Goal: Task Accomplishment & Management: Manage account settings

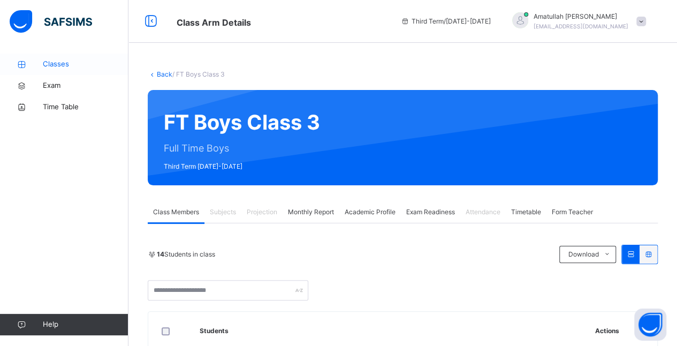
click at [41, 65] on icon at bounding box center [21, 65] width 43 height 8
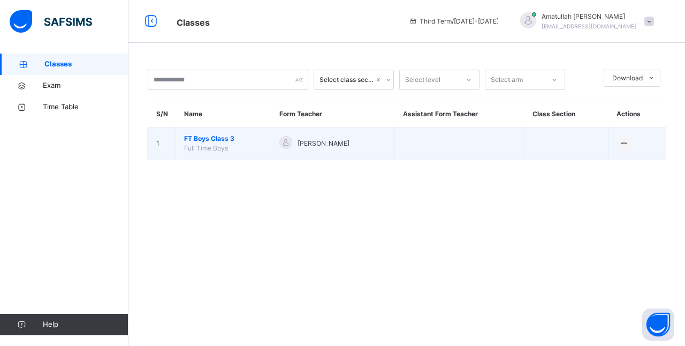
click at [212, 137] on span "FT Boys Class 3" at bounding box center [223, 139] width 79 height 10
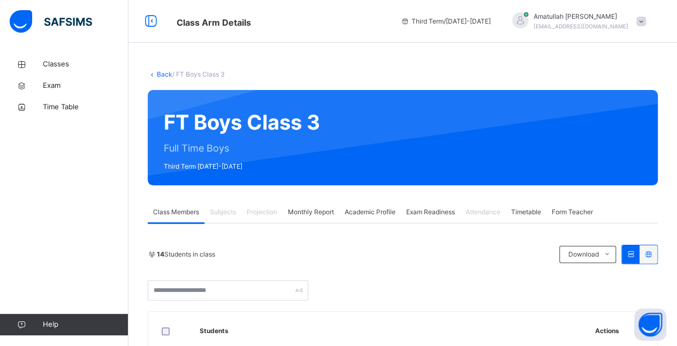
click at [244, 213] on div "Projection" at bounding box center [261, 211] width 41 height 21
click at [274, 221] on div "Projection" at bounding box center [261, 211] width 41 height 21
click at [469, 221] on div "Attendance" at bounding box center [483, 211] width 46 height 21
click at [472, 217] on div "Attendance" at bounding box center [483, 211] width 46 height 21
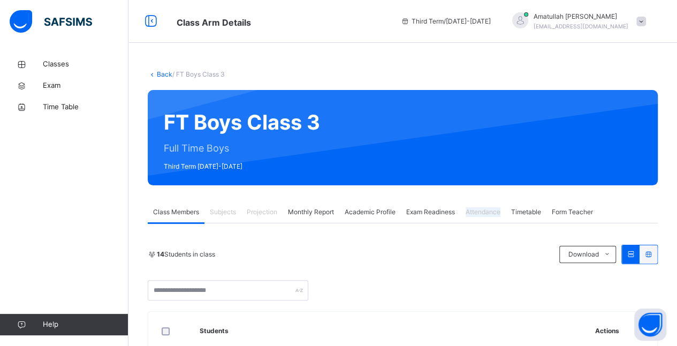
click at [472, 217] on div "Attendance" at bounding box center [483, 211] width 46 height 21
click at [471, 217] on div "Attendance" at bounding box center [483, 211] width 46 height 21
click at [457, 273] on div "14 Students in class Download Pdf Report Excel Report" at bounding box center [403, 273] width 510 height 56
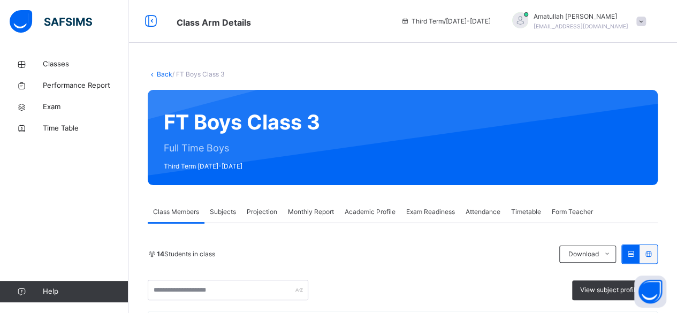
click at [482, 213] on span "Attendance" at bounding box center [483, 212] width 35 height 10
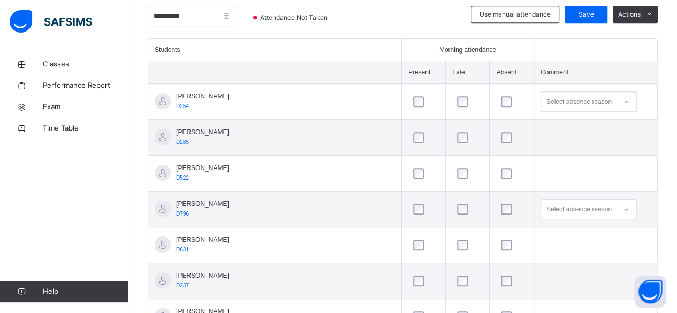
scroll to position [278, 0]
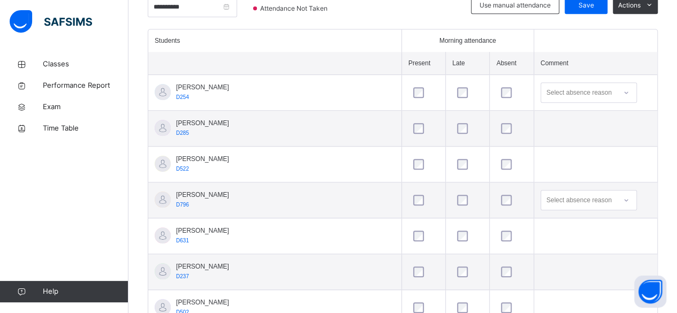
click at [411, 197] on div at bounding box center [423, 200] width 25 height 11
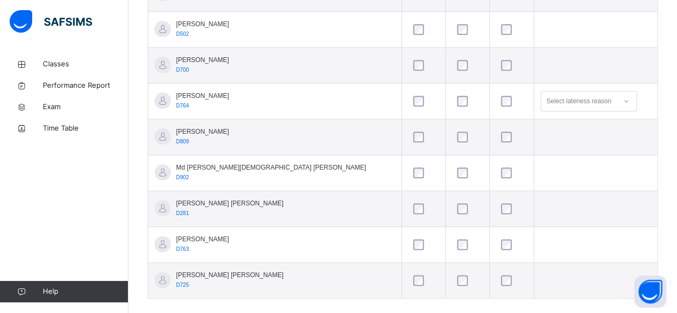
scroll to position [568, 0]
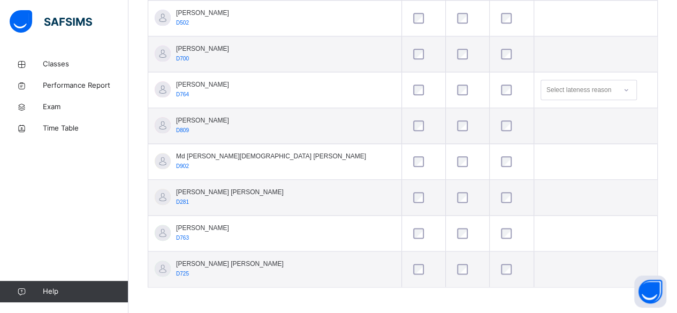
click at [496, 273] on div at bounding box center [511, 269] width 31 height 22
click at [446, 131] on td at bounding box center [468, 126] width 44 height 36
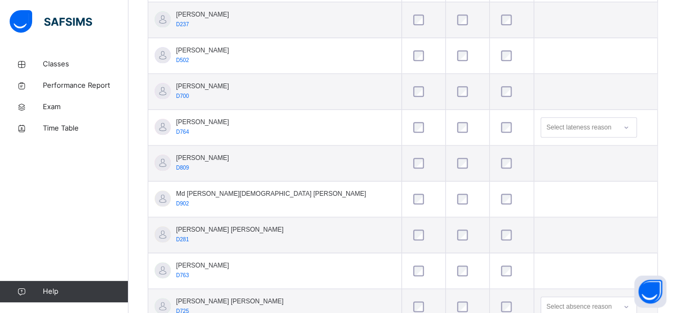
scroll to position [525, 0]
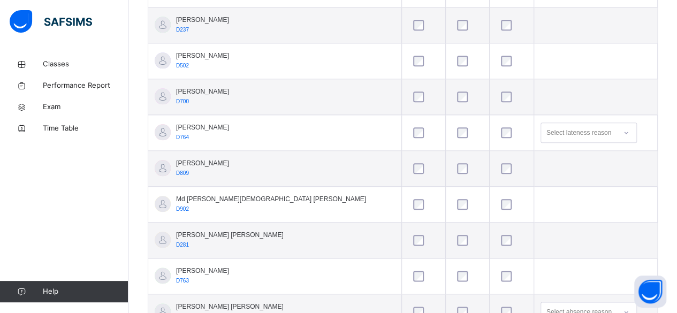
click at [446, 119] on td at bounding box center [468, 133] width 44 height 36
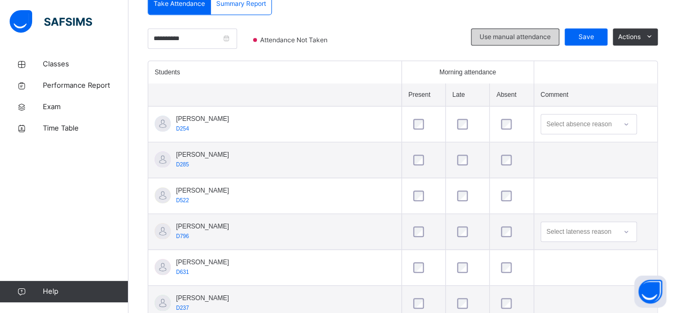
scroll to position [225, 0]
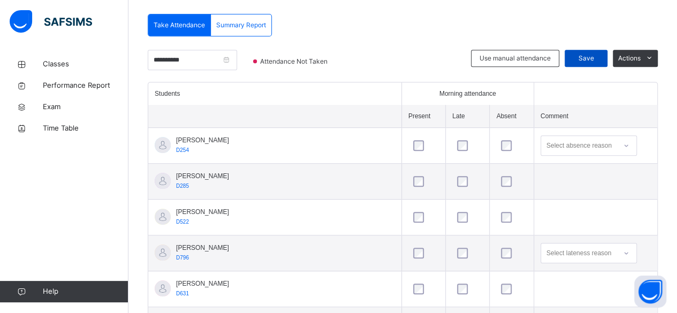
click at [588, 57] on span "Save" at bounding box center [586, 59] width 27 height 10
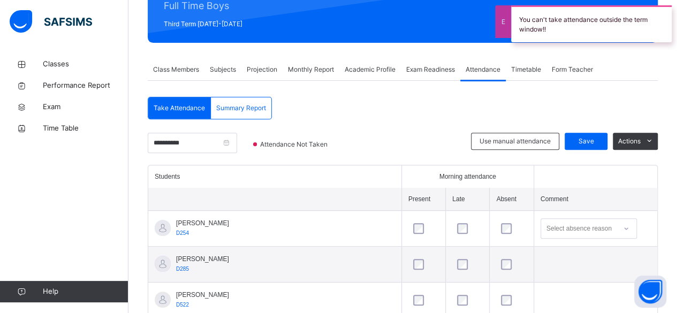
scroll to position [140, 0]
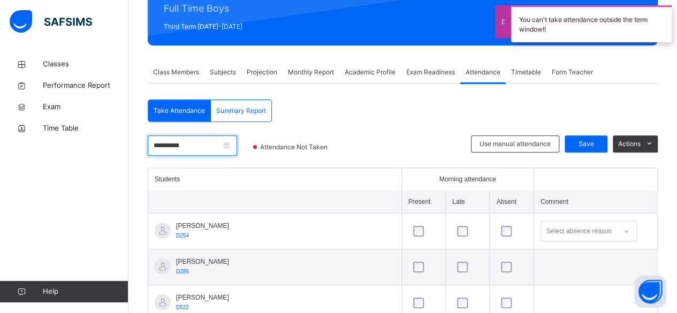
click at [204, 156] on div "**********" at bounding box center [192, 151] width 89 height 32
click at [204, 145] on input "**********" at bounding box center [192, 145] width 89 height 20
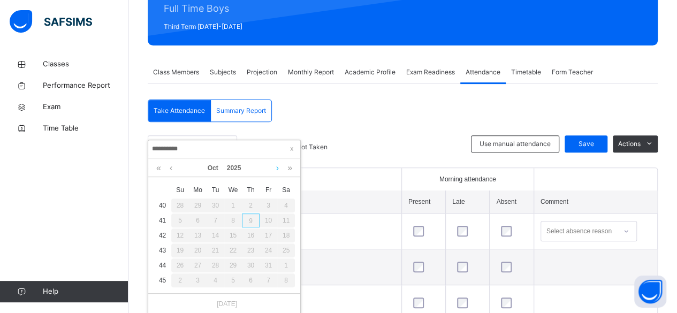
click at [274, 174] on link at bounding box center [278, 168] width 8 height 18
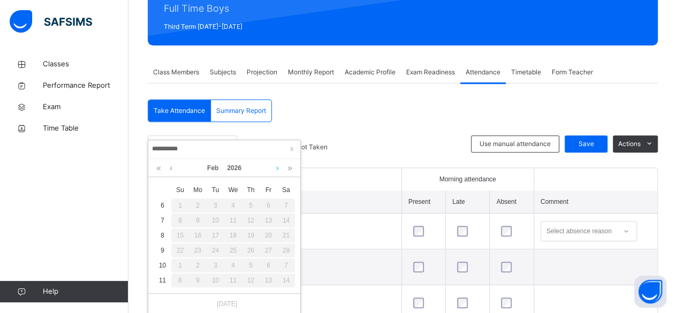
click at [274, 174] on link at bounding box center [278, 168] width 8 height 18
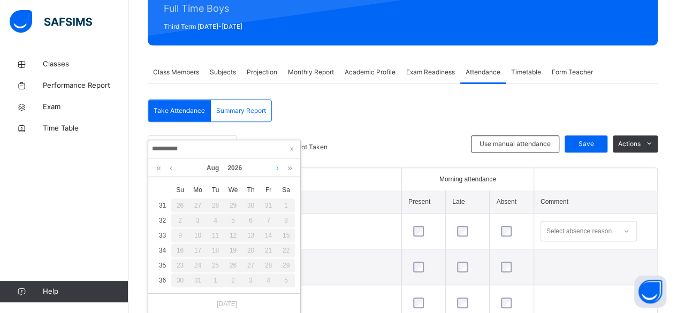
click at [274, 174] on link at bounding box center [278, 168] width 8 height 18
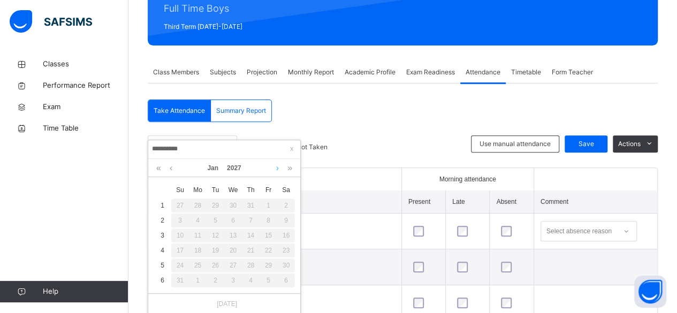
click at [274, 174] on link at bounding box center [278, 168] width 8 height 18
click at [152, 168] on div "Mar 2027" at bounding box center [224, 168] width 152 height 18
click at [158, 167] on link at bounding box center [159, 168] width 10 height 18
click at [160, 167] on link at bounding box center [159, 168] width 10 height 18
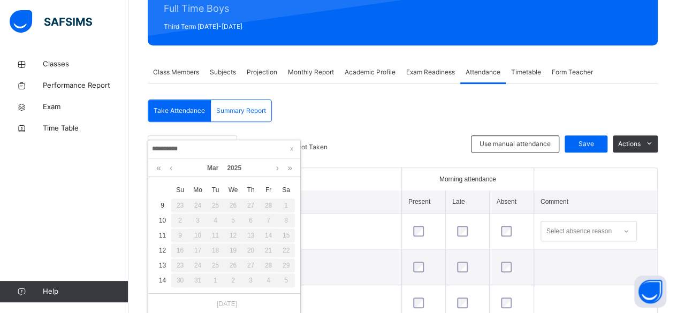
click at [269, 169] on div "Mar 2025" at bounding box center [224, 168] width 141 height 18
click at [279, 168] on link at bounding box center [278, 168] width 8 height 18
click at [278, 168] on link at bounding box center [278, 168] width 8 height 18
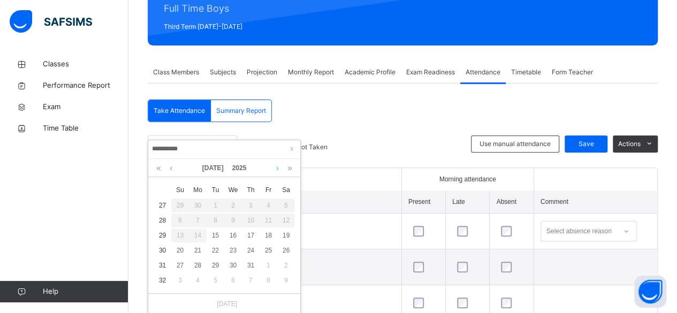
click at [278, 168] on link at bounding box center [278, 168] width 8 height 18
click at [277, 168] on link at bounding box center [278, 168] width 8 height 18
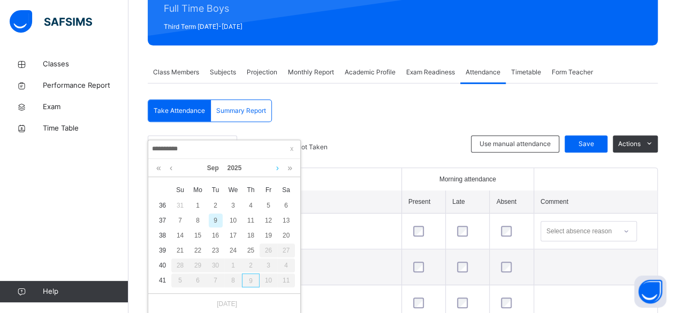
click at [277, 169] on link at bounding box center [278, 168] width 8 height 18
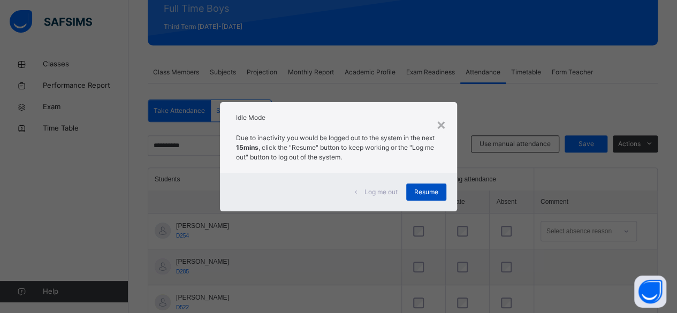
click at [431, 191] on span "Resume" at bounding box center [426, 192] width 24 height 10
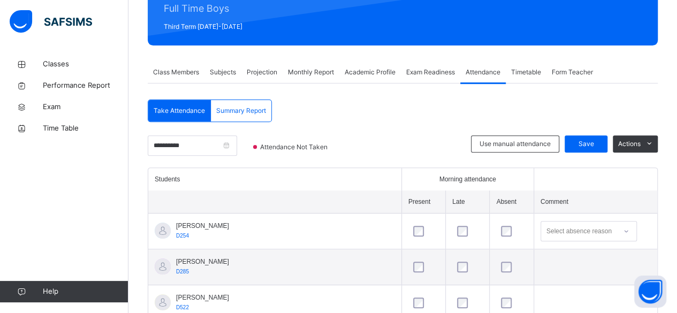
click at [270, 72] on span "Projection" at bounding box center [262, 72] width 31 height 10
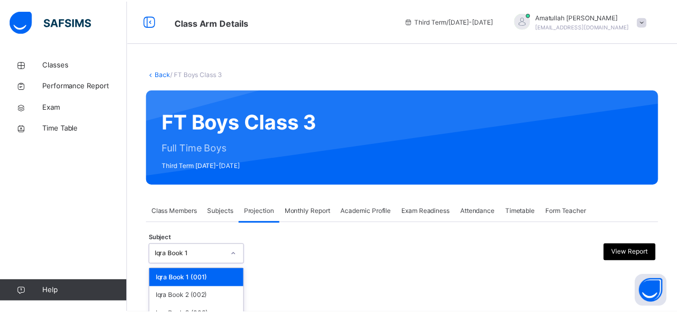
scroll to position [102, 0]
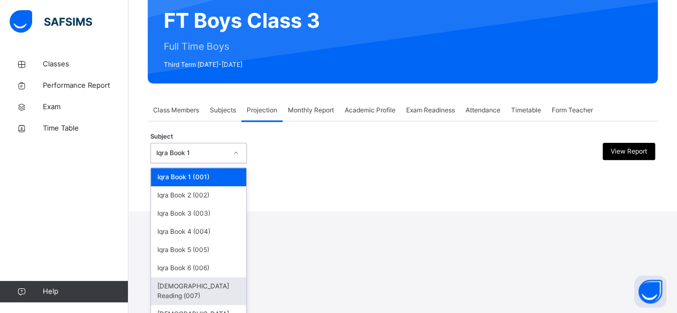
click at [216, 292] on div "Quran Reading (007)" at bounding box center [198, 291] width 95 height 28
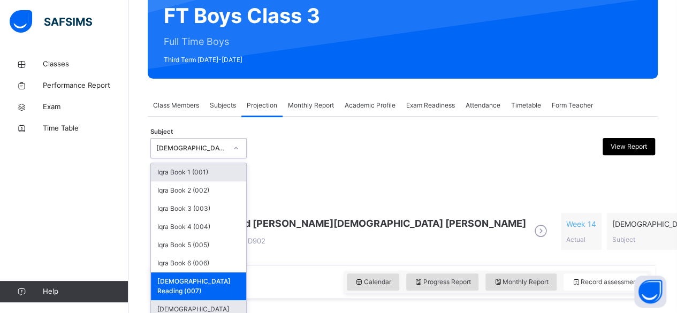
click at [220, 300] on div "[DEMOGRAPHIC_DATA] Memorisation (008)" at bounding box center [198, 314] width 95 height 28
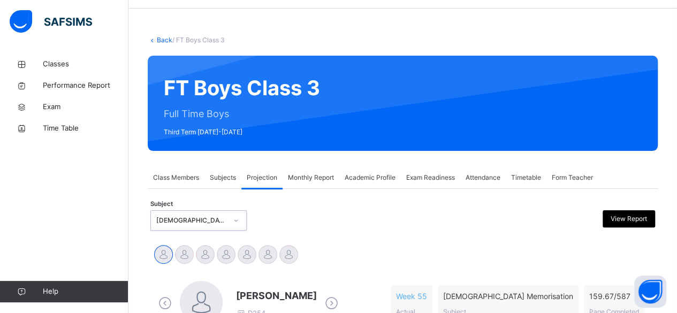
scroll to position [107, 0]
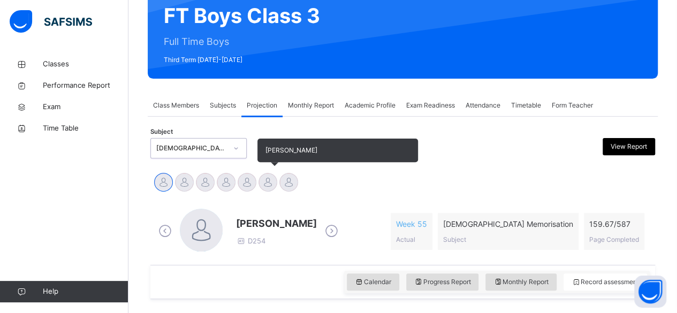
click at [270, 187] on div at bounding box center [268, 182] width 19 height 19
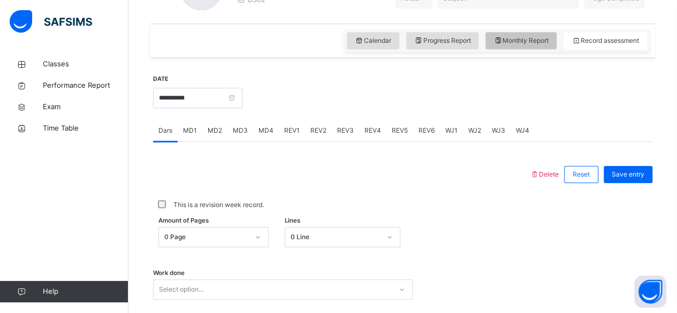
click at [530, 41] on span "Monthly Report" at bounding box center [521, 41] width 55 height 10
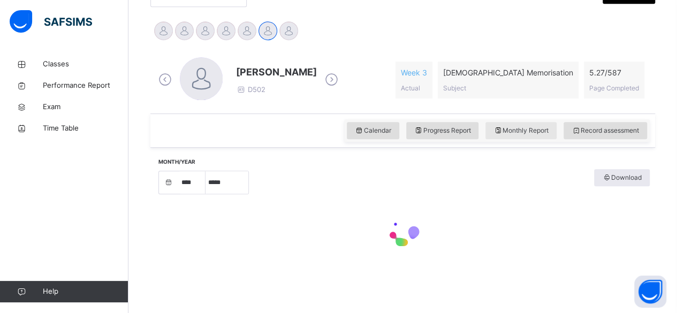
select select "****"
select select "*"
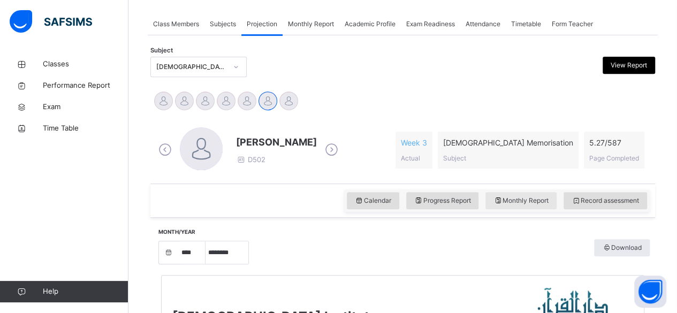
scroll to position [187, 0]
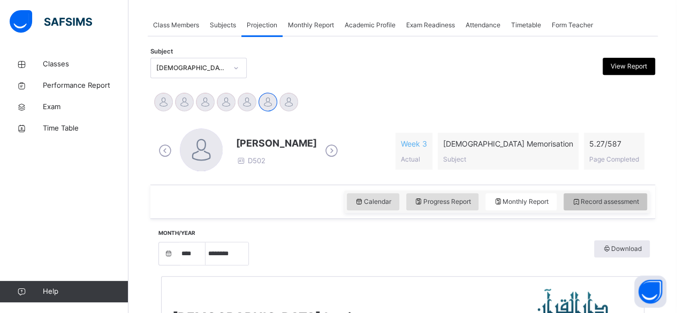
click at [633, 199] on span "Record assessment" at bounding box center [605, 202] width 67 height 10
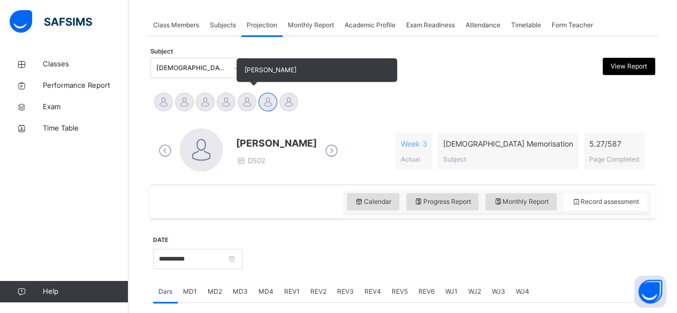
click at [238, 96] on div "[PERSON_NAME]" at bounding box center [247, 104] width 21 height 24
click at [244, 107] on div at bounding box center [247, 102] width 19 height 19
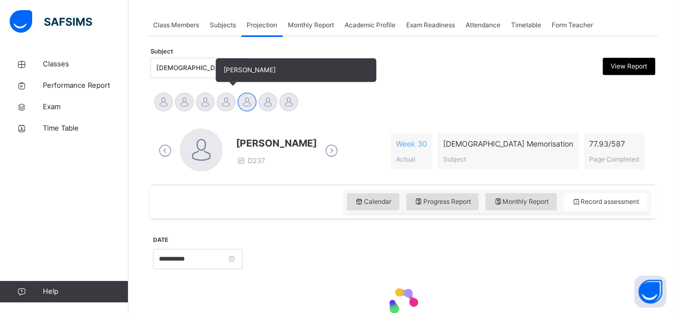
click at [226, 105] on div at bounding box center [226, 102] width 19 height 19
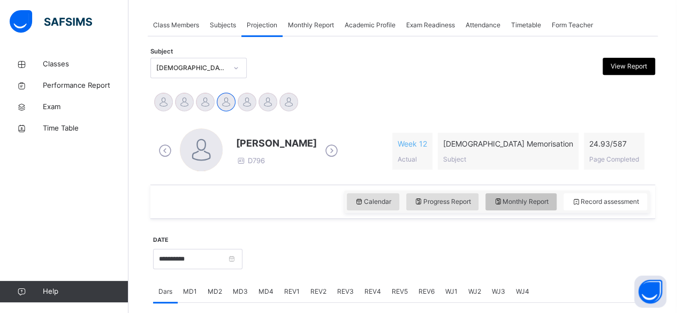
click at [525, 203] on span "Monthly Report" at bounding box center [521, 202] width 55 height 10
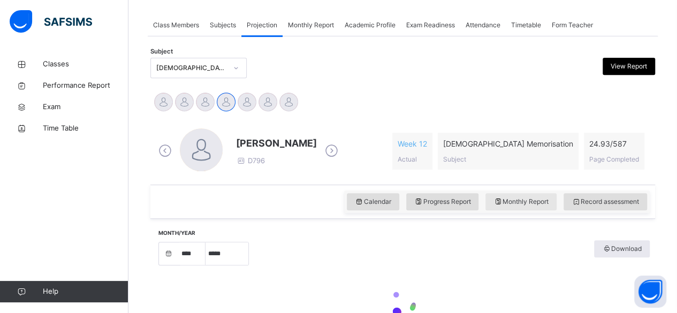
select select "****"
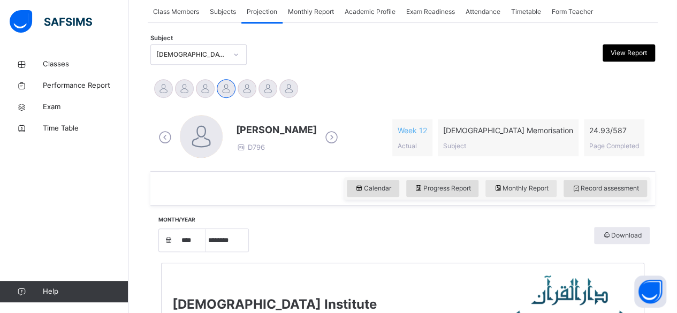
scroll to position [200, 0]
click at [236, 241] on select "***** ******** ***** ***** *** **** **** ****** ********* ******* ******** ****…" at bounding box center [227, 240] width 43 height 22
select select "*"
click at [206, 229] on select "***** ******** ***** ***** *** **** **** ****** ********* ******* ******** ****…" at bounding box center [227, 240] width 43 height 22
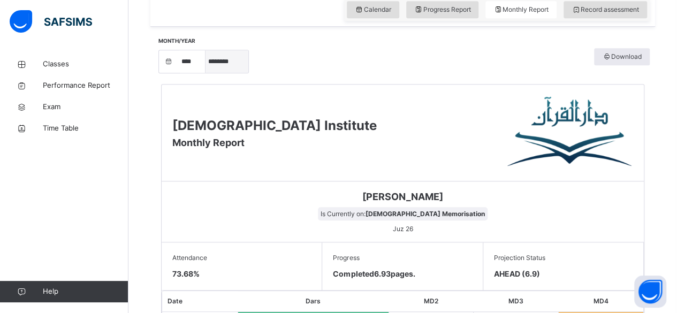
scroll to position [342, 0]
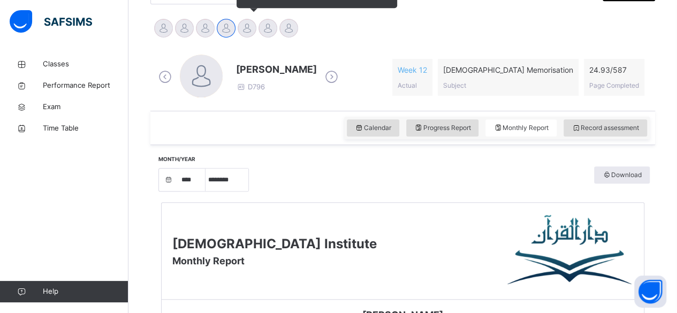
click at [254, 28] on div at bounding box center [247, 28] width 19 height 19
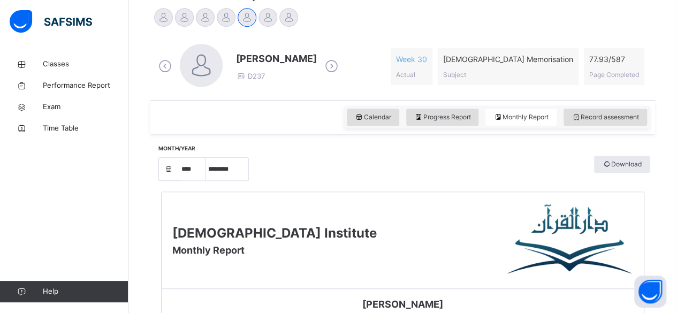
scroll to position [268, 0]
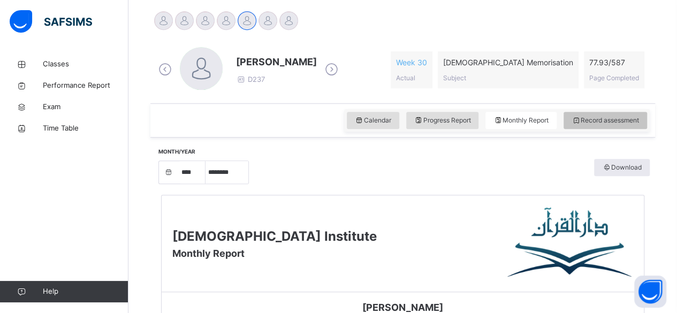
click at [619, 121] on span "Record assessment" at bounding box center [605, 121] width 67 height 10
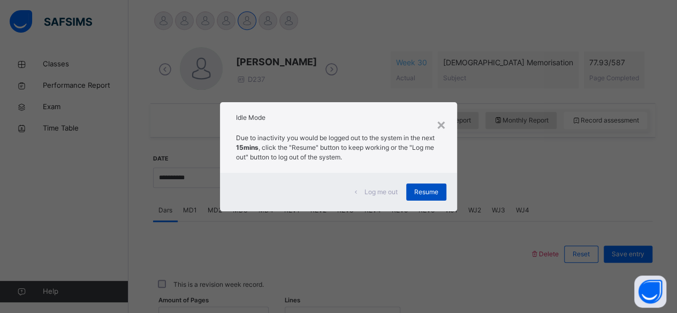
click at [436, 198] on div "Resume" at bounding box center [426, 192] width 40 height 17
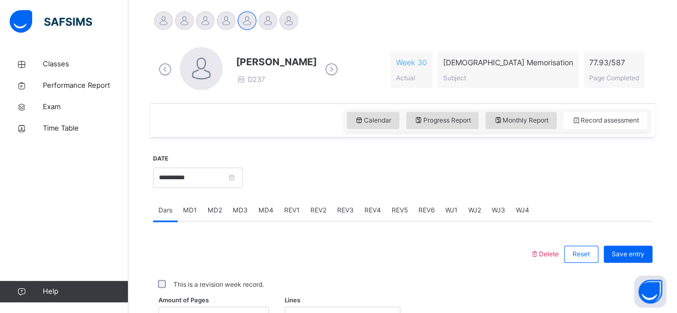
click at [429, 188] on div at bounding box center [447, 177] width 399 height 46
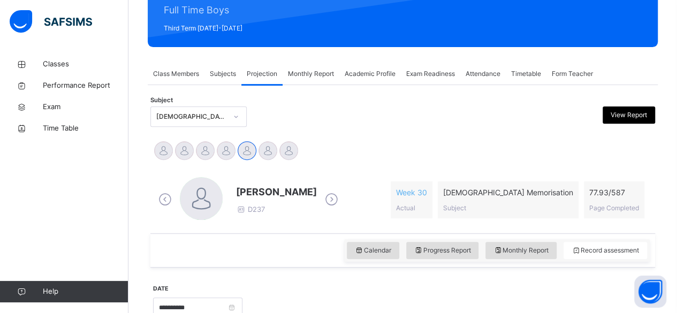
scroll to position [133, 0]
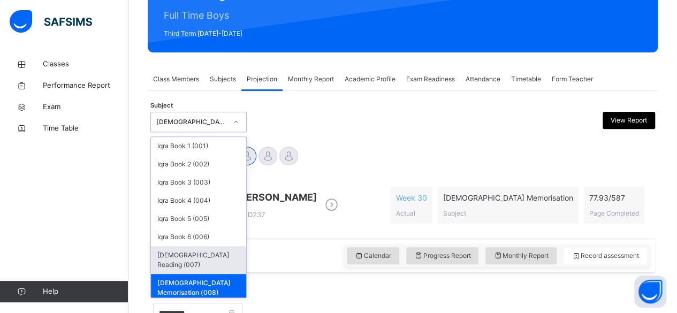
click at [183, 256] on div "[DEMOGRAPHIC_DATA] Reading (007)" at bounding box center [198, 260] width 95 height 28
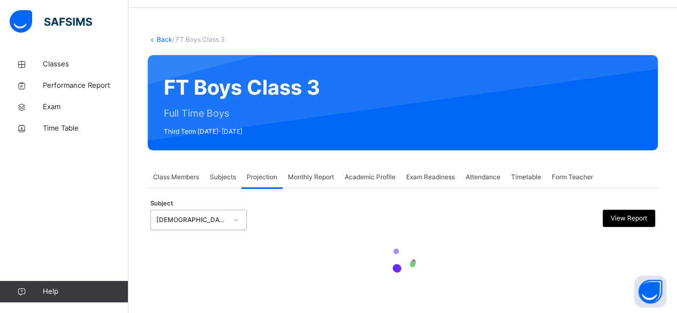
scroll to position [34, 0]
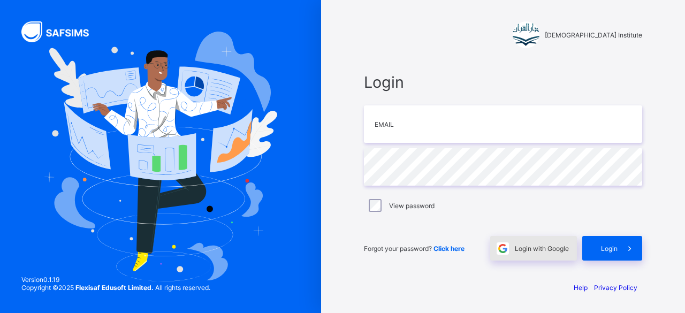
click at [549, 250] on span "Login with Google" at bounding box center [542, 249] width 54 height 8
click at [530, 246] on span "Login with Google" at bounding box center [542, 249] width 54 height 8
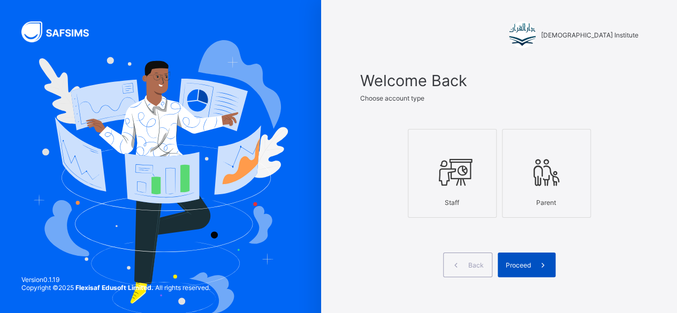
click at [529, 263] on span "Proceed" at bounding box center [518, 265] width 25 height 8
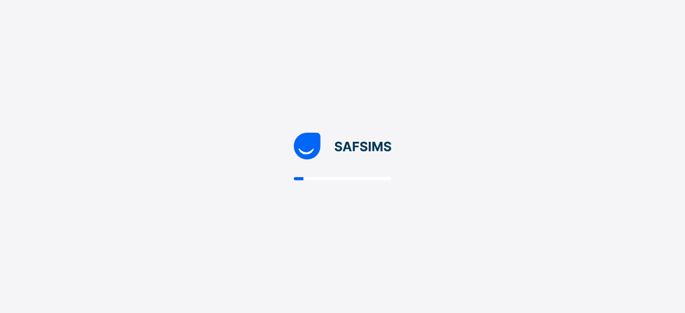
click at [529, 263] on div "New Update Available Hello there, You can install SAFSIMS on your device for ea…" at bounding box center [342, 156] width 685 height 313
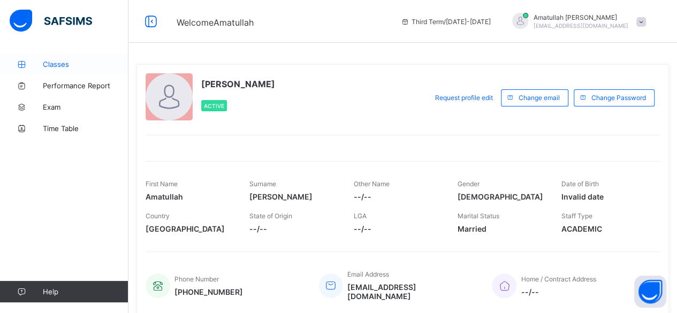
click at [58, 63] on span "Classes" at bounding box center [86, 64] width 86 height 9
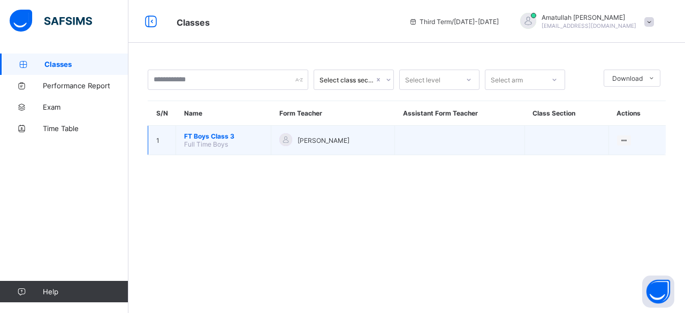
click at [268, 148] on td "FT Boys Class 3 Full Time Boys" at bounding box center [223, 140] width 95 height 29
click at [240, 137] on span "FT Boys Class 3" at bounding box center [223, 136] width 79 height 8
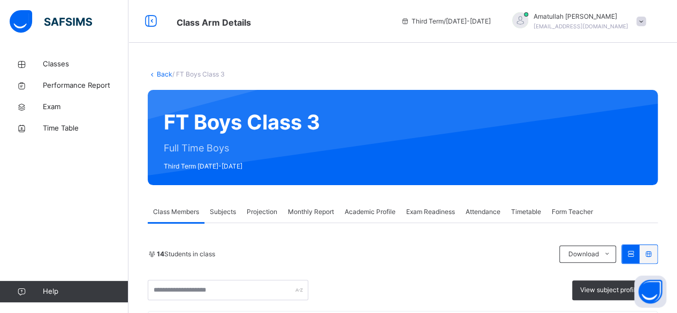
click at [258, 205] on div "Projection" at bounding box center [261, 211] width 41 height 21
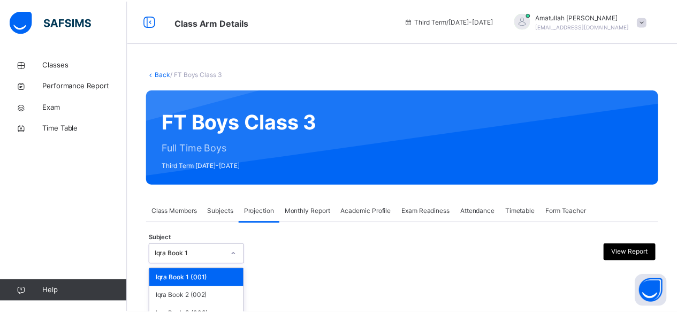
scroll to position [102, 0]
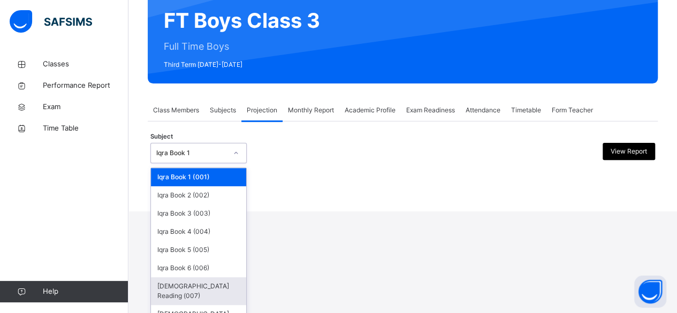
click at [208, 286] on div "Quran Reading (007)" at bounding box center [198, 291] width 95 height 28
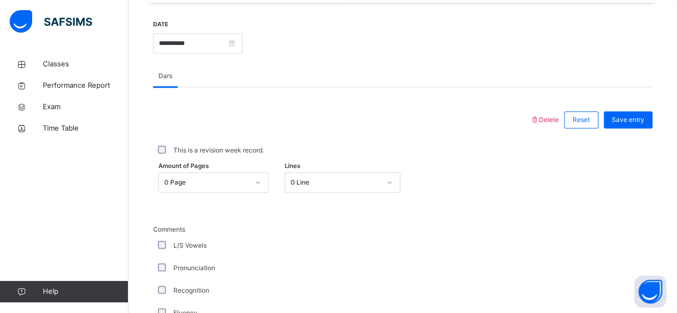
scroll to position [419, 0]
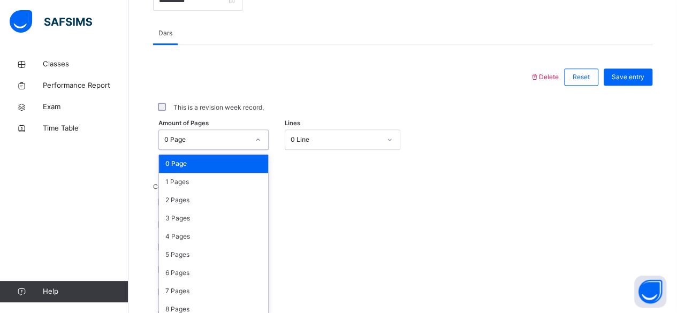
click at [209, 150] on div "option 0 Page focused, 1 of 275. 275 results available. Use Up and Down to choo…" at bounding box center [213, 140] width 110 height 20
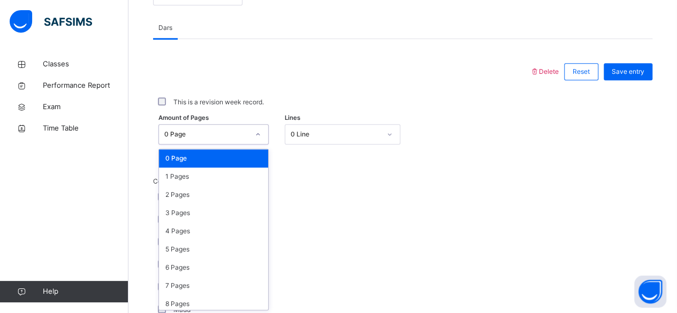
scroll to position [451, 0]
click at [183, 246] on div "5 Pages" at bounding box center [213, 249] width 109 height 18
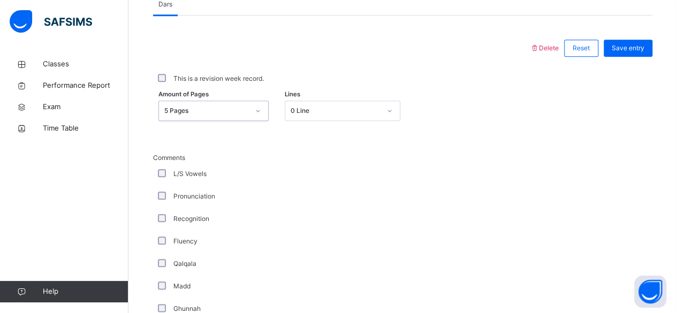
scroll to position [486, 0]
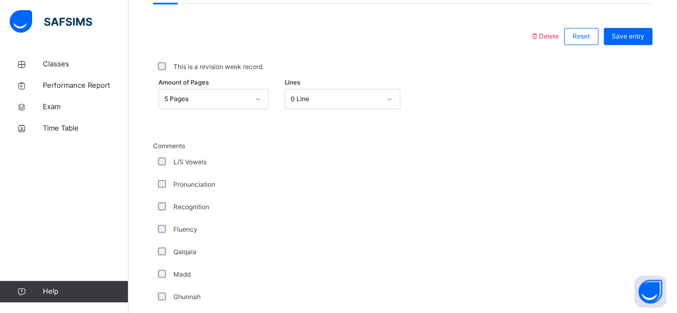
drag, startPoint x: 142, startPoint y: 240, endPoint x: 360, endPoint y: 216, distance: 219.3
click at [360, 216] on div "Recognition" at bounding box center [287, 207] width 268 height 22
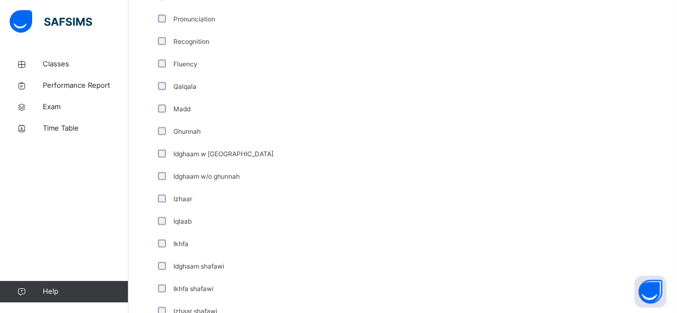
scroll to position [652, 0]
click at [187, 61] on label "Fluency" at bounding box center [185, 64] width 24 height 10
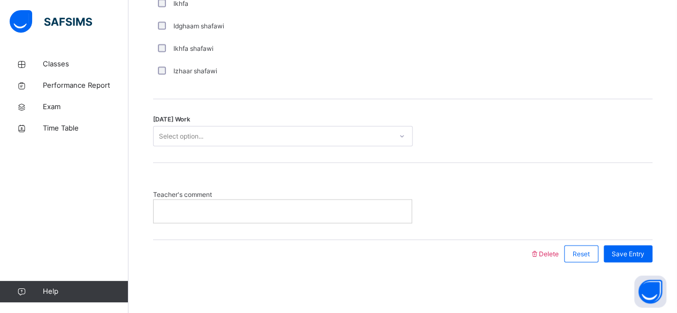
scroll to position [892, 0]
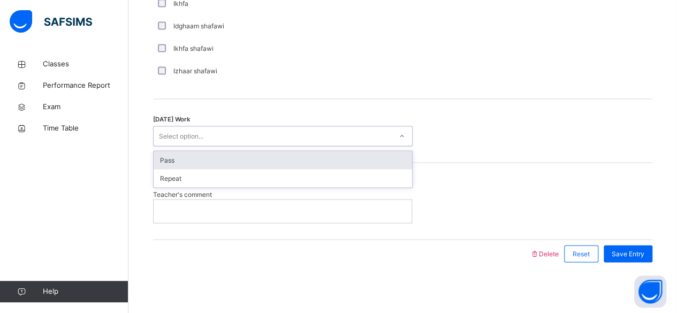
click at [185, 133] on div "Select option..." at bounding box center [181, 136] width 44 height 20
click at [238, 158] on div "Pass" at bounding box center [283, 160] width 259 height 18
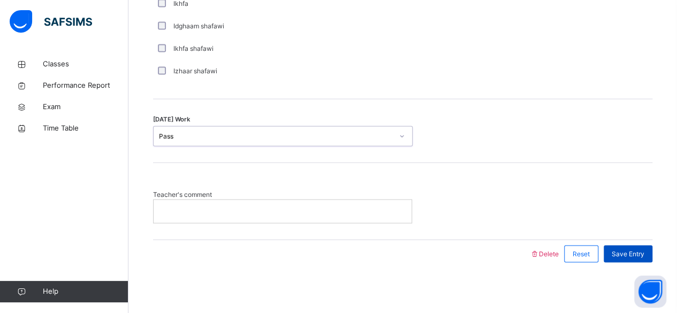
click at [639, 253] on span "Save Entry" at bounding box center [628, 254] width 33 height 10
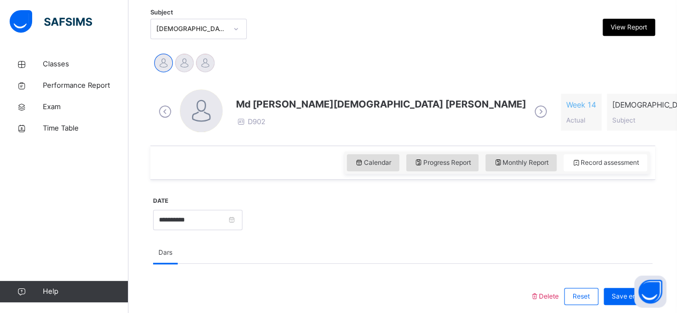
scroll to position [207, 0]
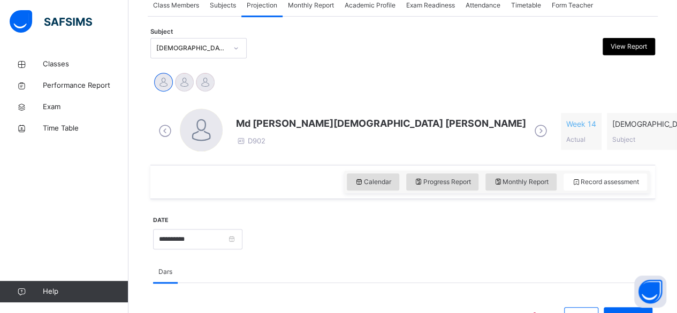
click at [298, 116] on span "Md Abarar Islam Ayash" at bounding box center [381, 123] width 290 height 14
click at [237, 125] on span "Md Abarar Islam Ayash" at bounding box center [381, 123] width 290 height 14
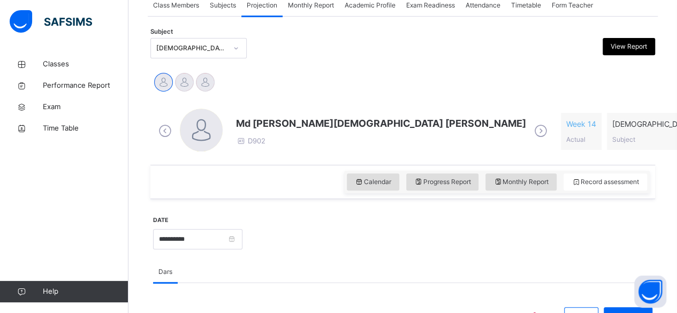
click at [246, 124] on span "Md Abarar Islam Ayash" at bounding box center [381, 123] width 290 height 14
click at [284, 112] on div "Md Abarar Islam Ayash D902" at bounding box center [353, 132] width 395 height 46
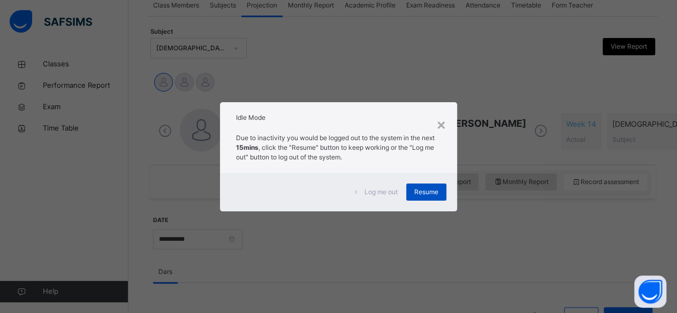
click at [429, 192] on span "Resume" at bounding box center [426, 192] width 24 height 10
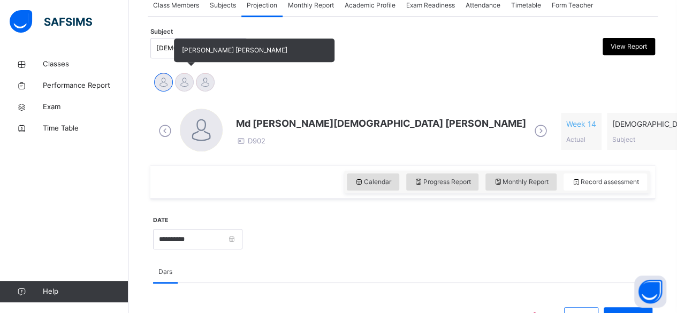
click at [191, 80] on div at bounding box center [184, 82] width 19 height 19
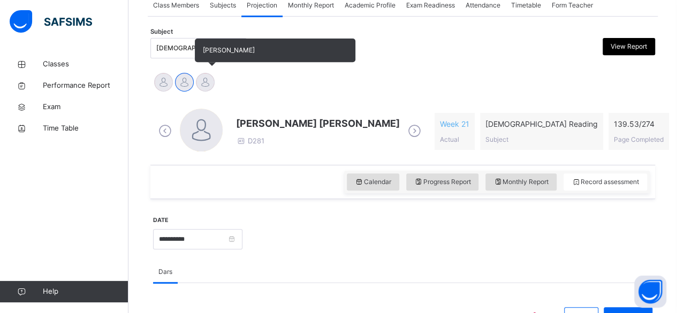
click at [201, 84] on div at bounding box center [205, 82] width 19 height 19
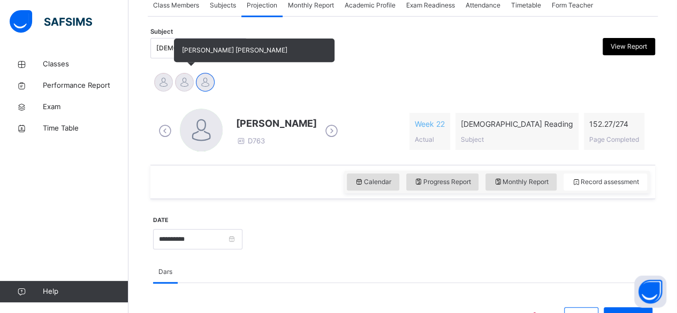
click at [186, 87] on div at bounding box center [184, 82] width 19 height 19
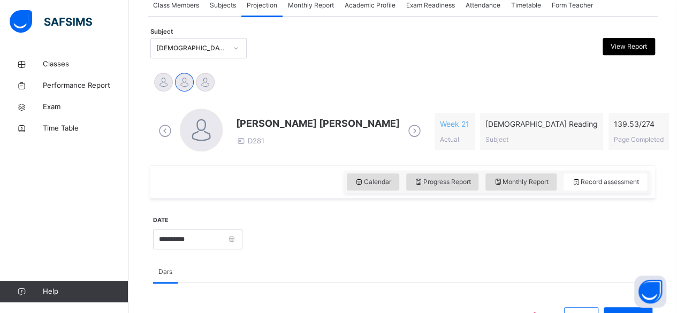
click at [299, 155] on div "Mohammad Hanzalah Siddiqui D281 Week 21 Actual Quran Reading Subject 139.53 / 2…" at bounding box center [403, 132] width 500 height 62
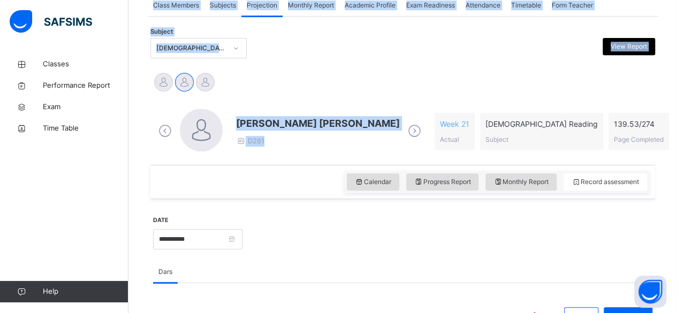
scroll to position [0, 0]
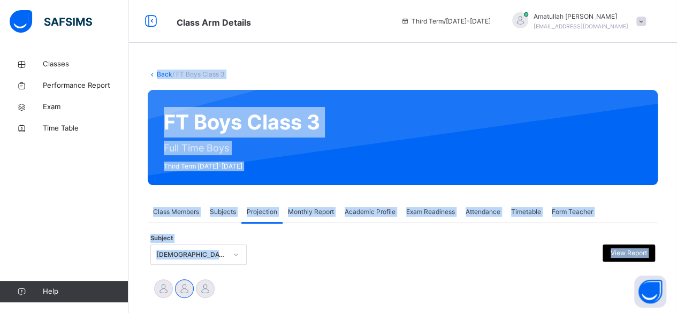
drag, startPoint x: 299, startPoint y: 155, endPoint x: 221, endPoint y: -47, distance: 216.0
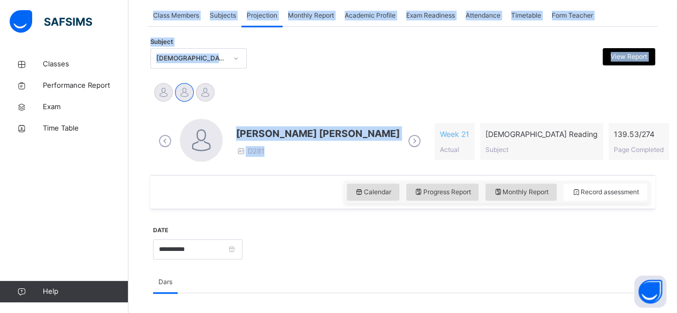
scroll to position [205, 0]
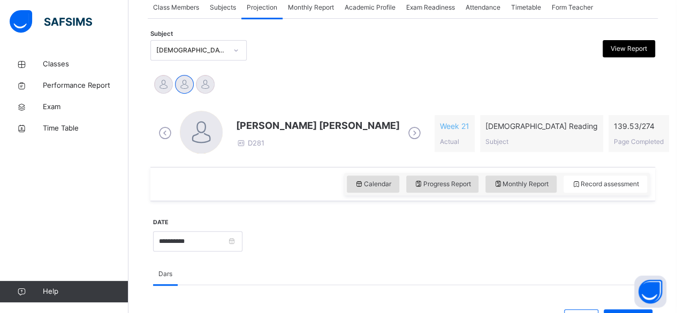
click at [341, 183] on div "Calendar Progress Report Monthly Report Record assessment" at bounding box center [402, 184] width 505 height 34
click at [384, 225] on div at bounding box center [447, 240] width 399 height 46
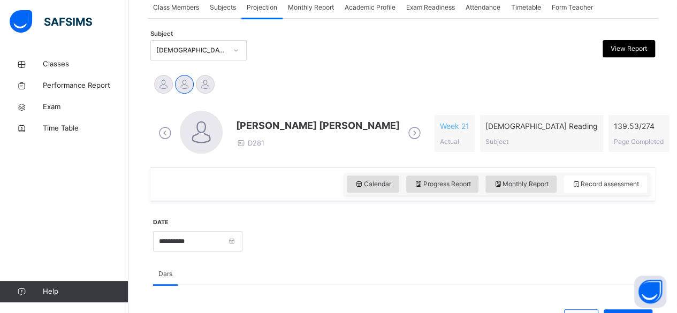
click at [384, 225] on div at bounding box center [447, 240] width 399 height 46
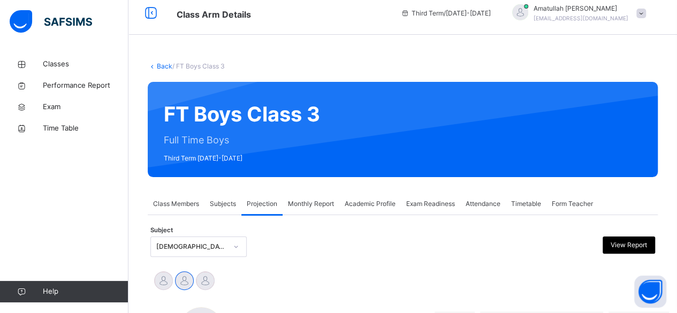
scroll to position [0, 0]
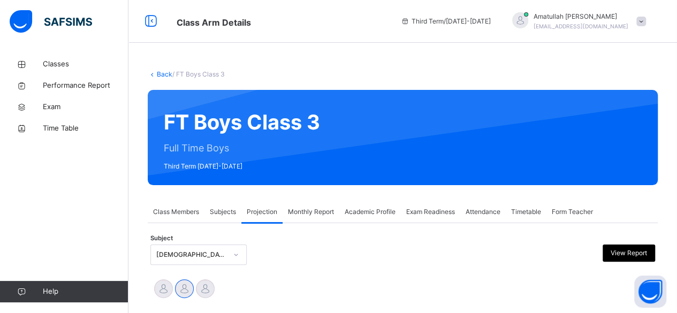
drag, startPoint x: 384, startPoint y: 225, endPoint x: 296, endPoint y: -47, distance: 286.0
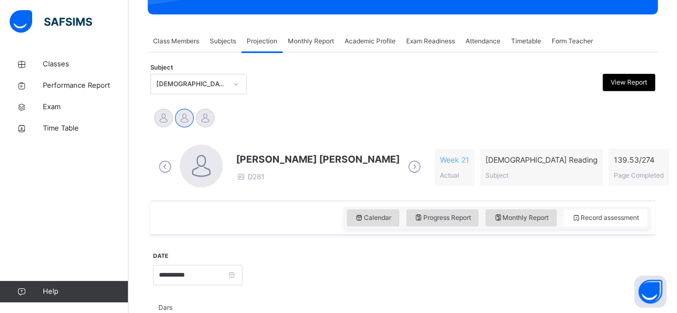
scroll to position [148, 0]
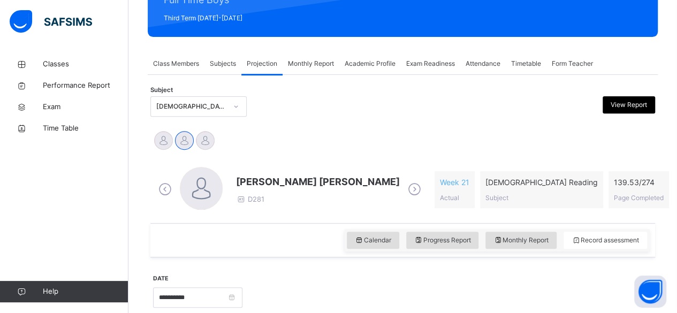
click at [405, 190] on icon at bounding box center [414, 190] width 19 height 16
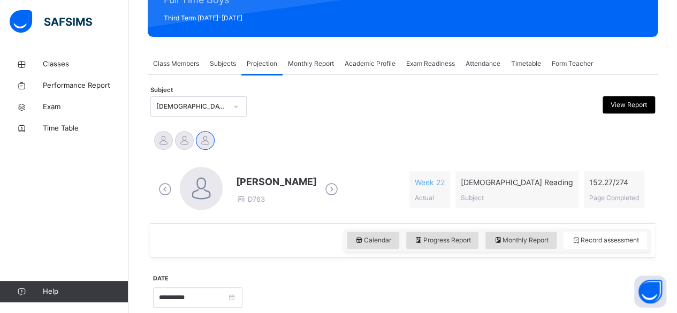
click at [332, 205] on div "Mohammed Abdullah D763" at bounding box center [248, 190] width 185 height 46
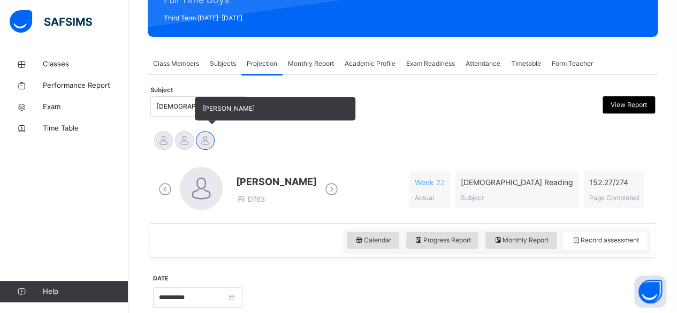
click at [196, 106] on span "[PERSON_NAME]" at bounding box center [275, 109] width 161 height 24
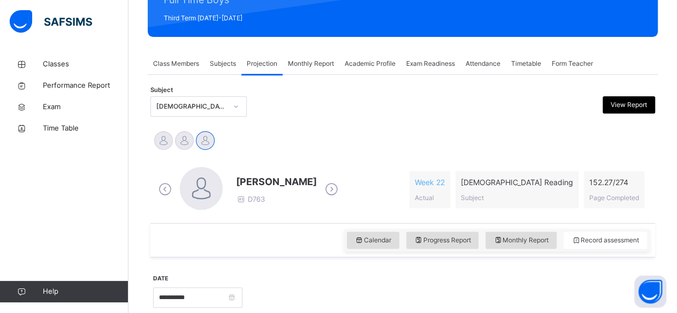
click at [188, 106] on div "[DEMOGRAPHIC_DATA] Reading (007)" at bounding box center [191, 107] width 71 height 10
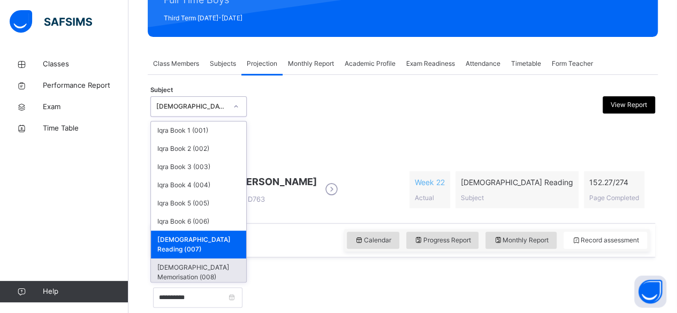
click at [207, 263] on div "[DEMOGRAPHIC_DATA] Memorisation (008)" at bounding box center [198, 273] width 95 height 28
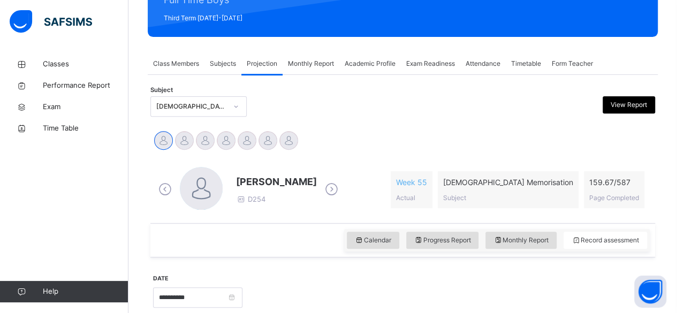
click at [341, 193] on icon at bounding box center [331, 190] width 19 height 16
click at [180, 297] on input "**********" at bounding box center [197, 298] width 89 height 20
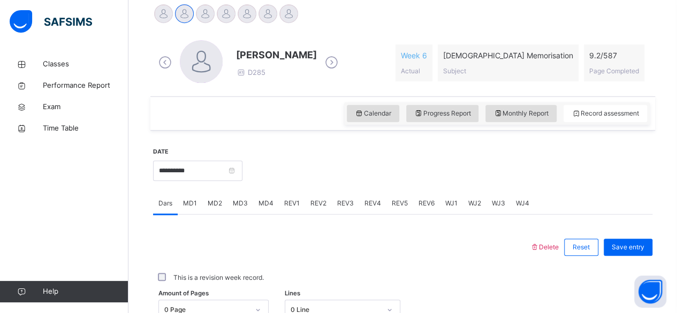
scroll to position [278, 0]
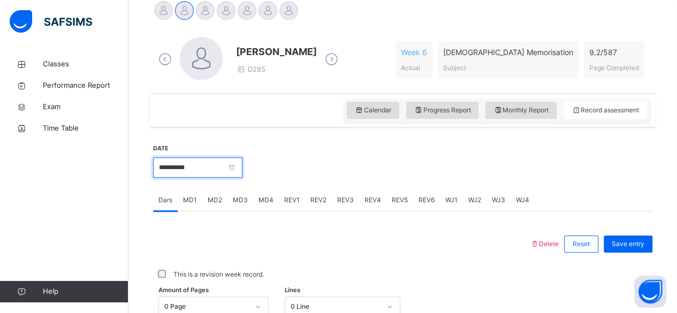
click at [188, 171] on input "**********" at bounding box center [197, 167] width 89 height 20
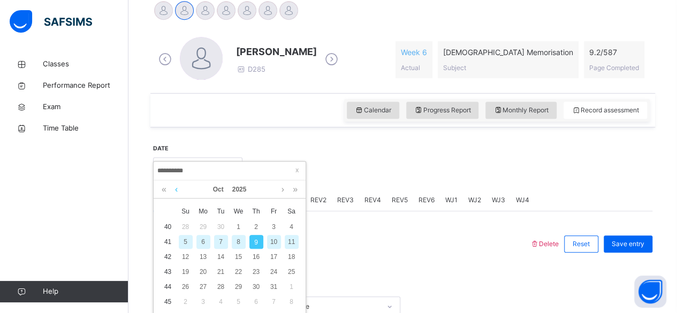
click at [176, 193] on link at bounding box center [176, 189] width 8 height 18
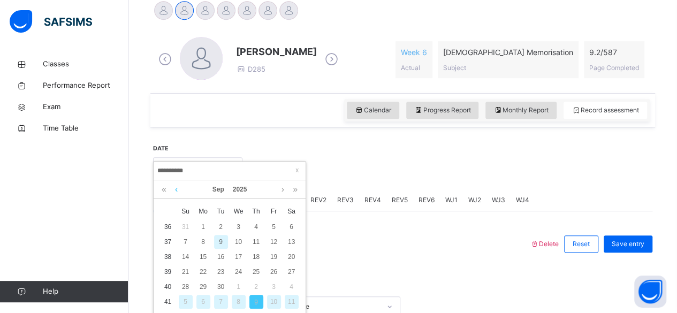
click at [175, 194] on link at bounding box center [176, 189] width 8 height 18
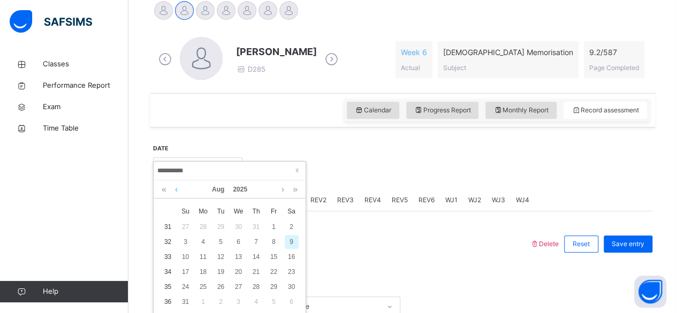
click at [175, 194] on link at bounding box center [176, 189] width 8 height 18
click at [238, 255] on div "16" at bounding box center [239, 257] width 14 height 14
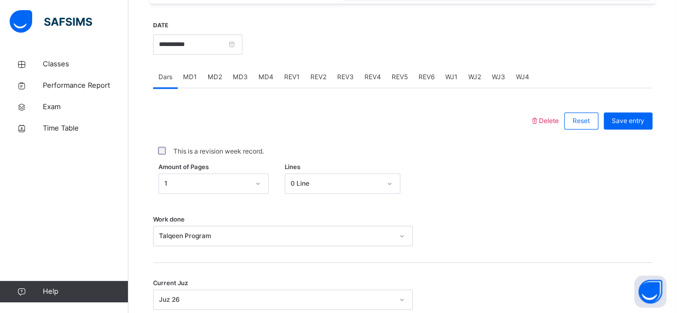
scroll to position [359, 0]
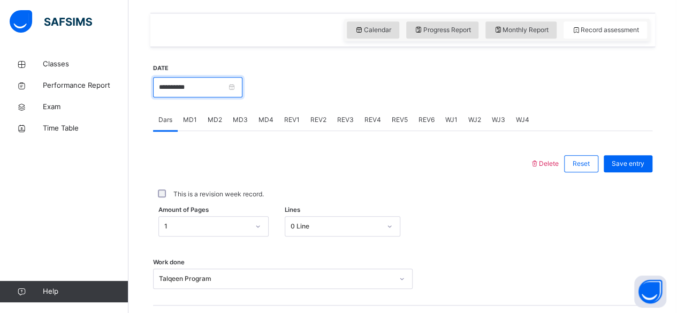
click at [221, 91] on input "**********" at bounding box center [197, 87] width 89 height 20
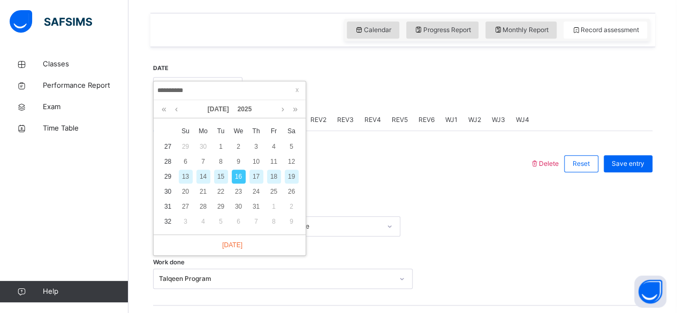
click at [274, 178] on div "18" at bounding box center [274, 177] width 14 height 14
type input "**********"
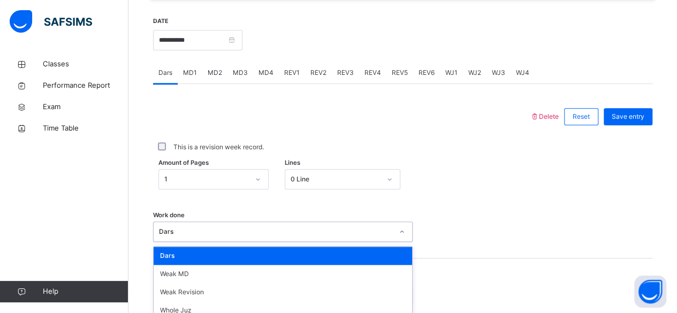
scroll to position [489, 0]
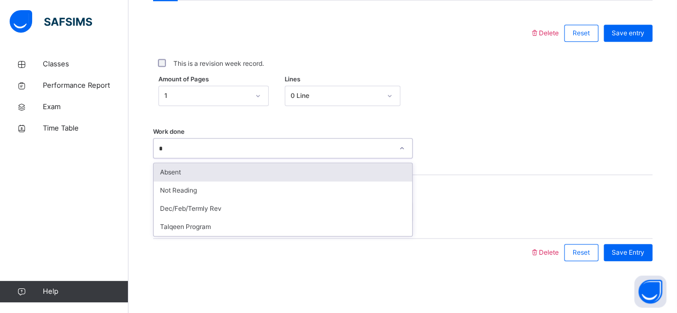
type input "**"
click at [211, 176] on div "Talqeen Program" at bounding box center [283, 172] width 259 height 18
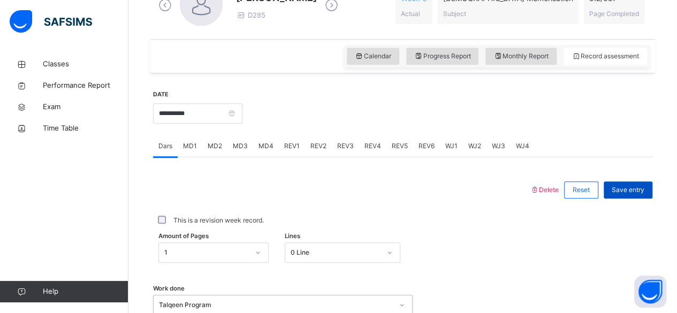
click at [640, 190] on span "Save entry" at bounding box center [628, 190] width 33 height 10
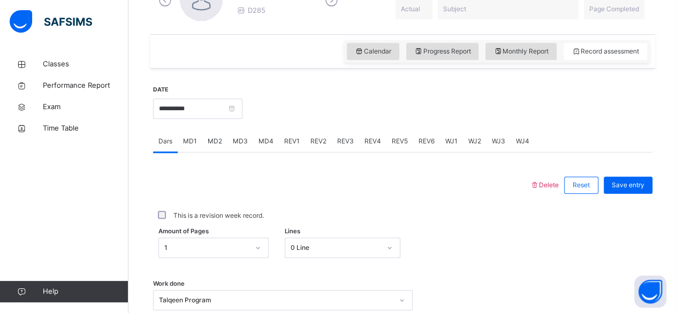
scroll to position [336, 0]
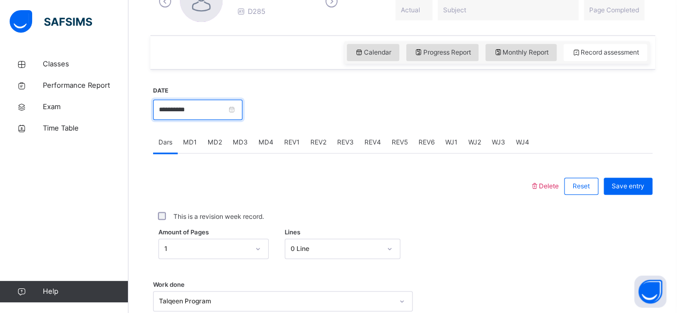
click at [219, 105] on input "**********" at bounding box center [197, 110] width 89 height 20
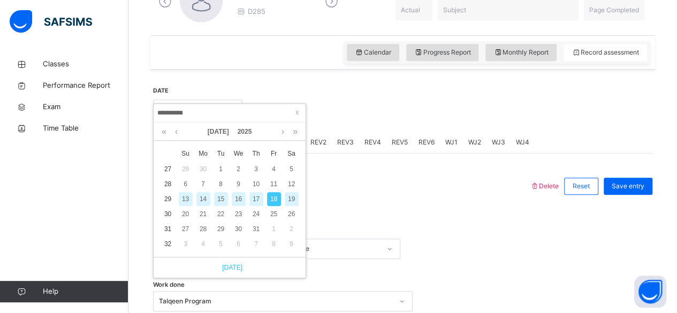
click at [235, 267] on link "Today" at bounding box center [230, 268] width 26 height 10
type input "**********"
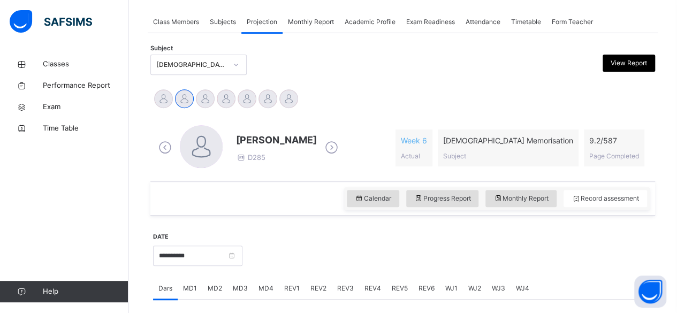
scroll to position [188, 0]
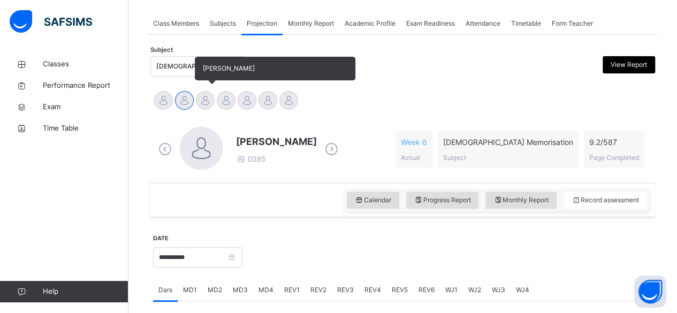
click at [198, 93] on div "[PERSON_NAME]" at bounding box center [205, 102] width 21 height 24
click at [211, 70] on span "[PERSON_NAME]" at bounding box center [229, 68] width 52 height 8
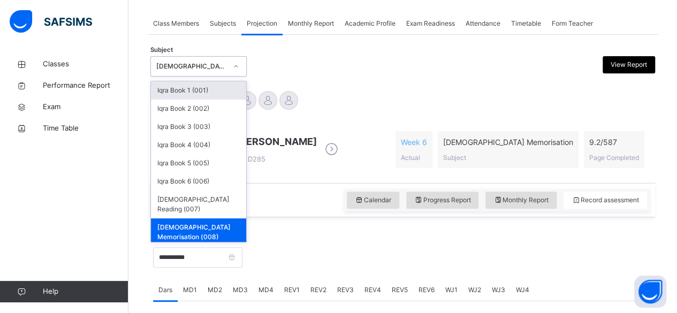
click at [322, 148] on icon at bounding box center [331, 149] width 19 height 16
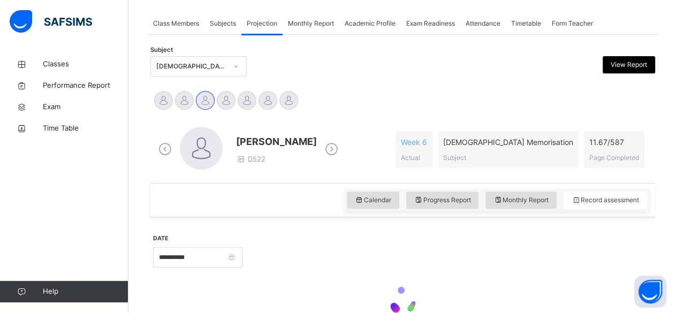
click at [164, 145] on icon at bounding box center [165, 149] width 19 height 16
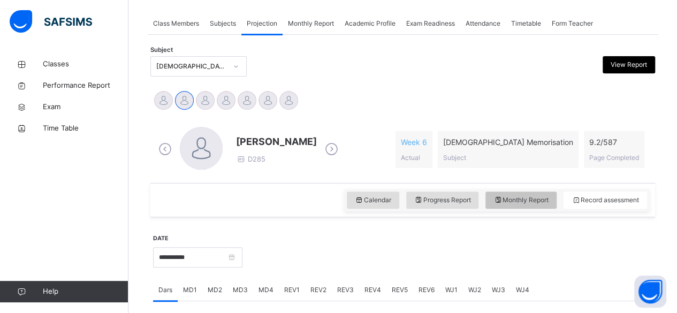
click at [549, 202] on span "Monthly Report" at bounding box center [521, 200] width 55 height 10
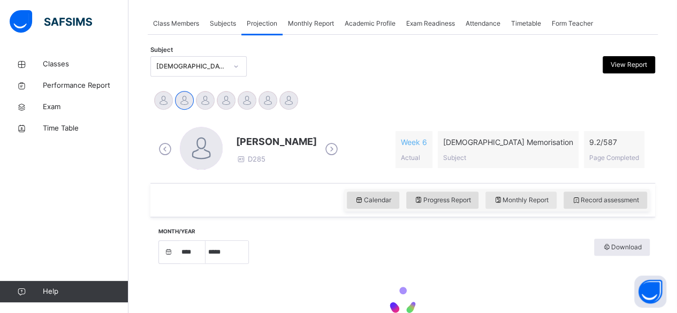
select select "****"
select select "*"
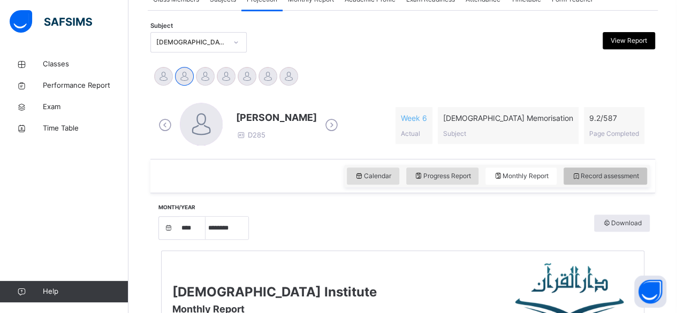
click at [619, 175] on span "Record assessment" at bounding box center [605, 176] width 67 height 10
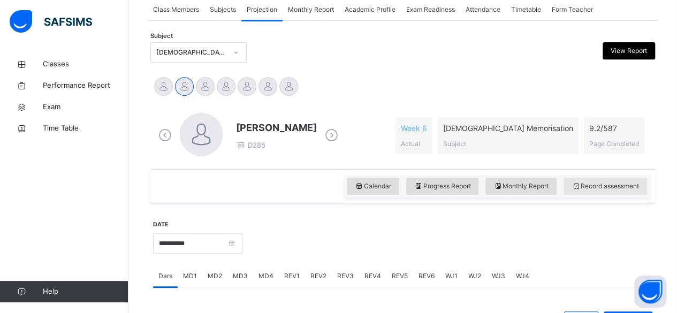
scroll to position [126, 0]
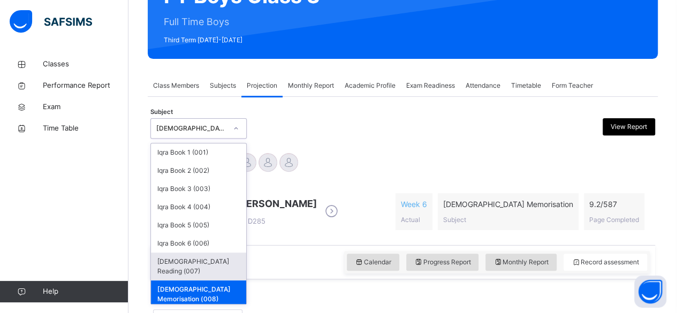
click at [194, 267] on div "[DEMOGRAPHIC_DATA] Reading (007)" at bounding box center [198, 267] width 95 height 28
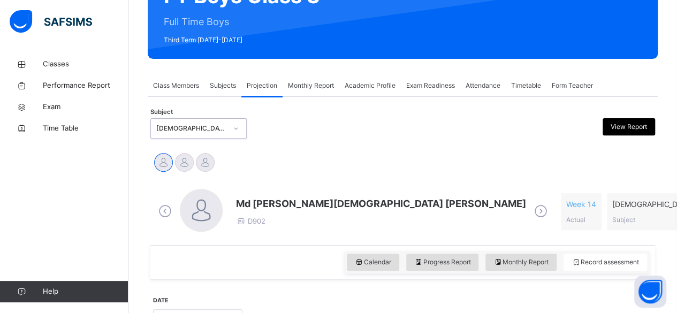
click at [532, 219] on span at bounding box center [541, 212] width 19 height 20
click at [532, 208] on icon at bounding box center [541, 211] width 19 height 16
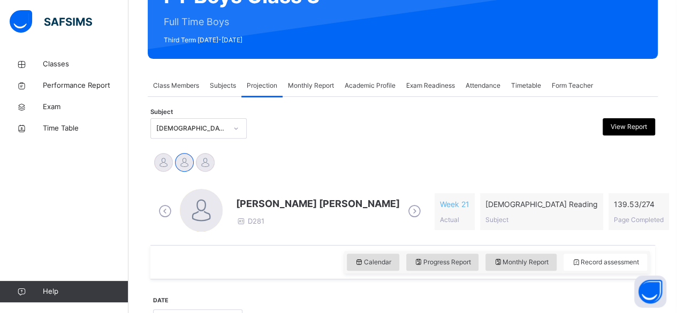
click at [405, 213] on icon at bounding box center [414, 211] width 19 height 16
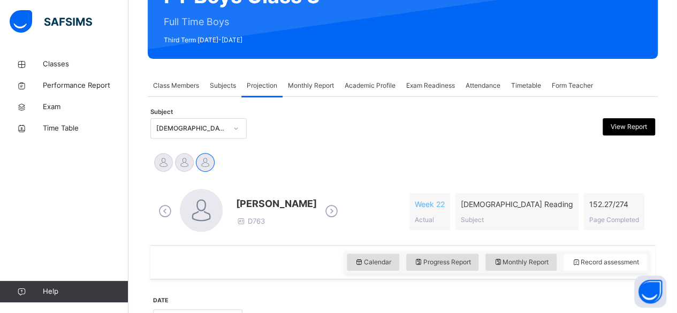
click at [638, 165] on div "Md Abarar Islam Ayash Mohammad Hanzalah Siddiqui Mohammed Abdullah" at bounding box center [403, 164] width 500 height 24
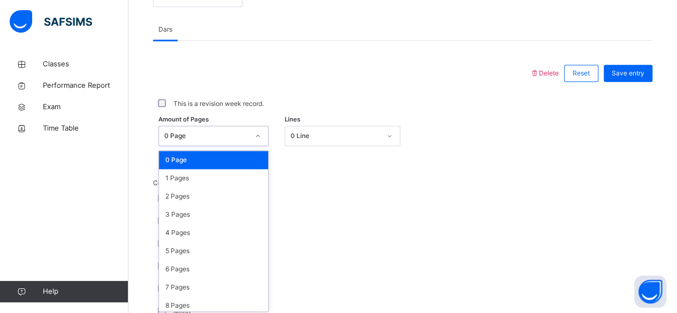
scroll to position [451, 0]
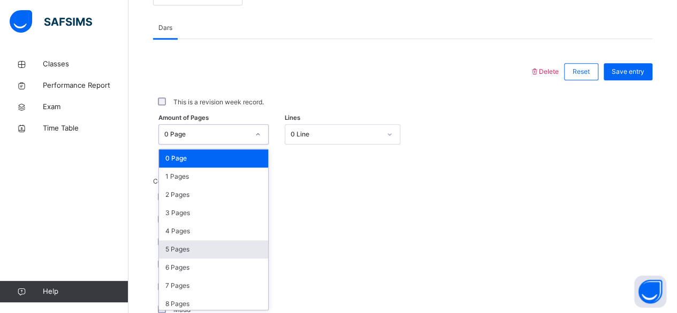
click at [169, 251] on div "5 Pages" at bounding box center [213, 249] width 109 height 18
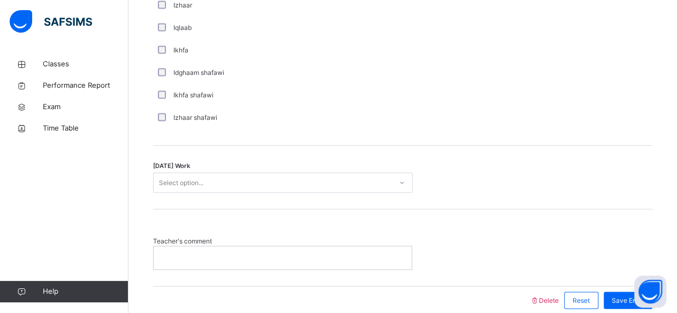
scroll to position [848, 0]
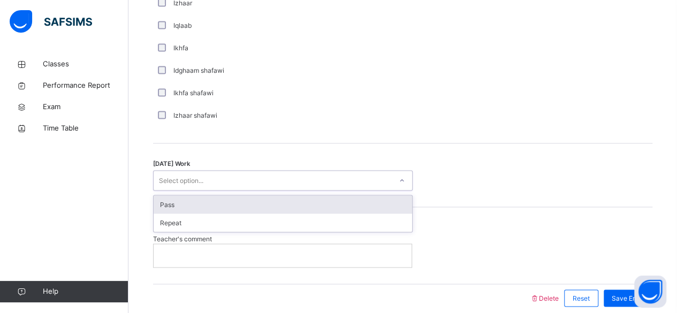
click at [162, 196] on div "Pass" at bounding box center [283, 204] width 259 height 18
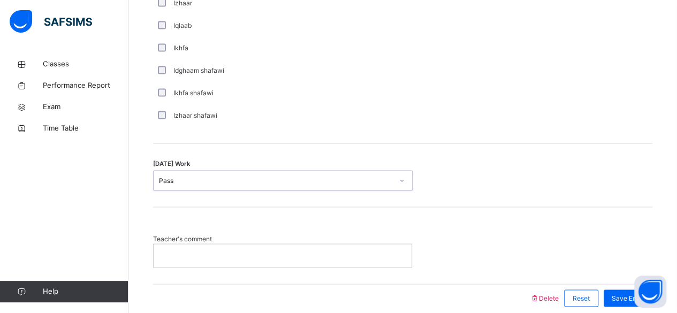
click at [175, 251] on p at bounding box center [283, 256] width 242 height 10
click at [627, 293] on span "Save Entry" at bounding box center [628, 298] width 33 height 10
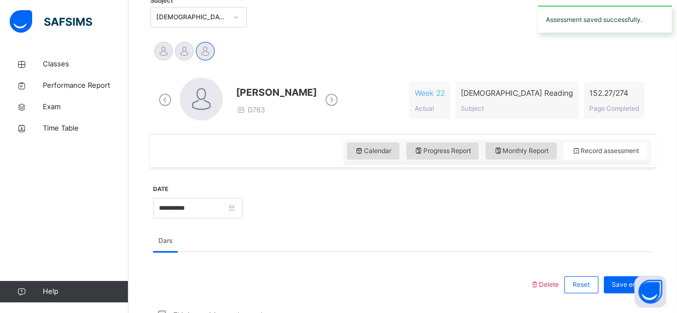
scroll to position [239, 0]
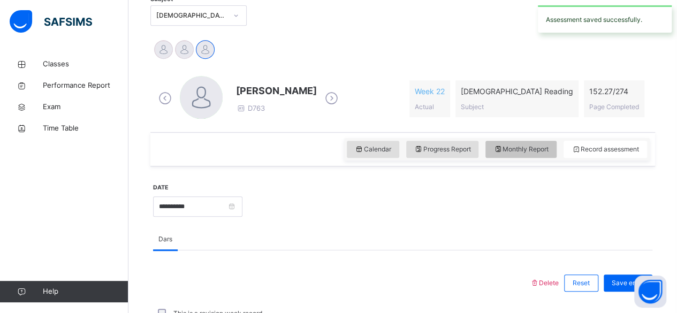
click at [544, 149] on span "Monthly Report" at bounding box center [521, 150] width 55 height 10
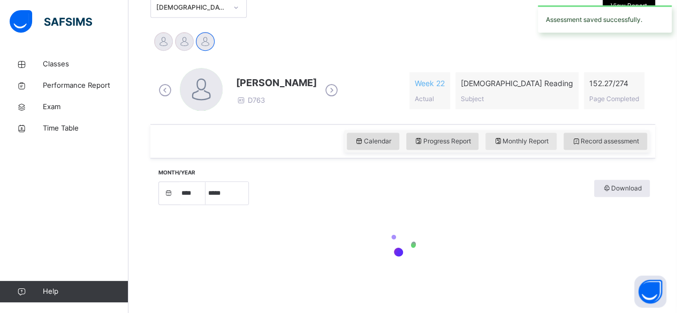
select select "****"
select select "*"
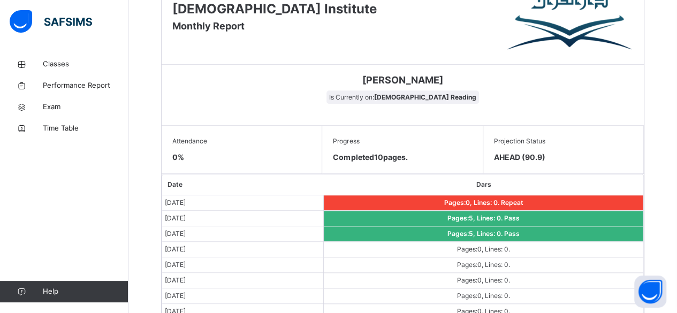
scroll to position [492, 0]
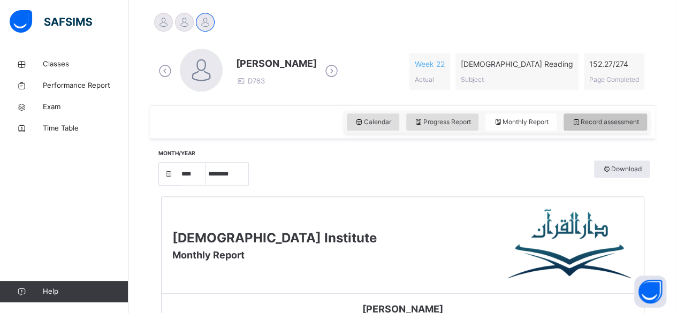
click at [617, 124] on span "Record assessment" at bounding box center [605, 122] width 67 height 10
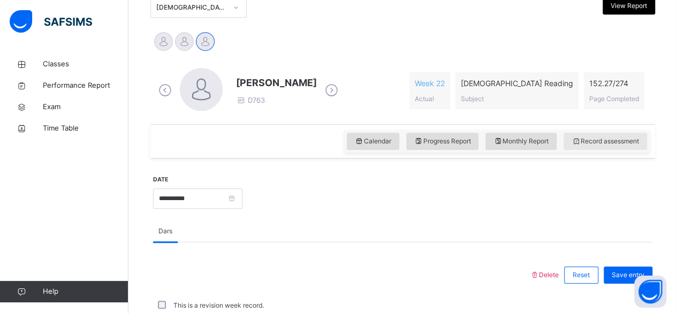
scroll to position [267, 0]
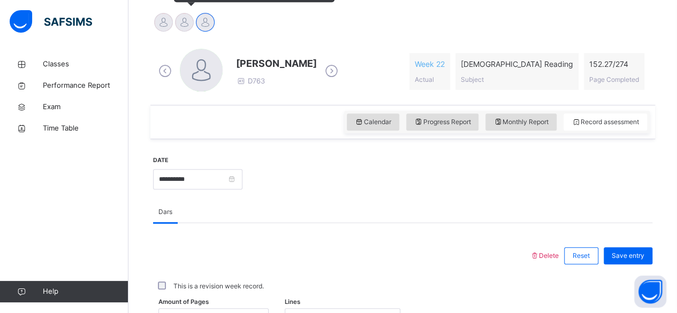
click at [184, 15] on div at bounding box center [184, 22] width 19 height 19
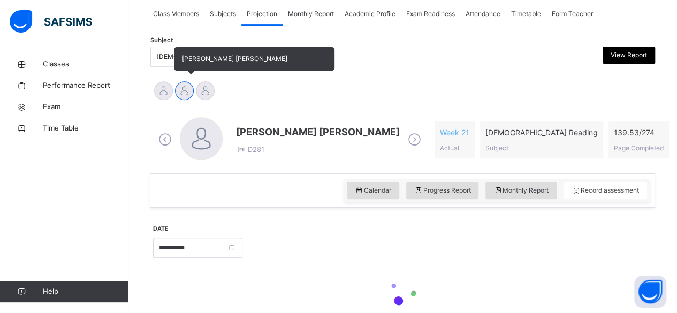
scroll to position [198, 0]
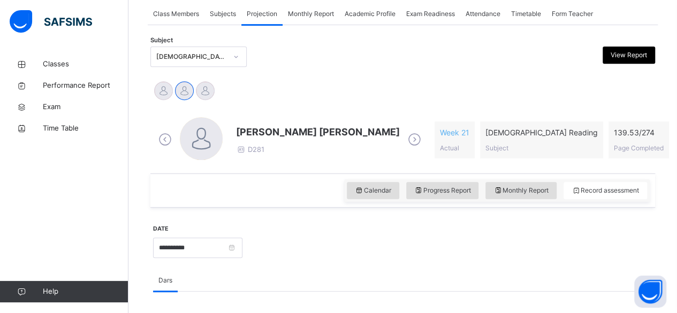
click at [254, 109] on div "Mohammad Hanzalah Siddiqui D281 Week 21 Actual Quran Reading Subject 139.53 / 2…" at bounding box center [403, 140] width 500 height 62
click at [327, 240] on div at bounding box center [447, 247] width 399 height 46
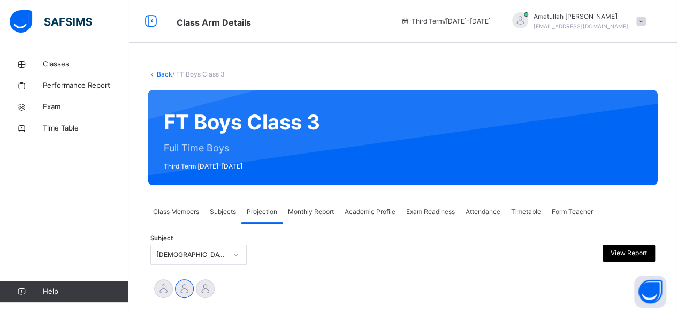
drag, startPoint x: 327, startPoint y: 240, endPoint x: 253, endPoint y: -47, distance: 296.2
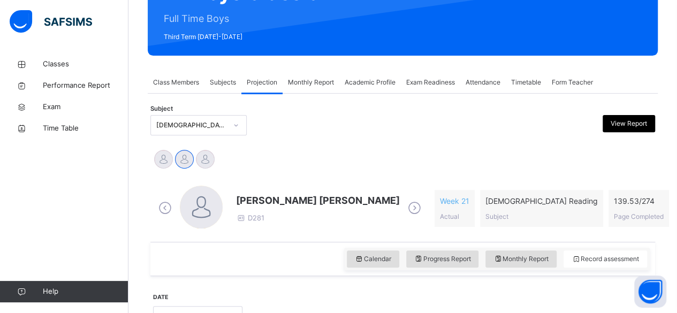
scroll to position [139, 0]
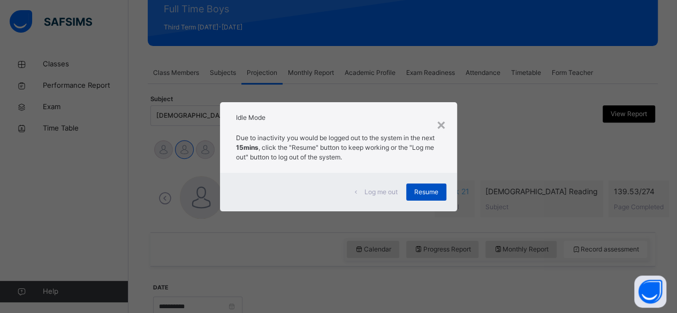
click at [428, 190] on span "Resume" at bounding box center [426, 192] width 24 height 10
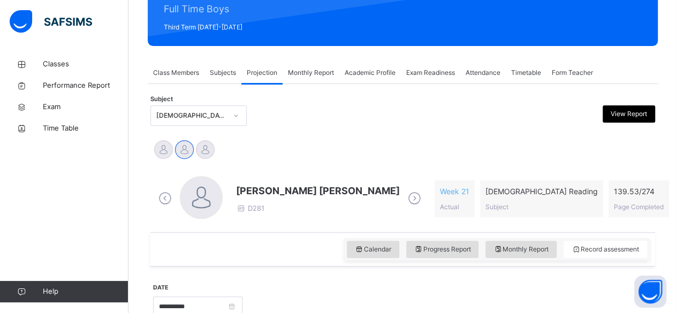
click at [306, 295] on div at bounding box center [447, 306] width 399 height 46
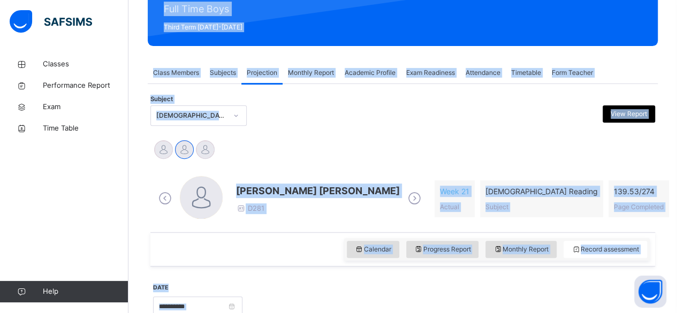
scroll to position [0, 0]
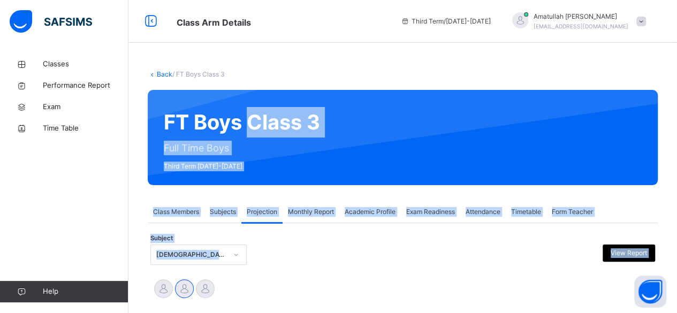
drag, startPoint x: 306, startPoint y: 295, endPoint x: 284, endPoint y: -47, distance: 342.3
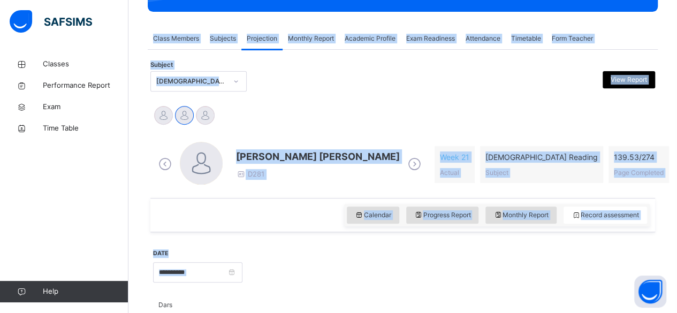
scroll to position [174, 0]
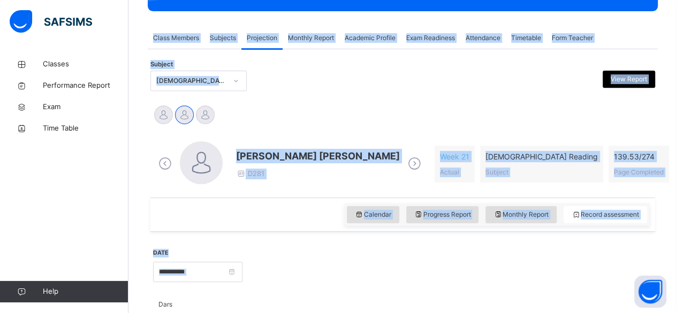
click at [312, 95] on div "Subject Quran Reading (007) View Report" at bounding box center [402, 80] width 505 height 31
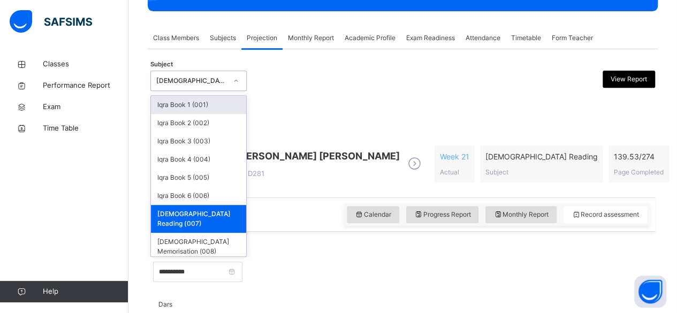
click at [162, 73] on div "[DEMOGRAPHIC_DATA] Reading (007)" at bounding box center [188, 81] width 75 height 17
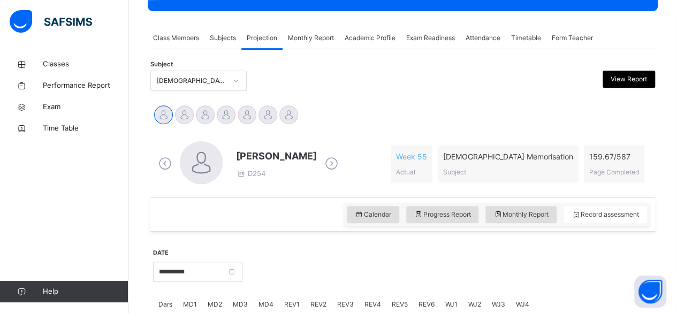
click at [333, 162] on icon at bounding box center [331, 164] width 19 height 16
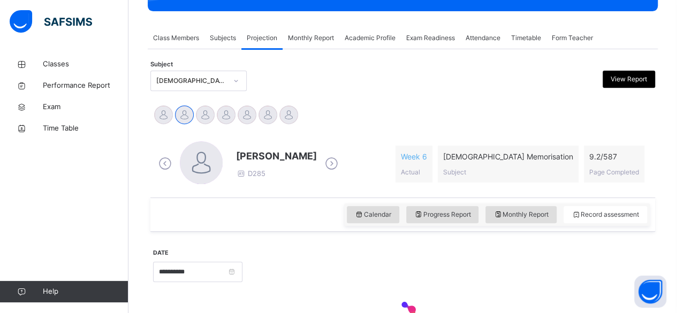
click at [332, 162] on div "[PERSON_NAME] D285 Week 6 Actual [DEMOGRAPHIC_DATA] Memorisation Subject 9.2 / …" at bounding box center [403, 164] width 494 height 46
click at [322, 164] on icon at bounding box center [331, 164] width 19 height 16
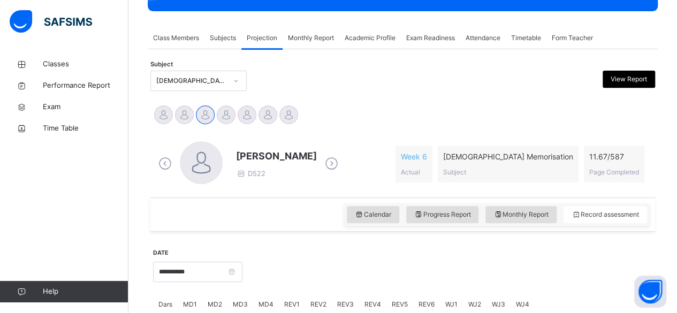
click at [322, 163] on icon at bounding box center [331, 164] width 19 height 16
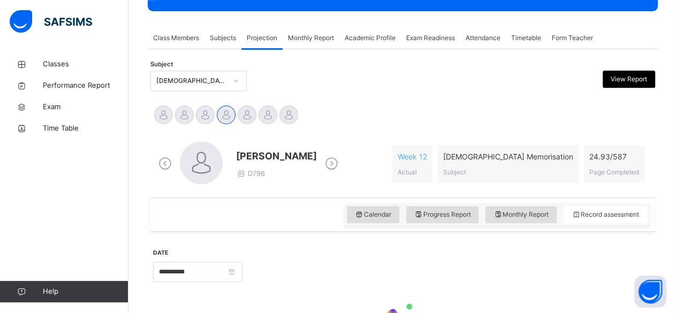
click at [322, 163] on icon at bounding box center [331, 164] width 19 height 16
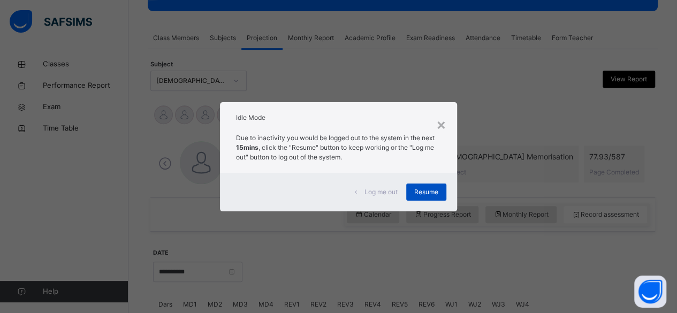
click at [433, 195] on span "Resume" at bounding box center [426, 192] width 24 height 10
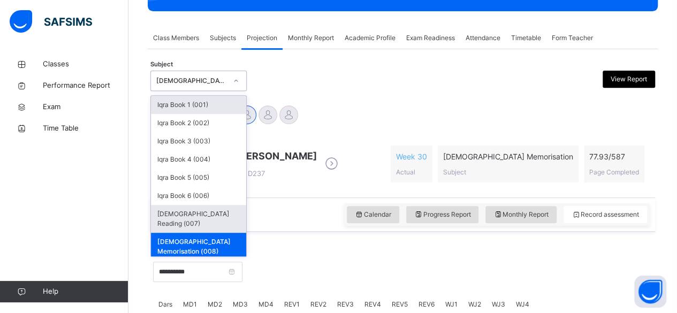
click at [187, 216] on div "[DEMOGRAPHIC_DATA] Reading (007)" at bounding box center [198, 219] width 95 height 28
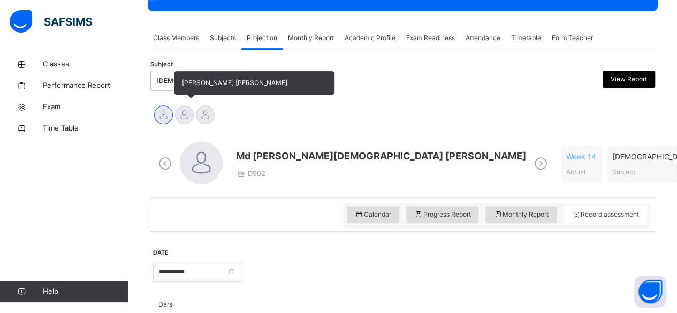
click at [188, 113] on div at bounding box center [184, 114] width 19 height 19
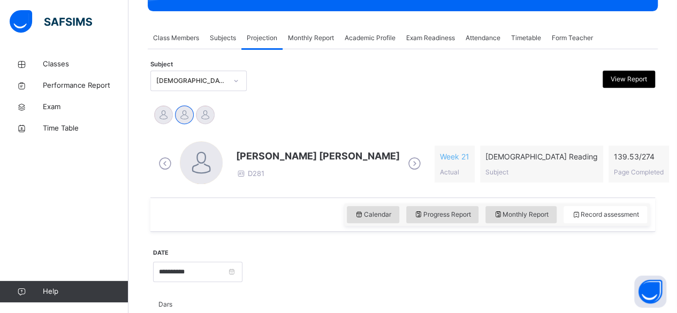
click at [340, 260] on div at bounding box center [447, 271] width 399 height 46
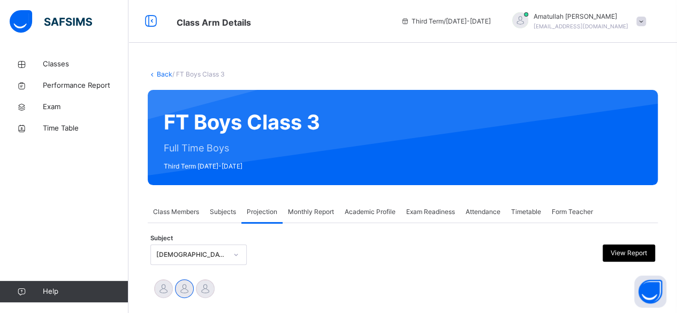
drag, startPoint x: 340, startPoint y: 260, endPoint x: 244, endPoint y: -47, distance: 321.6
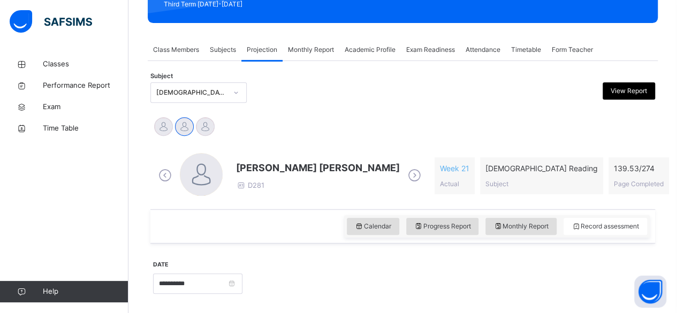
scroll to position [161, 0]
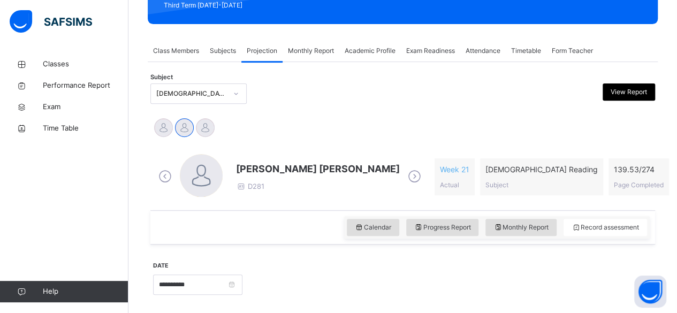
click at [405, 171] on icon at bounding box center [414, 177] width 19 height 16
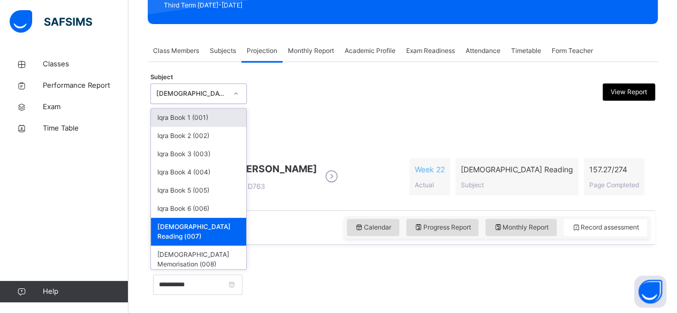
click at [205, 97] on div "[DEMOGRAPHIC_DATA] Reading (007)" at bounding box center [191, 94] width 71 height 10
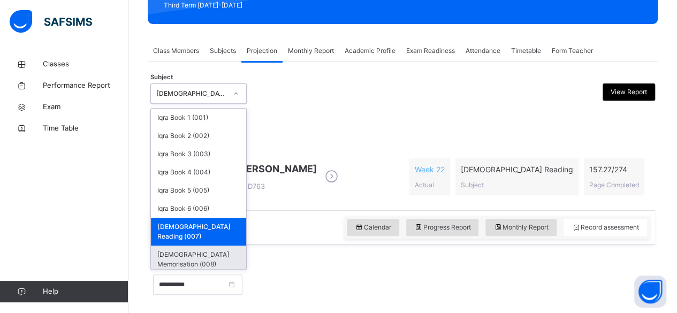
click at [217, 246] on div "[DEMOGRAPHIC_DATA] Memorisation (008)" at bounding box center [198, 260] width 95 height 28
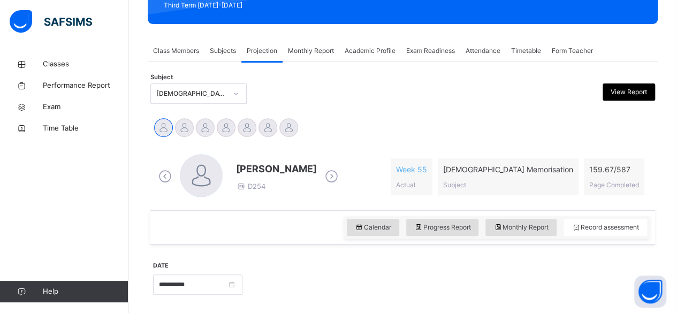
click at [281, 222] on div "Calendar Progress Report Monthly Report Record assessment" at bounding box center [402, 227] width 505 height 34
click at [338, 178] on icon at bounding box center [331, 177] width 19 height 16
click at [336, 179] on div "[PERSON_NAME] D285 Week 6 Actual [DEMOGRAPHIC_DATA] Memorisation Subject 9.2 / …" at bounding box center [403, 177] width 494 height 46
click at [322, 174] on icon at bounding box center [331, 177] width 19 height 16
click at [322, 176] on icon at bounding box center [331, 177] width 19 height 16
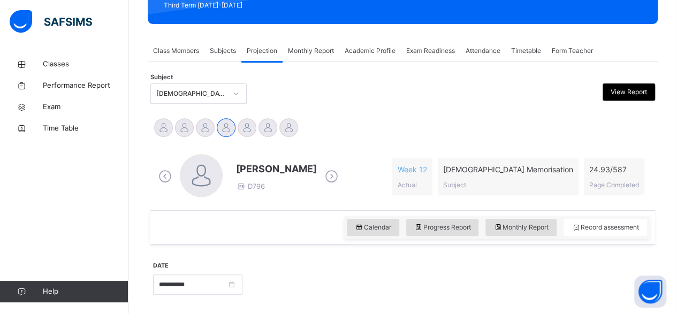
click at [328, 173] on icon at bounding box center [331, 177] width 19 height 16
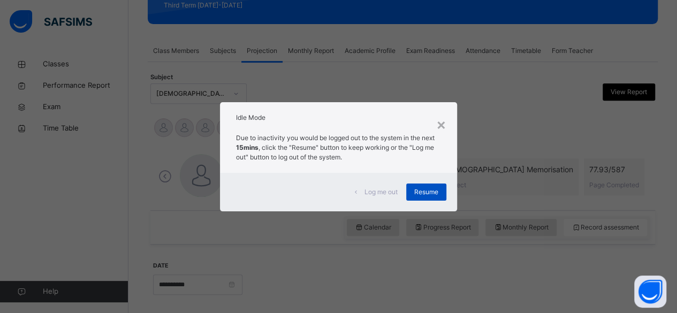
click at [430, 190] on span "Resume" at bounding box center [426, 192] width 24 height 10
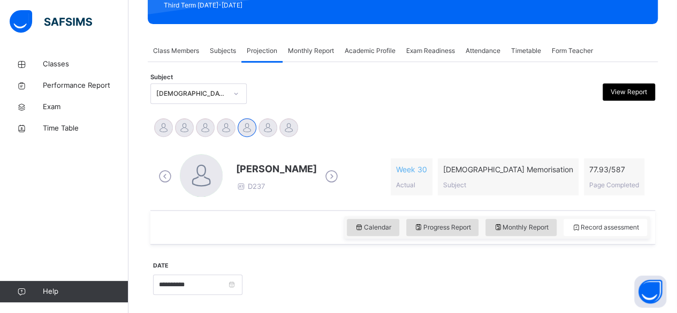
click at [322, 177] on icon at bounding box center [331, 177] width 19 height 16
click at [164, 178] on icon at bounding box center [165, 177] width 19 height 16
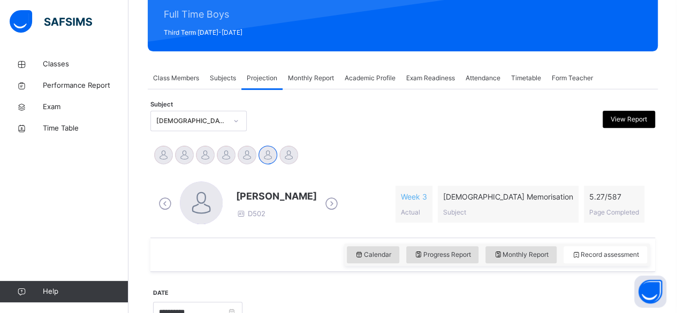
scroll to position [110, 0]
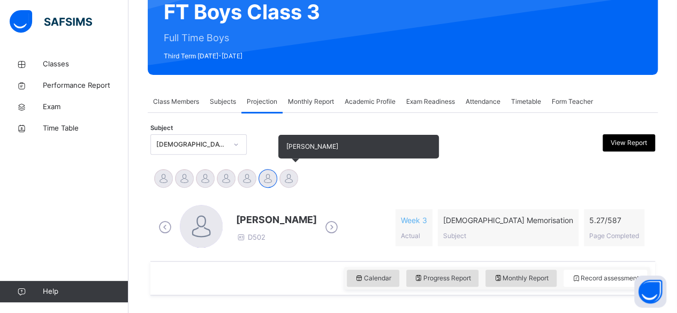
drag, startPoint x: 288, startPoint y: 167, endPoint x: 293, endPoint y: 177, distance: 11.3
click at [293, 177] on div "Abubakr Adem Ali Ahmed Selami Aminah Cruse Ammar Osman Ibrahim Haydar Ibrahim Y…" at bounding box center [402, 179] width 505 height 29
click at [293, 177] on div at bounding box center [288, 178] width 19 height 19
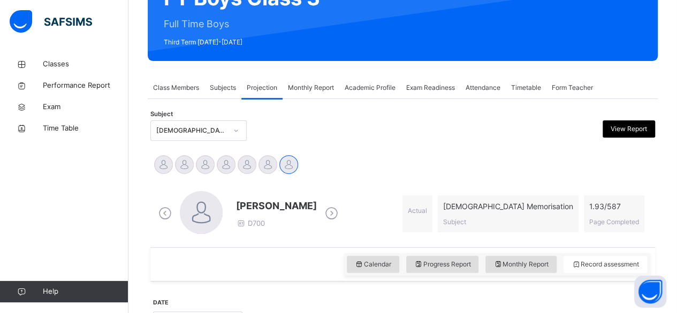
scroll to position [131, 0]
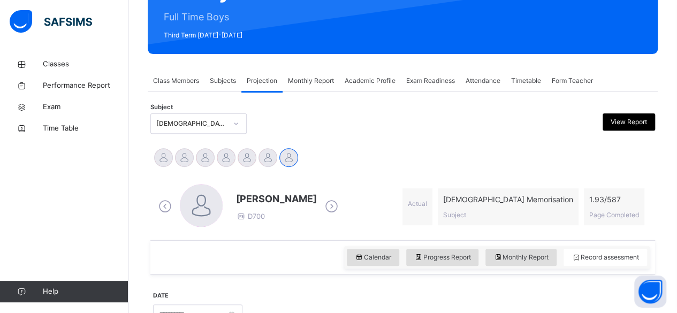
click at [246, 202] on span "[PERSON_NAME]" at bounding box center [276, 199] width 81 height 14
click at [397, 193] on div "Idris Boquizada D700 Actual Quran Memorisation Subject 1.93 / 587 Page Completed" at bounding box center [403, 207] width 494 height 46
drag, startPoint x: 397, startPoint y: 193, endPoint x: 358, endPoint y: 215, distance: 45.0
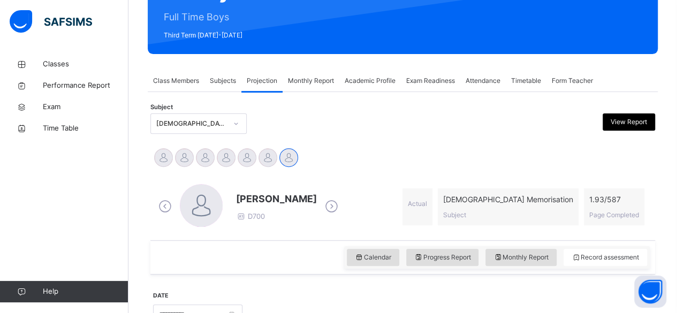
click at [358, 215] on div "Idris Boquizada D700 Actual Quran Memorisation Subject 1.93 / 587 Page Completed" at bounding box center [403, 207] width 494 height 46
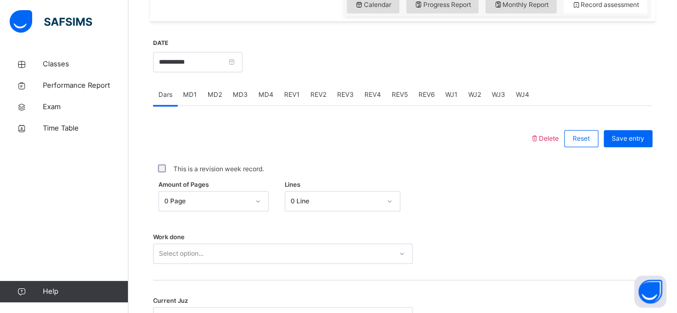
scroll to position [384, 0]
click at [171, 91] on span "Dars" at bounding box center [165, 94] width 14 height 10
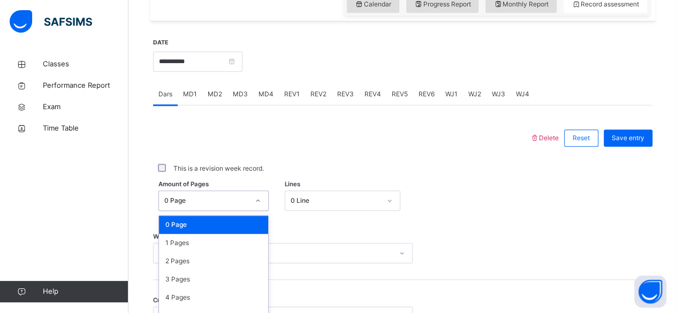
scroll to position [451, 0]
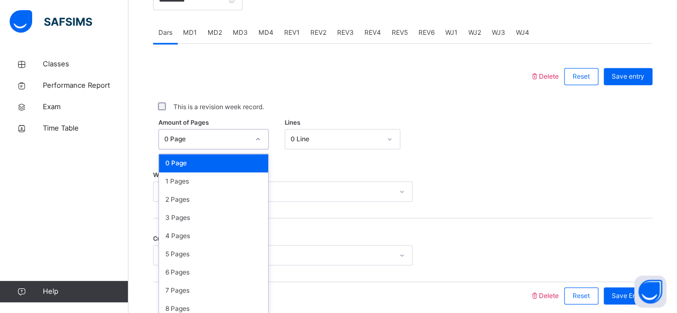
click at [218, 149] on div "option 0 Page focused, 1 of 588. 588 results available. Use Up and Down to choo…" at bounding box center [213, 139] width 110 height 20
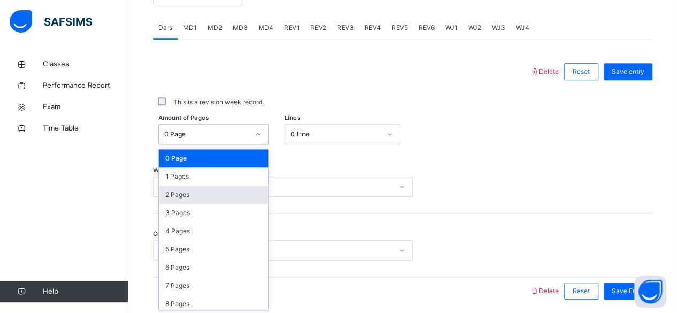
click at [218, 197] on div "2 Pages" at bounding box center [213, 195] width 109 height 18
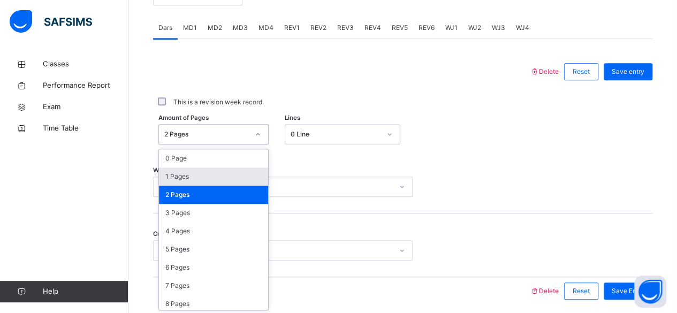
drag, startPoint x: 217, startPoint y: 138, endPoint x: 213, endPoint y: 180, distance: 42.5
click at [213, 145] on div "option 2 Pages, selected. option 1 Pages focused, 2 of 588. 588 results availab…" at bounding box center [213, 134] width 110 height 20
click at [213, 180] on div "1 Pages" at bounding box center [213, 177] width 109 height 18
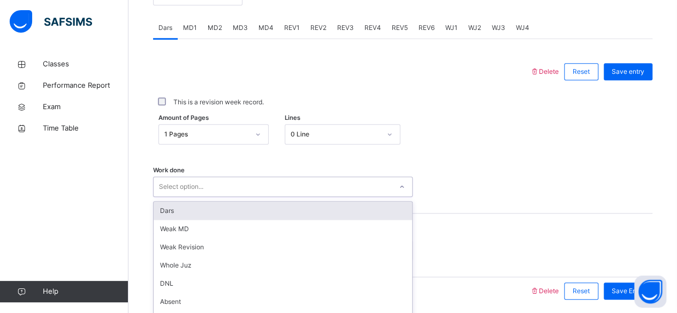
scroll to position [489, 0]
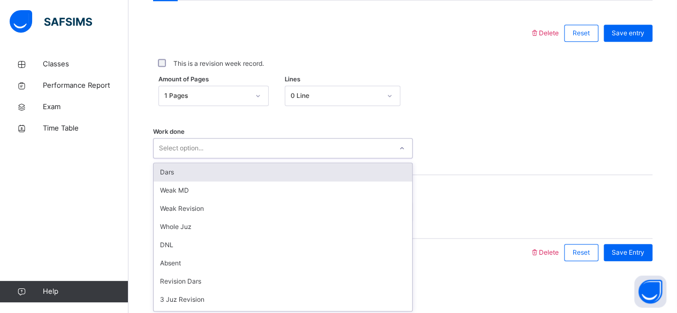
click at [243, 158] on div "option Dars focused, 1 of 16. 16 results available. Use Up and Down to choose o…" at bounding box center [283, 148] width 260 height 20
click at [228, 163] on div "Dars" at bounding box center [283, 172] width 259 height 18
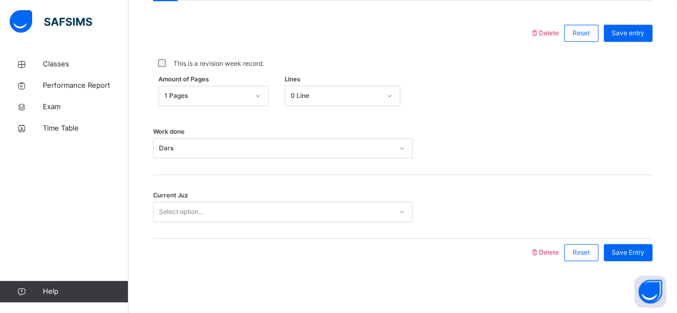
drag, startPoint x: 222, startPoint y: 221, endPoint x: 222, endPoint y: 206, distance: 15.0
click at [222, 206] on div "Current Juz Select option..." at bounding box center [403, 207] width 500 height 64
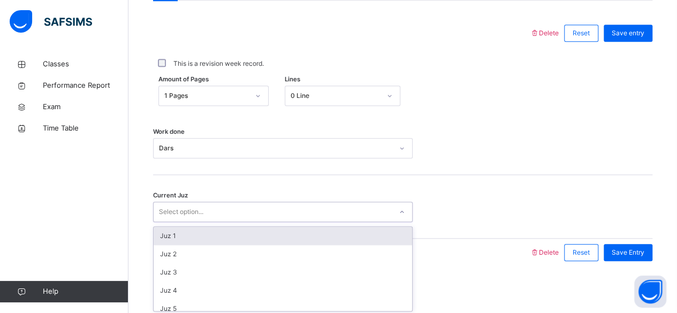
click at [222, 206] on div "Select option..." at bounding box center [273, 212] width 238 height 17
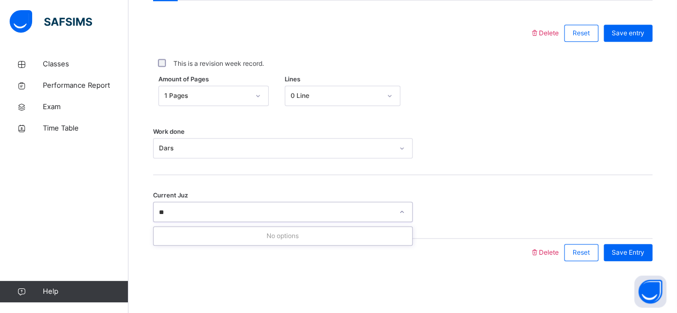
type input "*"
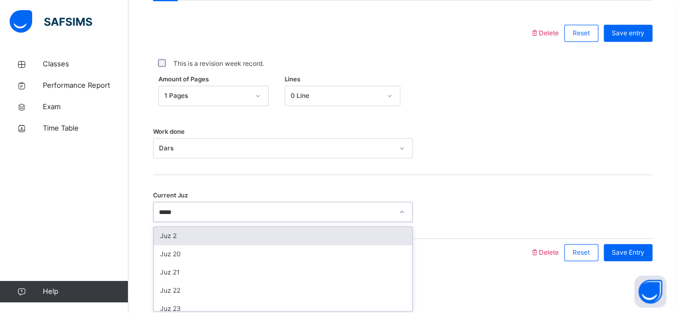
type input "******"
click at [406, 229] on div "Juz 26" at bounding box center [283, 236] width 259 height 18
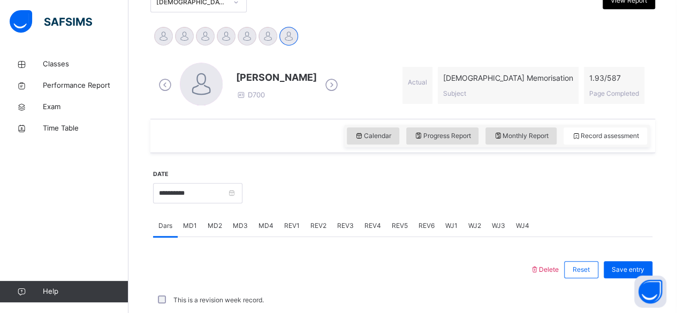
scroll to position [252, 0]
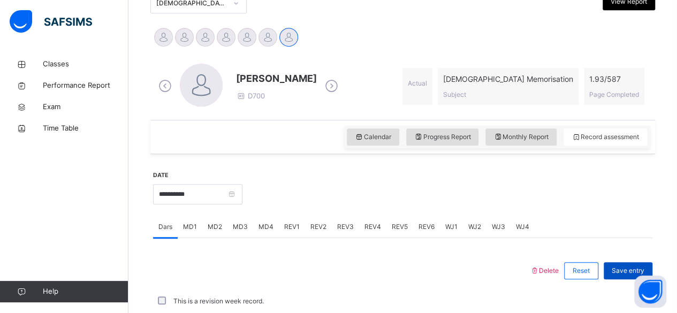
click at [627, 262] on div "Save entry" at bounding box center [628, 270] width 49 height 17
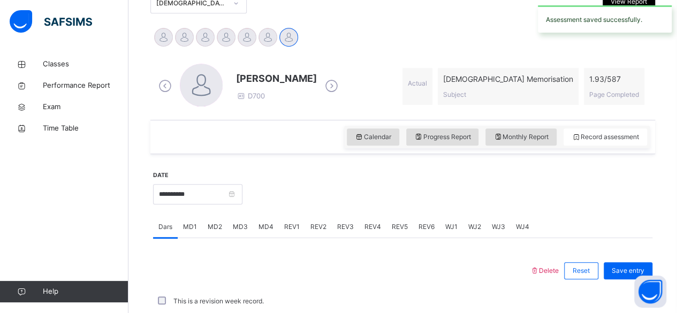
click at [266, 228] on span "MD4" at bounding box center [266, 227] width 15 height 10
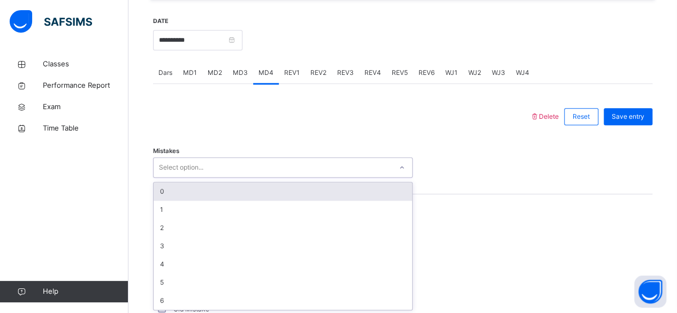
scroll to position [406, 0]
drag, startPoint x: 245, startPoint y: 183, endPoint x: 238, endPoint y: 182, distance: 6.6
click at [238, 178] on div "option 0 focused, 1 of 7. 7 results available. Use Up and Down to choose option…" at bounding box center [283, 167] width 260 height 20
click at [238, 183] on div "0" at bounding box center [283, 192] width 259 height 18
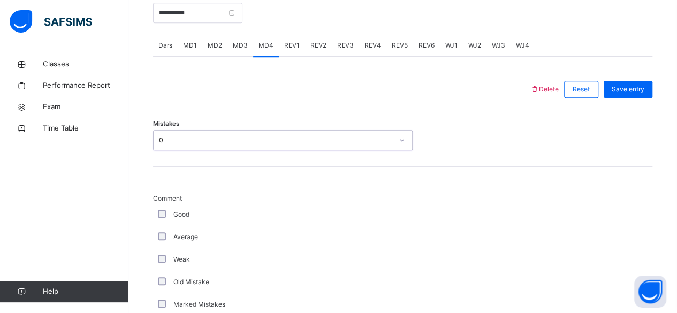
scroll to position [434, 0]
click at [160, 211] on div "Good" at bounding box center [287, 214] width 268 height 22
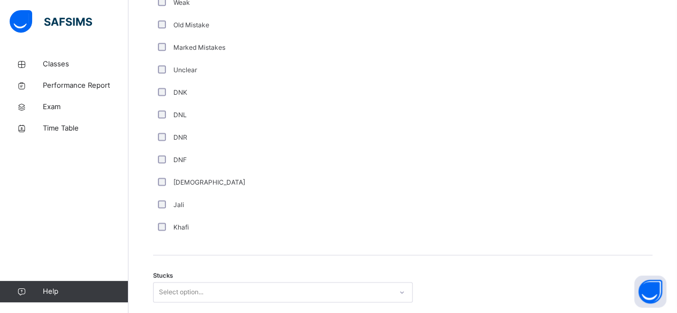
scroll to position [729, 0]
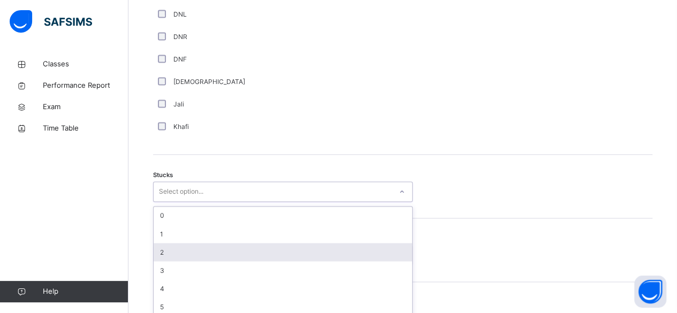
click at [226, 202] on div "option 2 focused, 3 of 6. 6 results available. Use Up and Down to choose option…" at bounding box center [283, 192] width 260 height 20
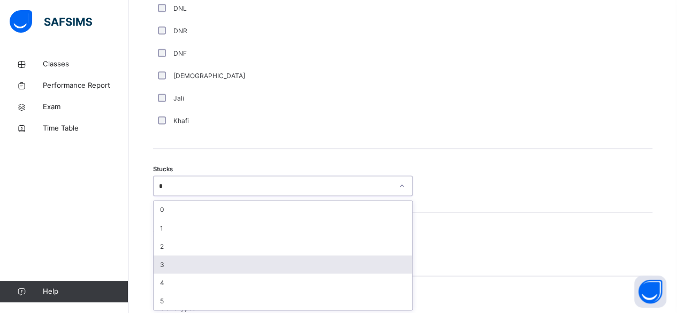
type input "*"
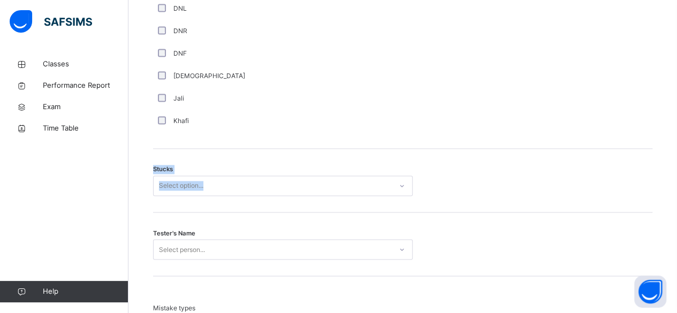
drag, startPoint x: 539, startPoint y: 138, endPoint x: 245, endPoint y: 190, distance: 298.0
click at [245, 190] on div "Delete Reset Save entry Mistakes 0 Comment Good Average Weak Old Mistake Marked…" at bounding box center [403, 145] width 500 height 866
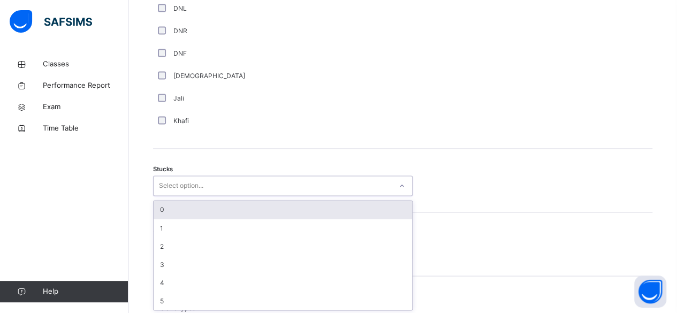
drag, startPoint x: 245, startPoint y: 190, endPoint x: 246, endPoint y: 197, distance: 7.0
click at [246, 197] on div "Stucks option 0 focused, 1 of 6. 6 results available. Use Up and Down to choose…" at bounding box center [403, 181] width 500 height 64
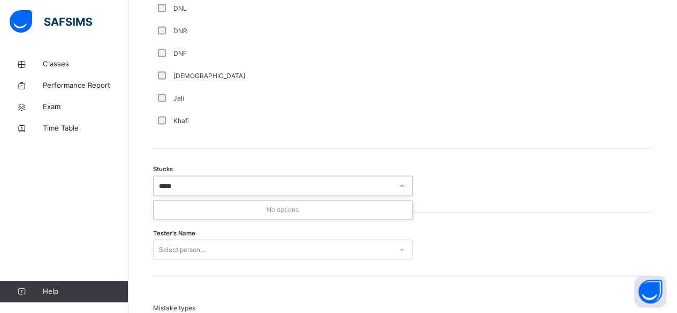
type input "*****"
click at [455, 202] on div "Stucks Select option..." at bounding box center [403, 181] width 500 height 64
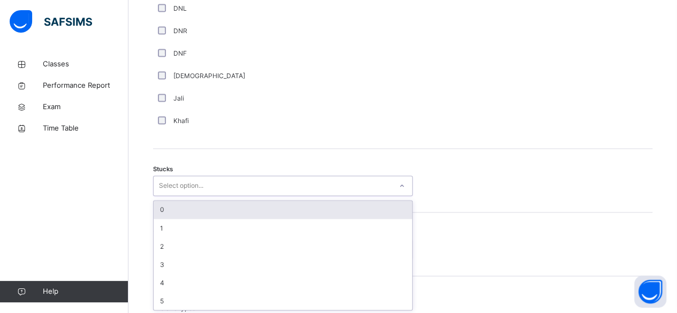
click at [327, 180] on div "Select option..." at bounding box center [273, 186] width 238 height 17
type input "*"
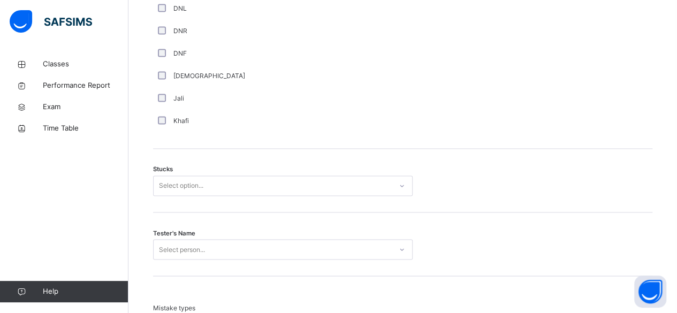
click at [450, 209] on div "Stucks Select option..." at bounding box center [403, 181] width 500 height 64
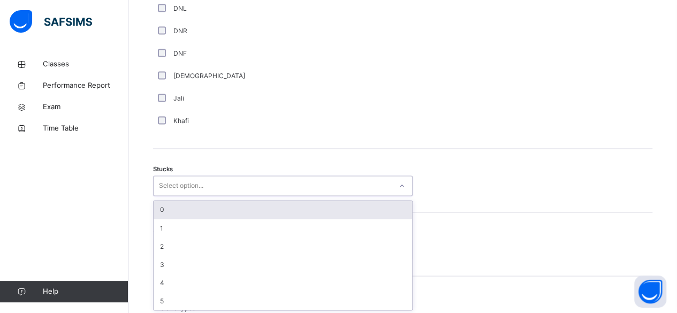
drag, startPoint x: 346, startPoint y: 177, endPoint x: 327, endPoint y: 207, distance: 35.6
click at [327, 196] on div "option 0 focused, 1 of 6. 6 results available. Use Up and Down to choose option…" at bounding box center [283, 186] width 260 height 20
click at [327, 207] on div "0" at bounding box center [283, 210] width 259 height 18
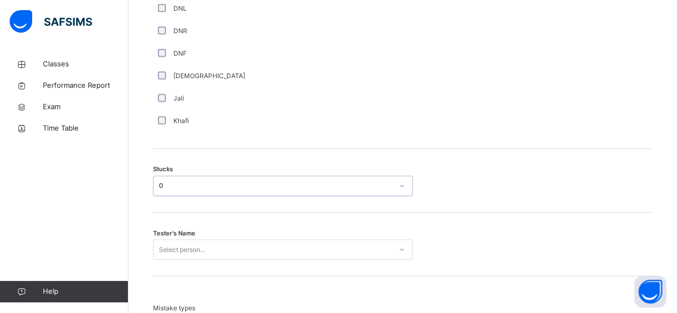
scroll to position [882, 0]
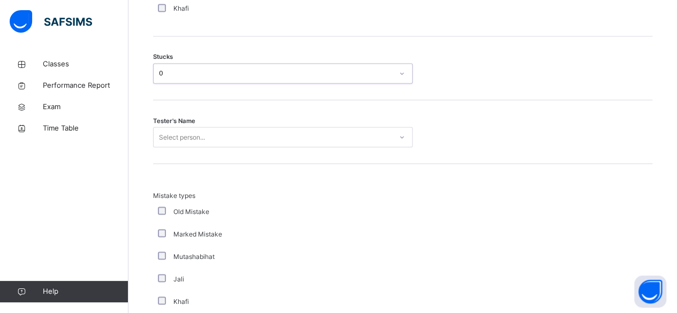
click at [254, 147] on div "Select person..." at bounding box center [283, 137] width 260 height 20
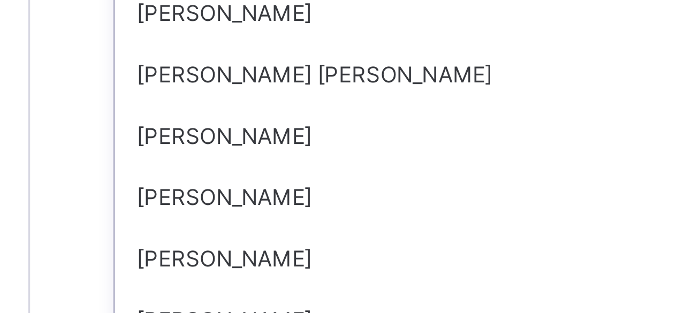
scroll to position [915, 0]
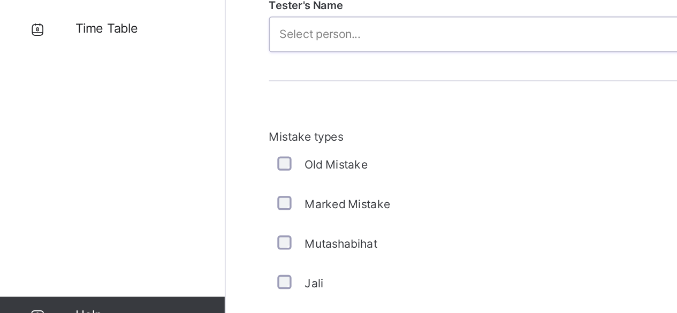
type input "*"
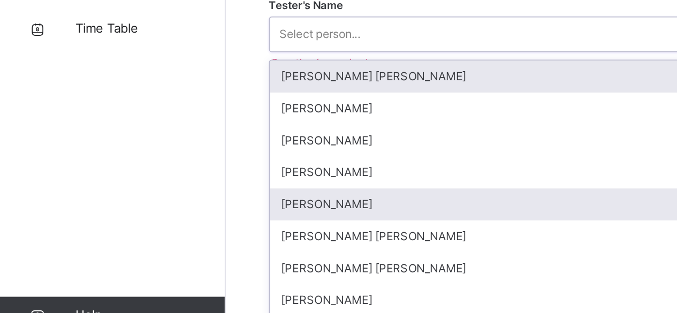
click at [184, 224] on div "[PERSON_NAME]" at bounding box center [283, 229] width 259 height 18
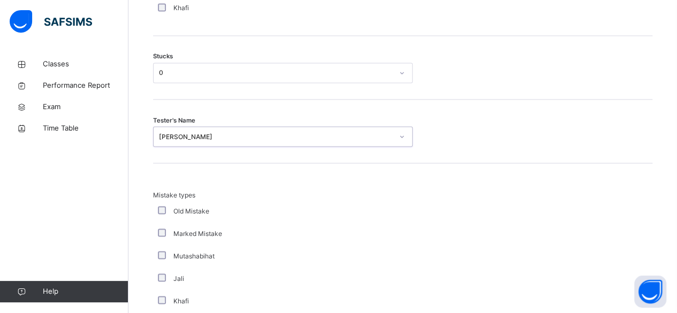
scroll to position [1107, 0]
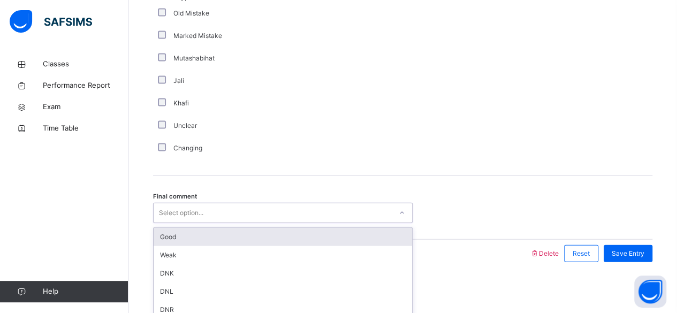
click at [221, 213] on div "Select option..." at bounding box center [273, 213] width 238 height 17
type input "****"
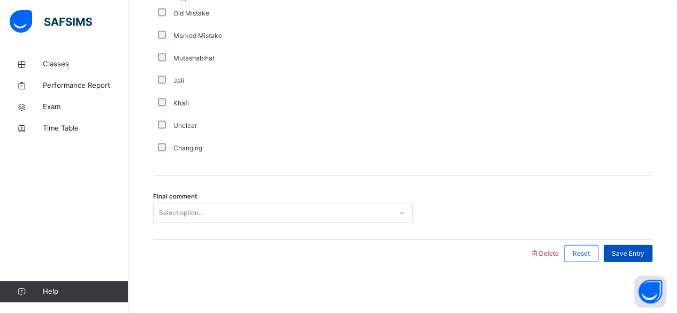
click at [636, 254] on span "Save Entry" at bounding box center [628, 254] width 33 height 10
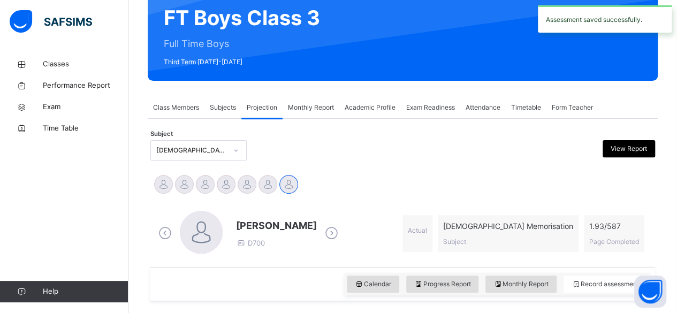
scroll to position [121, 0]
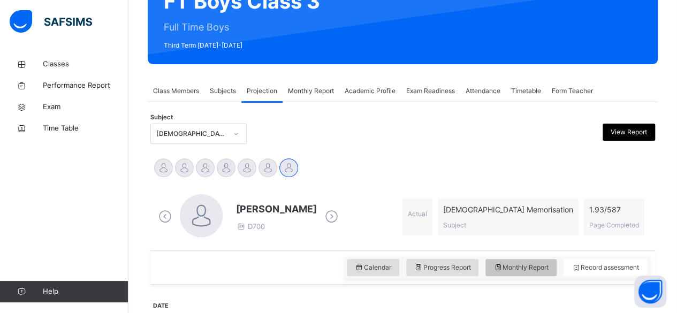
click at [517, 266] on span "Monthly Report" at bounding box center [521, 268] width 55 height 10
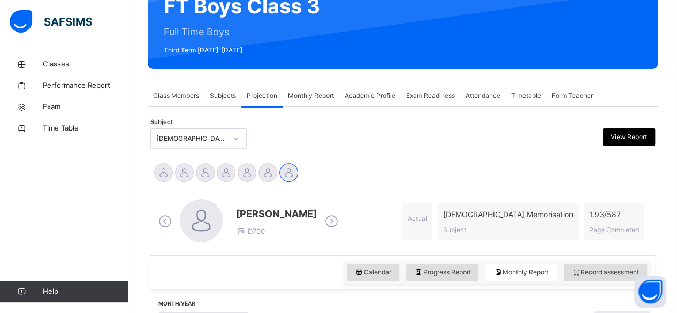
scroll to position [117, 0]
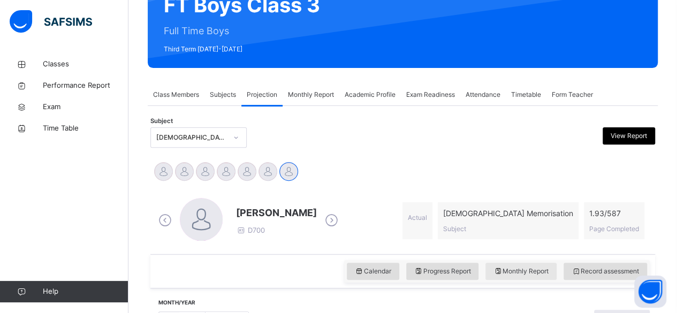
click at [527, 275] on span "Monthly Report" at bounding box center [521, 272] width 55 height 10
click at [314, 86] on div "Monthly Report" at bounding box center [311, 94] width 57 height 21
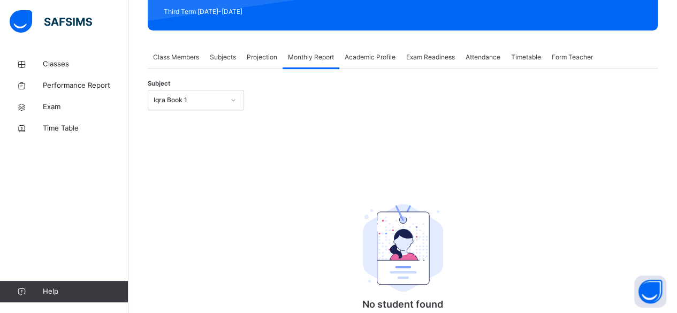
scroll to position [0, 0]
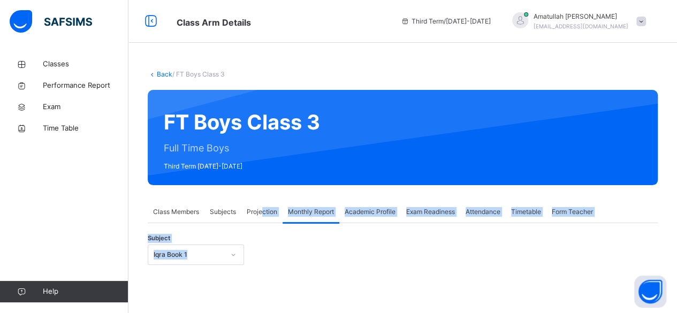
drag, startPoint x: 264, startPoint y: 213, endPoint x: 519, endPoint y: 278, distance: 263.1
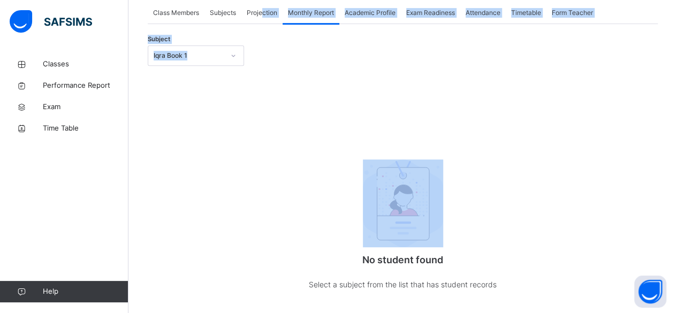
scroll to position [205, 0]
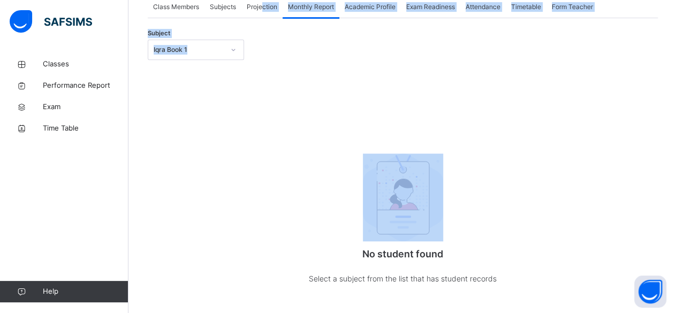
click at [361, 152] on div "No student found Select a subject from the list that has student records" at bounding box center [403, 215] width 214 height 183
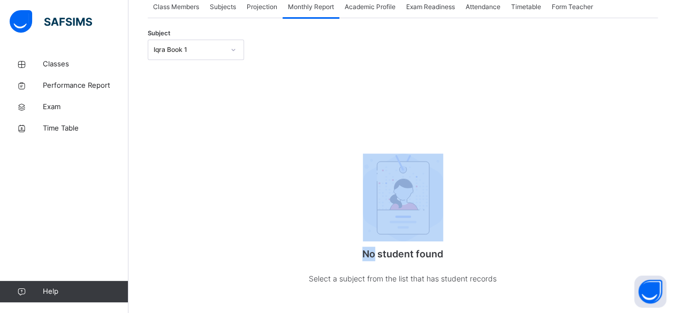
drag, startPoint x: 361, startPoint y: 152, endPoint x: 306, endPoint y: 80, distance: 90.5
click at [306, 80] on div "No student found Select a subject from the list that has student records" at bounding box center [403, 191] width 510 height 252
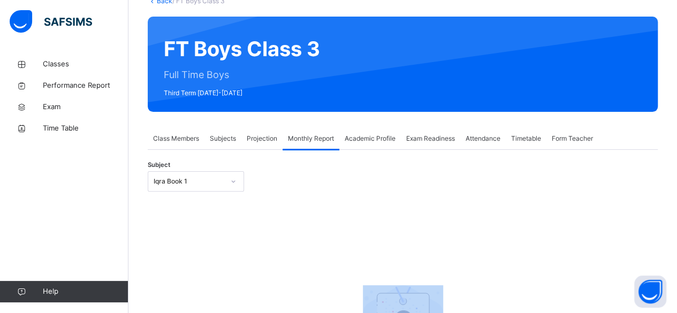
scroll to position [0, 0]
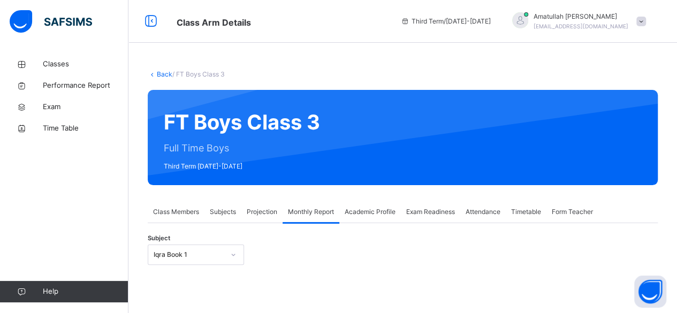
click at [265, 216] on span "Projection" at bounding box center [262, 212] width 31 height 10
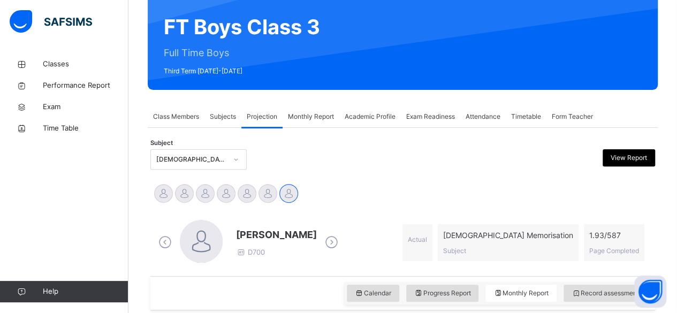
scroll to position [88, 0]
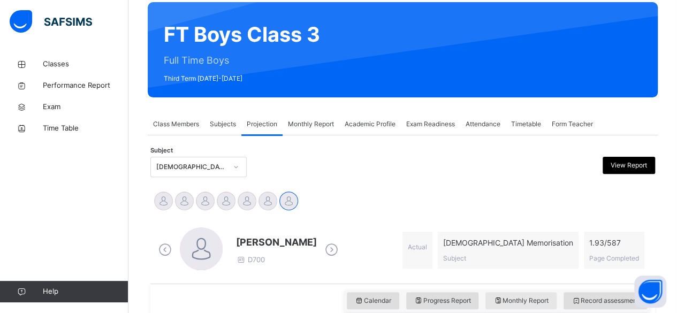
click at [517, 299] on span "Monthly Report" at bounding box center [521, 301] width 55 height 10
click at [532, 301] on span "Monthly Report" at bounding box center [521, 301] width 55 height 10
click at [527, 299] on span "Monthly Report" at bounding box center [521, 301] width 55 height 10
click at [530, 299] on span "Monthly Report" at bounding box center [521, 301] width 55 height 10
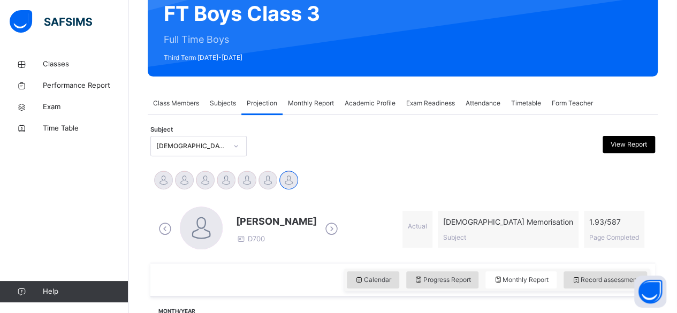
scroll to position [108, 0]
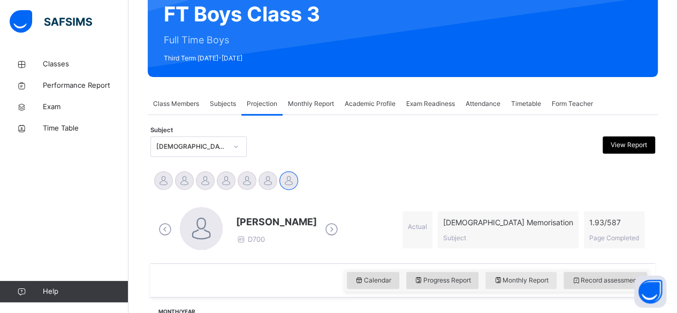
click at [531, 279] on span "Monthly Report" at bounding box center [521, 281] width 55 height 10
click at [522, 284] on span "Monthly Report" at bounding box center [521, 281] width 55 height 10
click at [527, 284] on span "Monthly Report" at bounding box center [521, 281] width 55 height 10
click at [532, 279] on span "Monthly Report" at bounding box center [521, 281] width 55 height 10
click at [529, 282] on span "Monthly Report" at bounding box center [521, 281] width 55 height 10
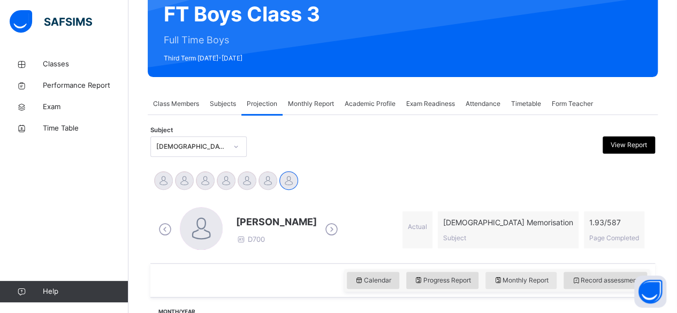
click at [530, 278] on span "Monthly Report" at bounding box center [521, 281] width 55 height 10
click at [531, 286] on div "Monthly Report" at bounding box center [521, 280] width 71 height 17
click at [535, 282] on span "Monthly Report" at bounding box center [521, 281] width 55 height 10
click at [534, 288] on div "Monthly Report" at bounding box center [521, 280] width 71 height 17
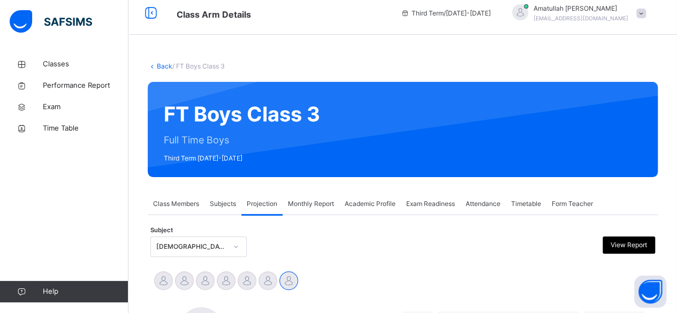
scroll to position [16, 0]
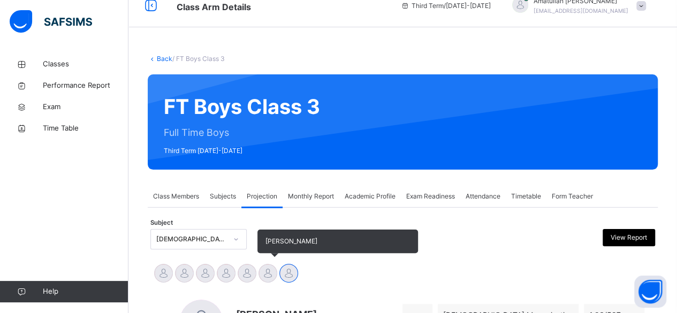
click at [275, 271] on div at bounding box center [268, 273] width 19 height 19
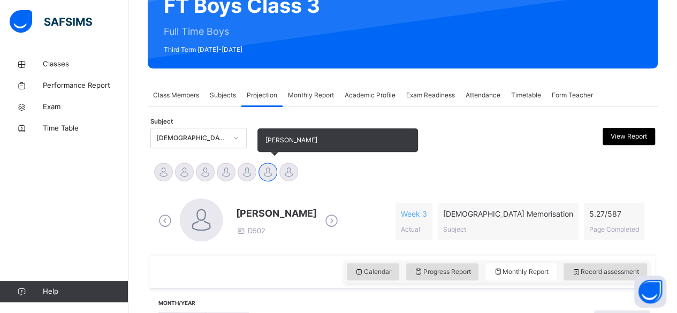
scroll to position [115, 0]
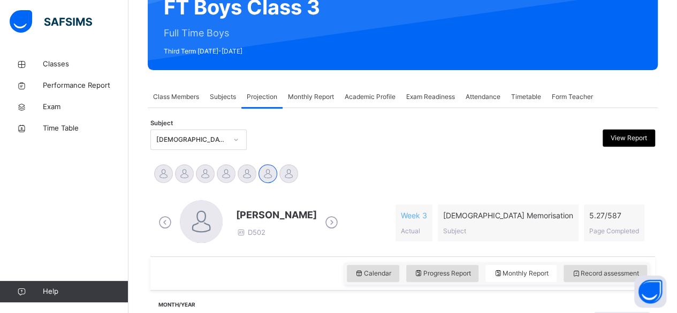
click at [265, 224] on span at bounding box center [276, 224] width 81 height 5
click at [237, 222] on span "[PERSON_NAME]" at bounding box center [276, 215] width 81 height 14
click at [263, 209] on span "[PERSON_NAME]" at bounding box center [276, 215] width 81 height 14
click at [244, 212] on span "[PERSON_NAME]" at bounding box center [276, 215] width 81 height 14
drag, startPoint x: 240, startPoint y: 215, endPoint x: 221, endPoint y: 202, distance: 23.5
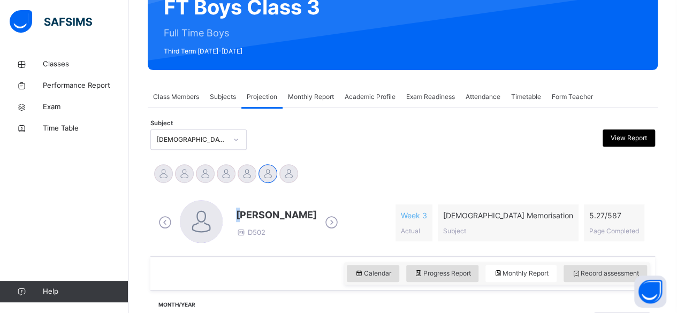
click at [221, 202] on div "Ibrahim Yusuf D502" at bounding box center [248, 223] width 185 height 46
click at [235, 225] on div "Ibrahim Yusuf D502" at bounding box center [248, 223] width 185 height 46
drag, startPoint x: 236, startPoint y: 211, endPoint x: 298, endPoint y: 216, distance: 62.8
click at [298, 216] on div "Ibrahim Yusuf D502" at bounding box center [248, 223] width 185 height 46
click at [304, 254] on div "Ibrahim Yusuf D502 Week 3 Actual Quran Memorisation Subject 5.27 / 587 Page Com…" at bounding box center [402, 223] width 505 height 67
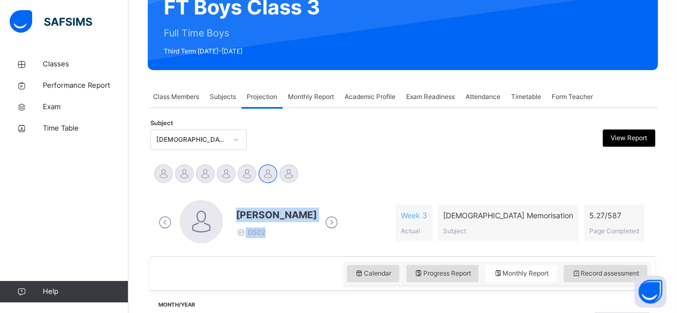
drag, startPoint x: 235, startPoint y: 214, endPoint x: 305, endPoint y: 211, distance: 70.2
click at [305, 211] on div "Ibrahim Yusuf D502" at bounding box center [248, 223] width 185 height 46
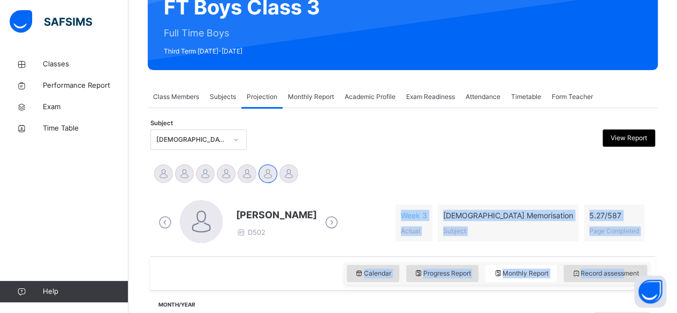
scroll to position [151, 0]
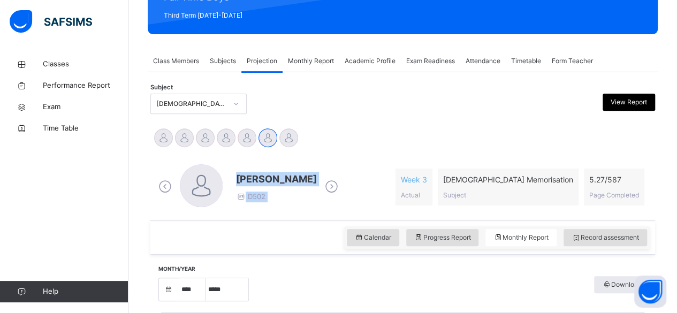
drag, startPoint x: 465, startPoint y: 213, endPoint x: 202, endPoint y: 181, distance: 264.9
click at [202, 181] on div "Ibrahim Yusuf D502 Week 3 Actual Quran Memorisation Subject 5.27 / 587 Page Com…" at bounding box center [403, 187] width 494 height 46
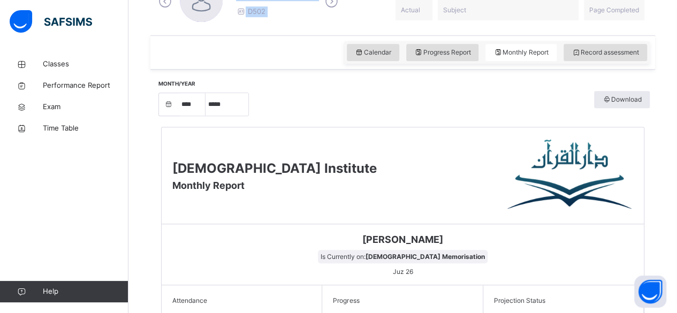
scroll to position [332, 0]
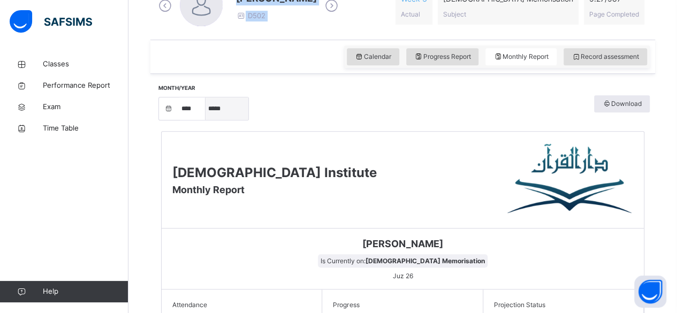
click at [230, 97] on select "***** ******** ***** ***** *** **** **** ****** ********* ******* ******** ****…" at bounding box center [227, 108] width 43 height 22
select select "*"
click at [206, 120] on select "***** ******** ***** ***** *** **** **** ****** ********* ******* ******** ****…" at bounding box center [227, 108] width 43 height 22
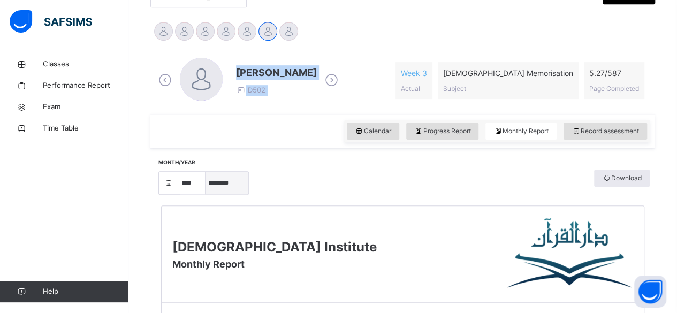
scroll to position [254, 0]
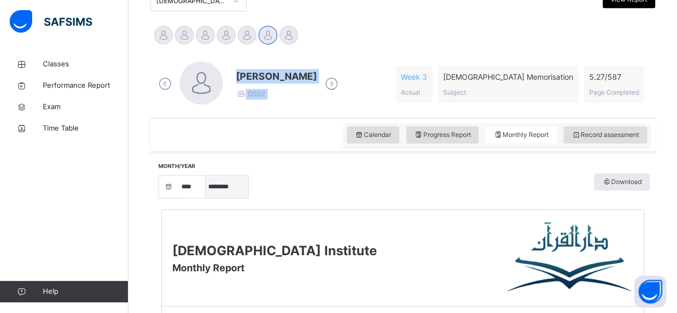
click at [230, 187] on select "***** ******** ***** ***** *** **** **** ****** ********* ******* ******** ****…" at bounding box center [227, 187] width 43 height 22
click at [610, 134] on span "Record assessment" at bounding box center [605, 135] width 67 height 10
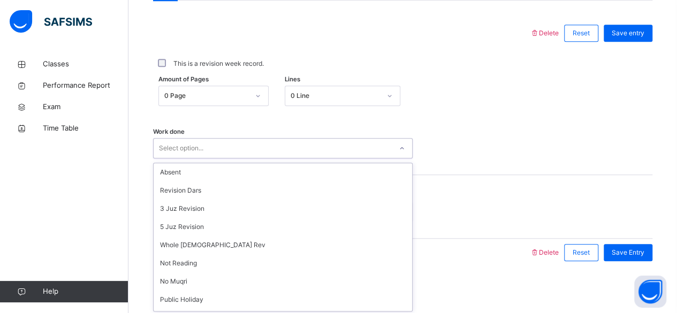
scroll to position [143, 0]
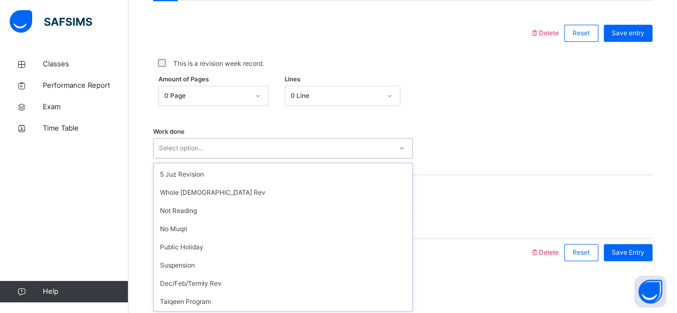
click at [620, 167] on div "Work done option Dars focused, 1 of 16. 16 results available. Use Up and Down t…" at bounding box center [403, 143] width 500 height 64
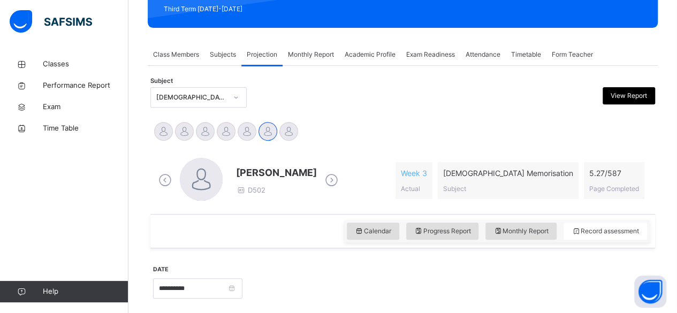
scroll to position [156, 0]
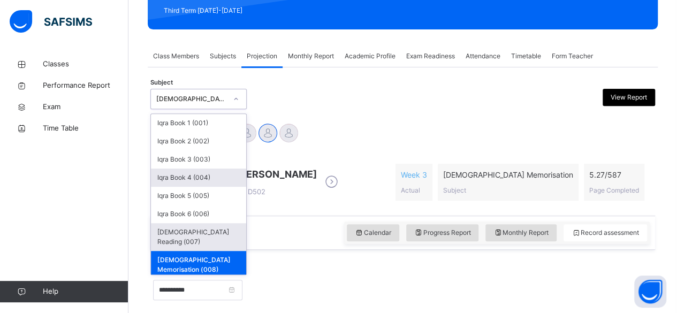
click at [158, 235] on div "[DEMOGRAPHIC_DATA] Reading (007)" at bounding box center [198, 237] width 95 height 28
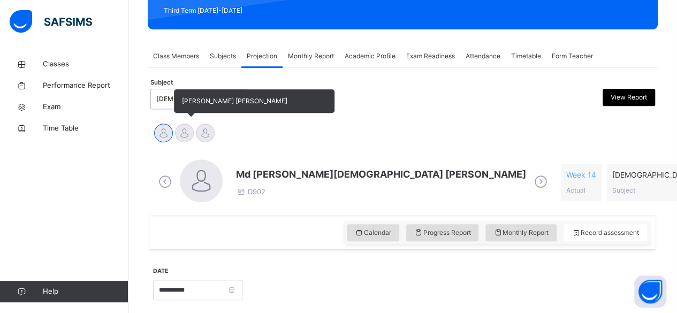
click at [188, 139] on div at bounding box center [184, 133] width 19 height 19
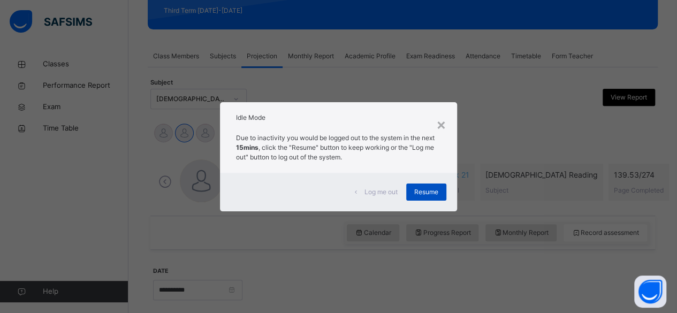
click at [423, 191] on span "Resume" at bounding box center [426, 192] width 24 height 10
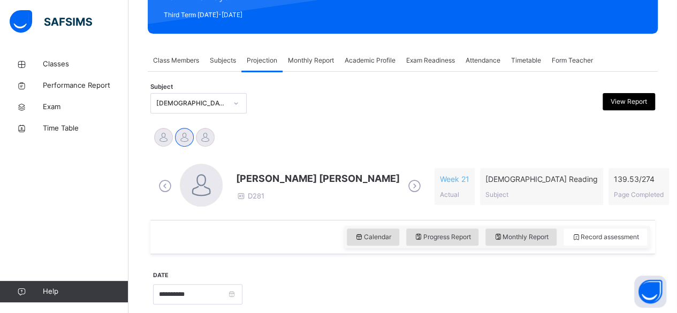
scroll to position [149, 0]
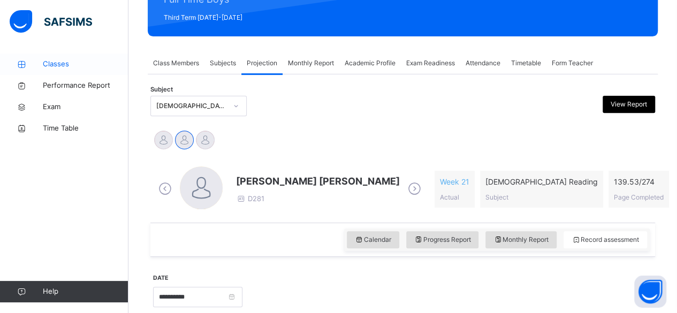
click at [57, 62] on span "Classes" at bounding box center [86, 64] width 86 height 11
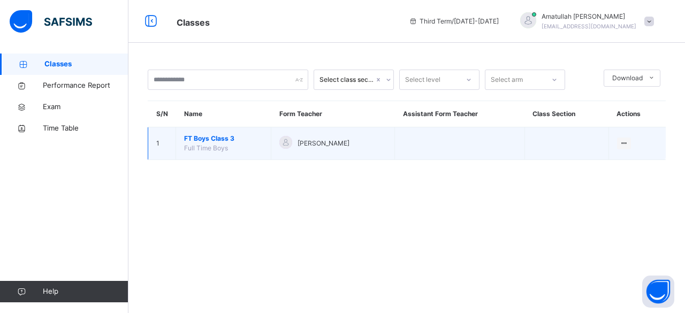
click at [210, 145] on span "Full Time Boys" at bounding box center [206, 148] width 44 height 8
click at [210, 142] on span "FT Boys Class 3" at bounding box center [223, 139] width 79 height 10
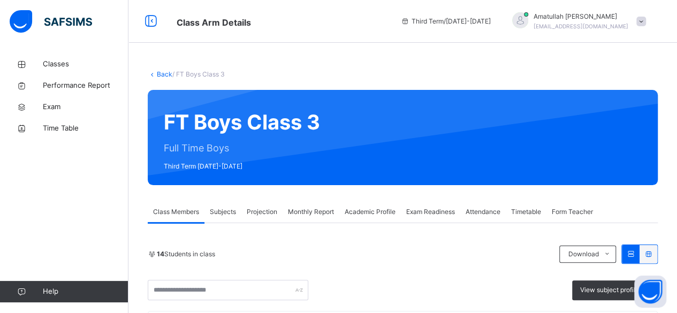
click at [257, 208] on span "Projection" at bounding box center [262, 212] width 31 height 10
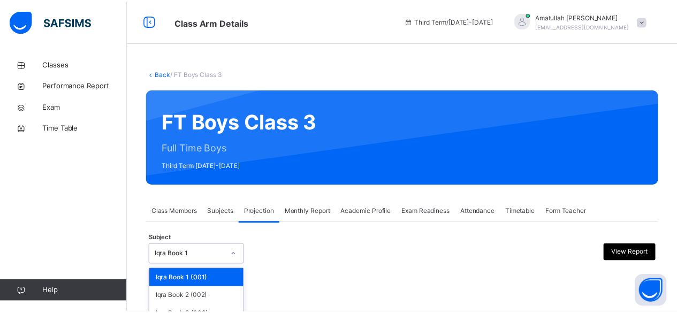
scroll to position [102, 0]
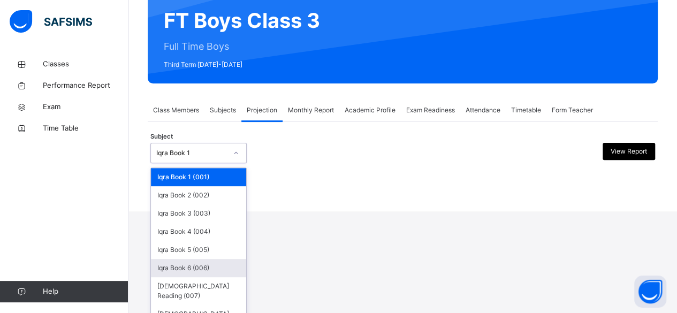
click at [209, 163] on div "option Iqra Book 6 (006) focused, 6 of 8. 8 results available. Use Up and Down …" at bounding box center [198, 153] width 96 height 20
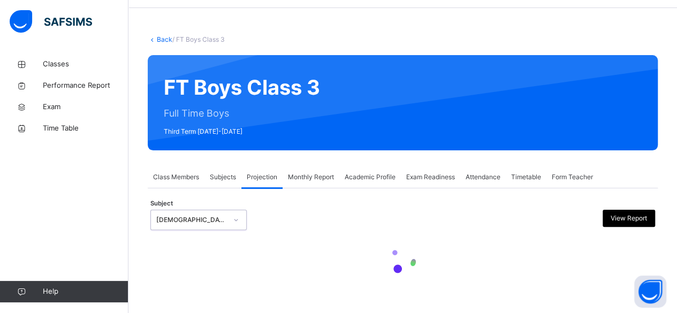
scroll to position [0, 0]
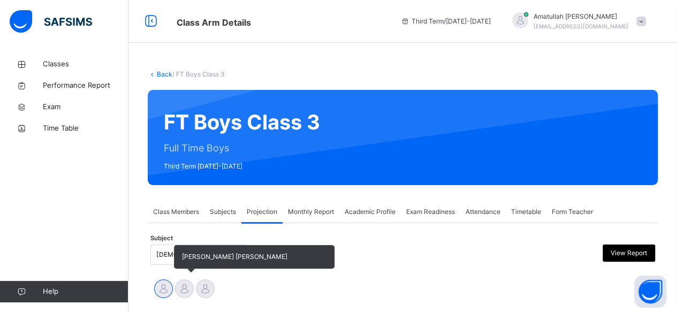
click at [179, 289] on div at bounding box center [184, 288] width 19 height 19
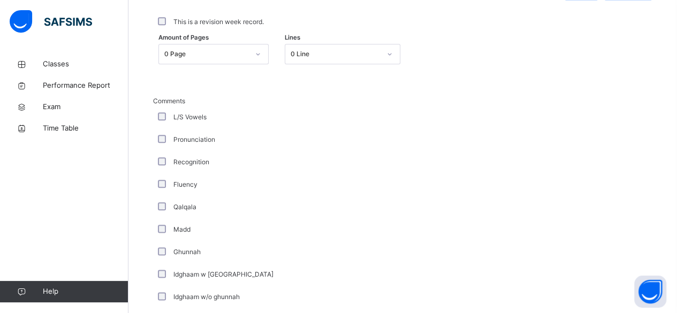
scroll to position [504, 0]
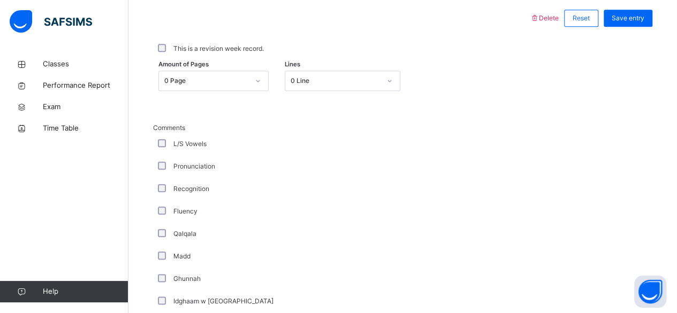
click at [216, 73] on div "0 Page" at bounding box center [203, 81] width 89 height 17
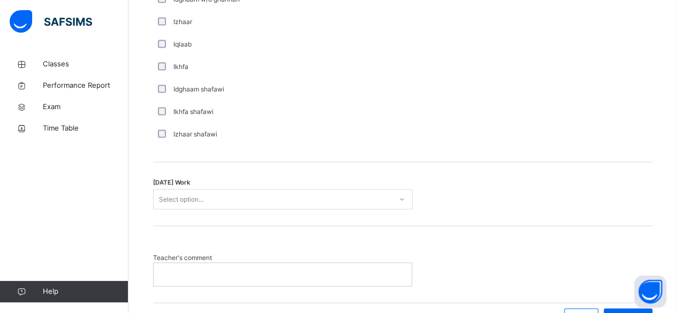
scroll to position [892, 0]
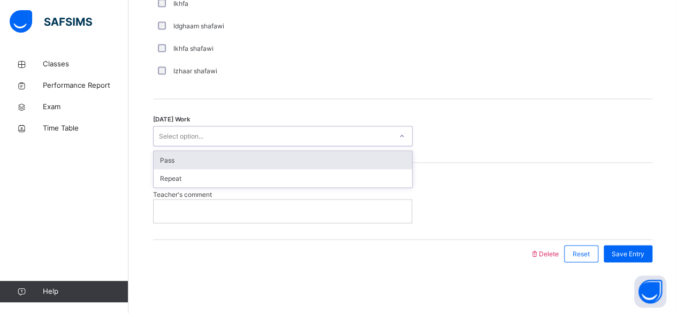
click at [279, 133] on div "Select option..." at bounding box center [273, 136] width 238 height 17
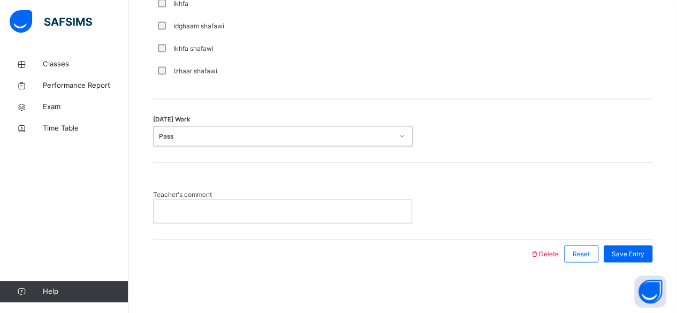
click at [300, 214] on div at bounding box center [283, 211] width 258 height 22
click at [638, 251] on span "Save Entry" at bounding box center [628, 254] width 33 height 10
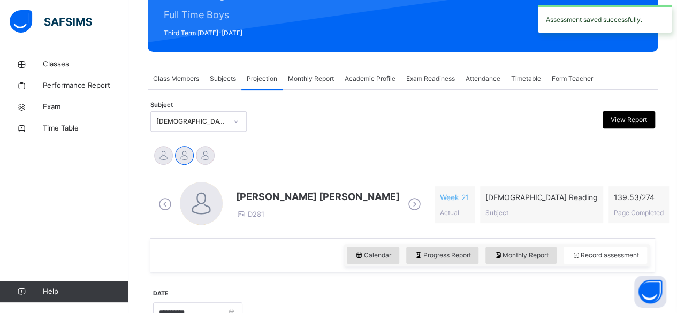
scroll to position [144, 0]
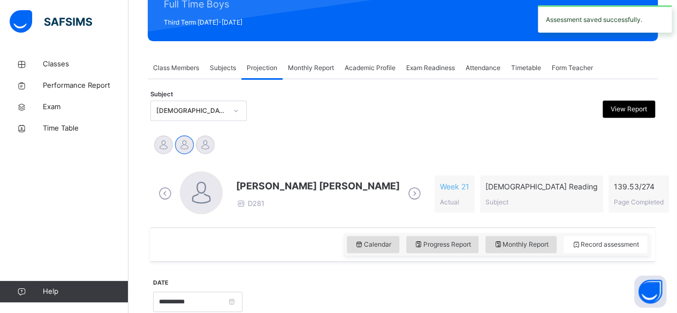
click at [355, 283] on div at bounding box center [447, 301] width 399 height 46
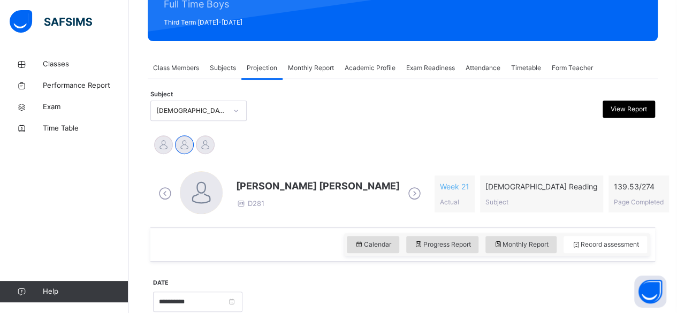
click at [355, 283] on div at bounding box center [447, 301] width 399 height 46
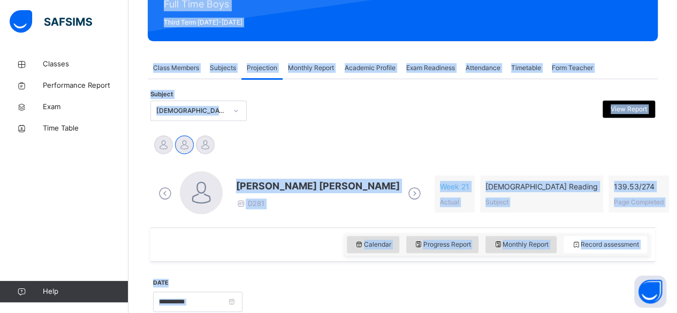
scroll to position [0, 0]
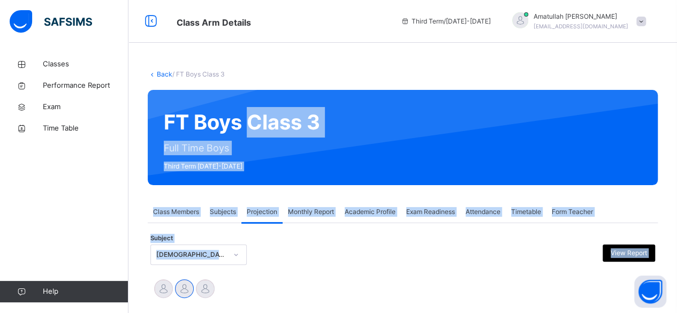
drag, startPoint x: 355, startPoint y: 283, endPoint x: 239, endPoint y: -46, distance: 349.2
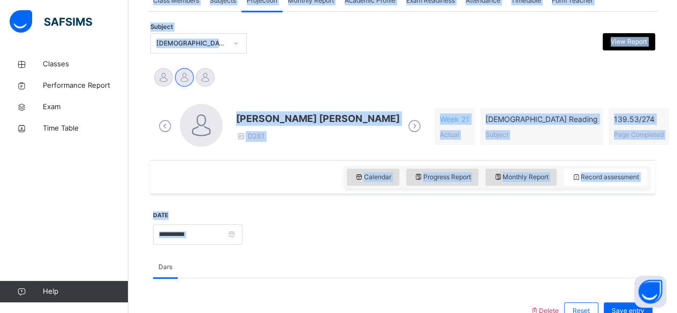
scroll to position [171, 0]
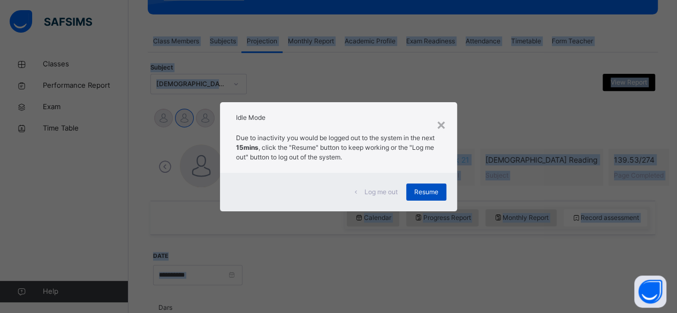
click at [411, 187] on div "Resume" at bounding box center [426, 192] width 40 height 17
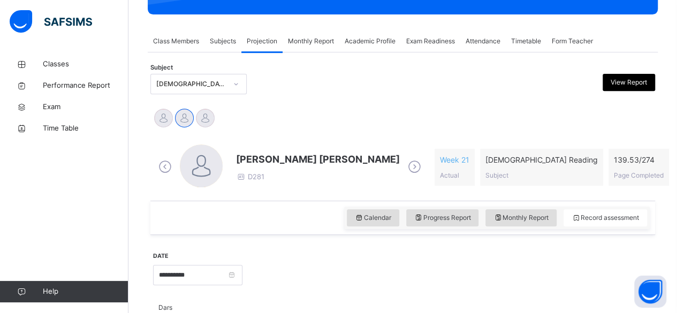
click at [415, 191] on div "Mohammad Hanzalah Siddiqui D281 Week 21 Actual Quran Reading Subject 139.53 / 2…" at bounding box center [403, 168] width 500 height 62
click at [336, 275] on div at bounding box center [447, 274] width 399 height 46
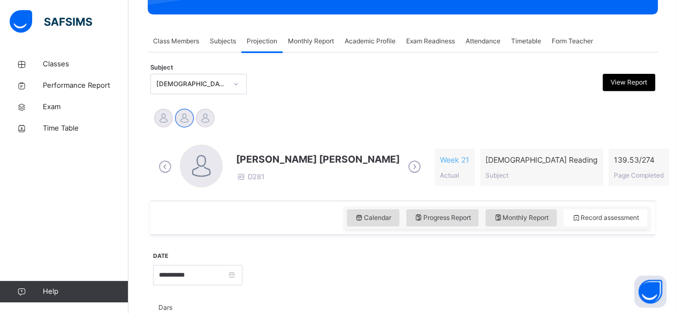
click at [336, 275] on div at bounding box center [447, 274] width 399 height 46
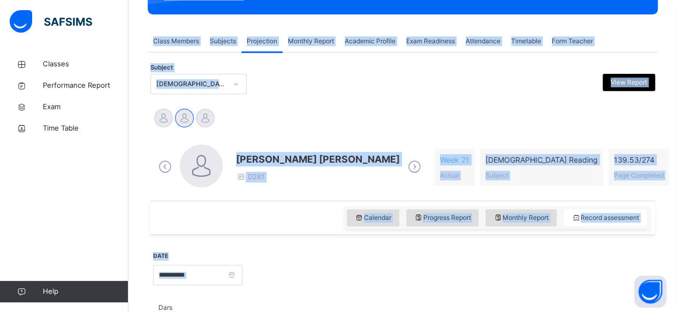
scroll to position [0, 0]
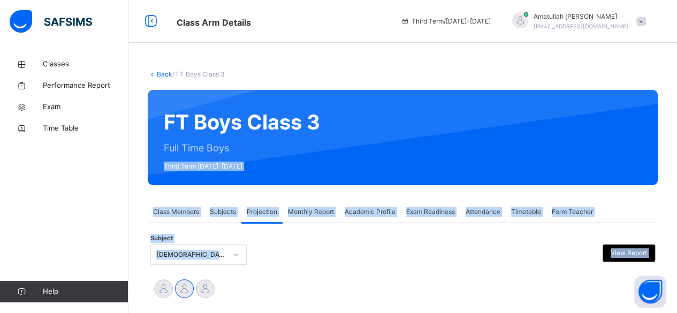
drag, startPoint x: 336, startPoint y: 275, endPoint x: 314, endPoint y: -47, distance: 322.5
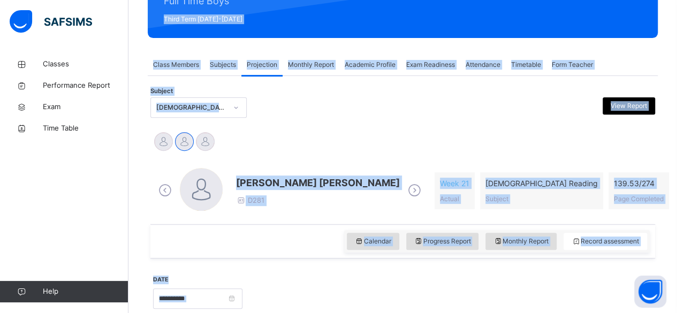
scroll to position [147, 0]
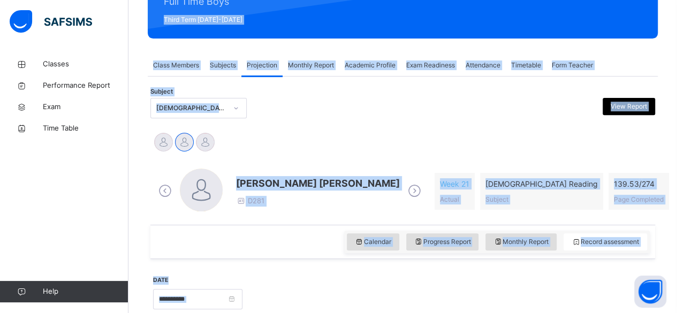
click at [467, 129] on div "Md Abarar Islam Ayash Mohammad Hanzalah Siddiqui Mohammed Abdullah" at bounding box center [402, 143] width 505 height 29
drag, startPoint x: 467, startPoint y: 129, endPoint x: 339, endPoint y: 232, distance: 164.1
click at [339, 232] on div "Calendar Progress Report Monthly Report Record assessment" at bounding box center [402, 242] width 505 height 34
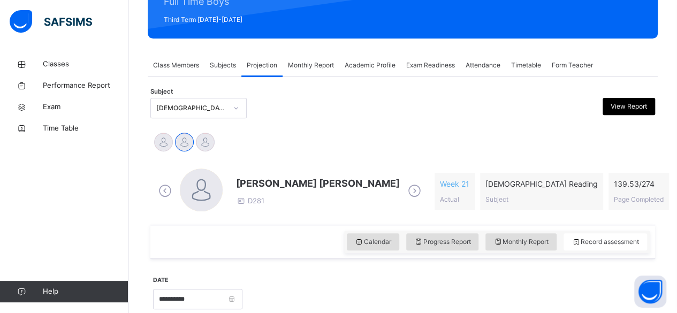
click at [383, 285] on div at bounding box center [447, 298] width 399 height 46
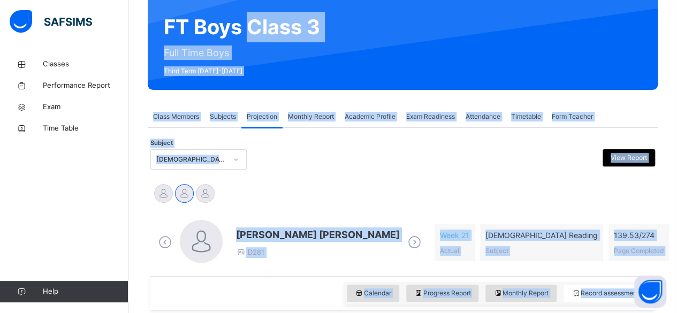
scroll to position [0, 0]
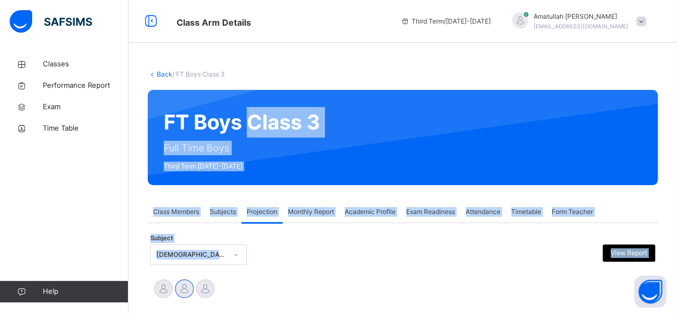
drag, startPoint x: 383, startPoint y: 285, endPoint x: 261, endPoint y: -39, distance: 346.5
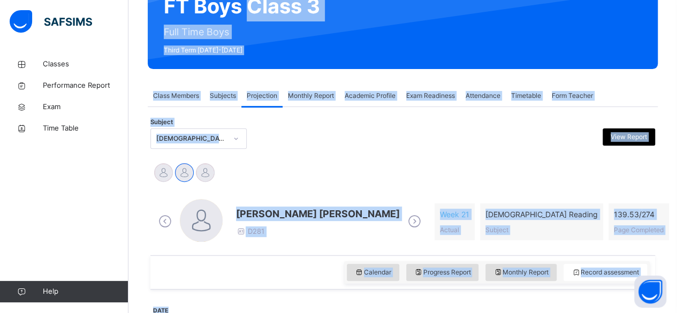
scroll to position [125, 0]
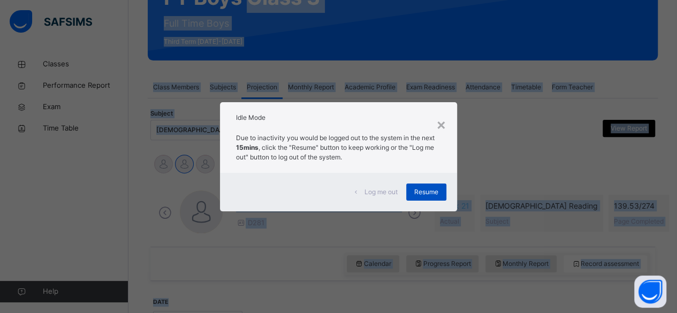
click at [422, 195] on span "Resume" at bounding box center [426, 192] width 24 height 10
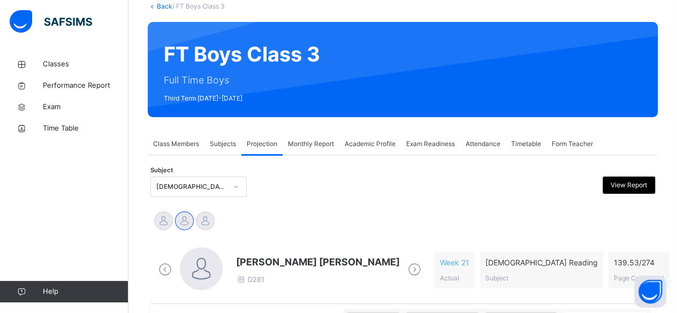
scroll to position [0, 0]
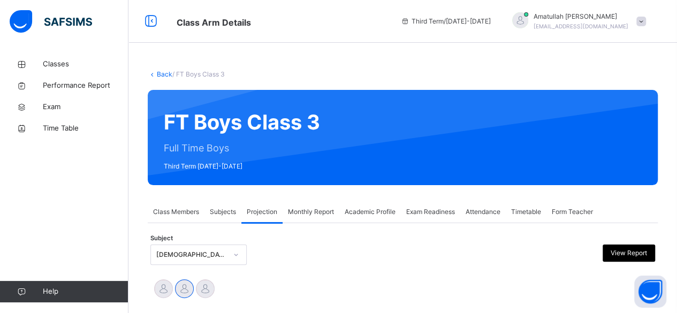
drag, startPoint x: 330, startPoint y: 290, endPoint x: 251, endPoint y: -29, distance: 328.8
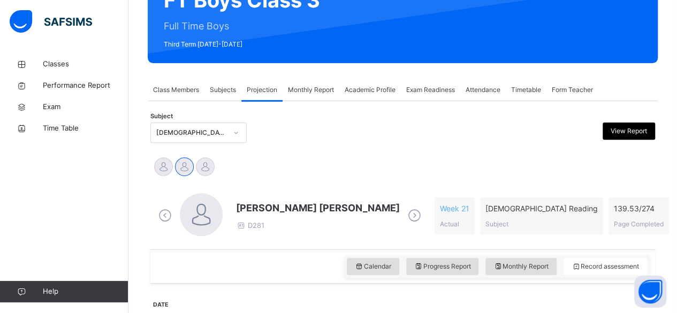
scroll to position [125, 0]
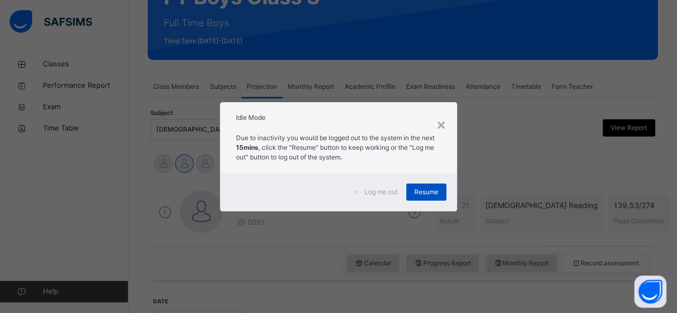
click at [424, 194] on span "Resume" at bounding box center [426, 192] width 24 height 10
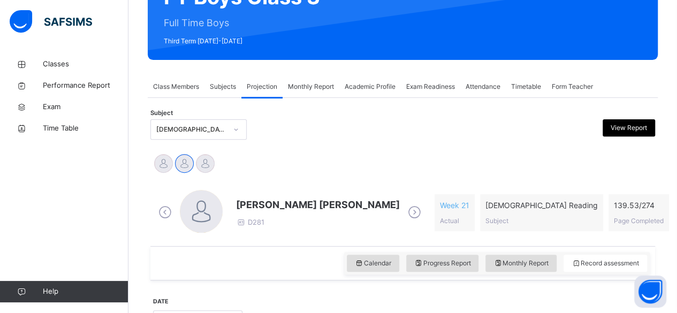
click at [226, 139] on div at bounding box center [236, 129] width 20 height 19
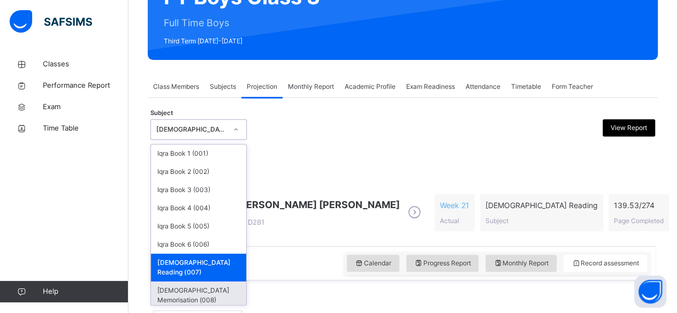
click at [229, 282] on div "[DEMOGRAPHIC_DATA] Memorisation (008)" at bounding box center [198, 296] width 95 height 28
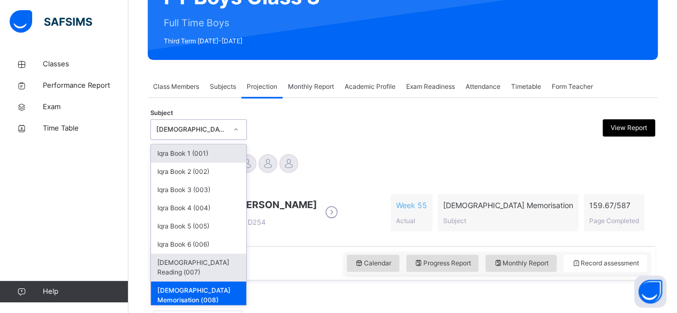
click at [161, 264] on div "[DEMOGRAPHIC_DATA] Reading (007)" at bounding box center [198, 268] width 95 height 28
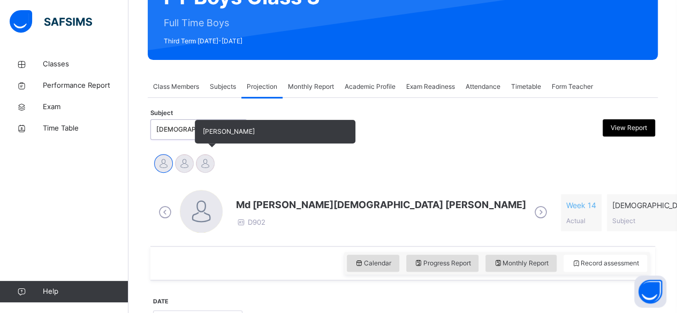
click at [203, 161] on div at bounding box center [205, 163] width 19 height 19
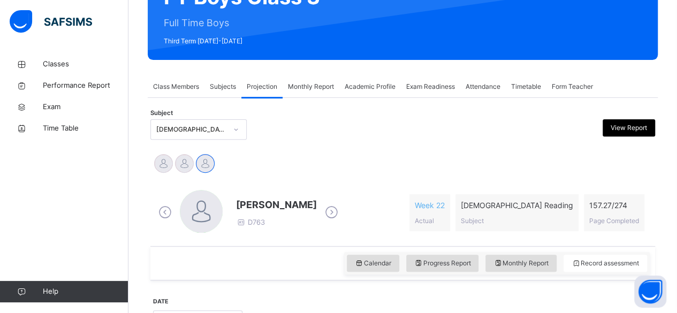
click at [156, 129] on div "[DEMOGRAPHIC_DATA] Reading (007)" at bounding box center [191, 130] width 71 height 10
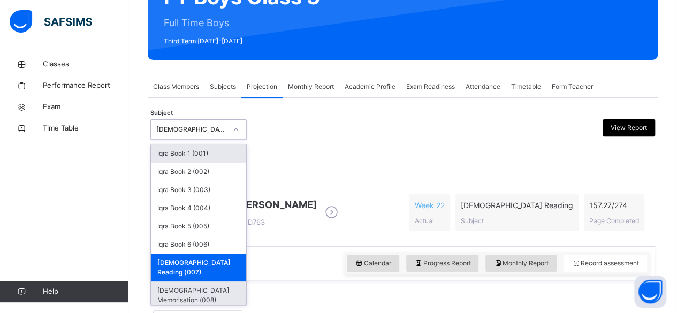
click at [185, 289] on div "[DEMOGRAPHIC_DATA] Memorisation (008)" at bounding box center [198, 296] width 95 height 28
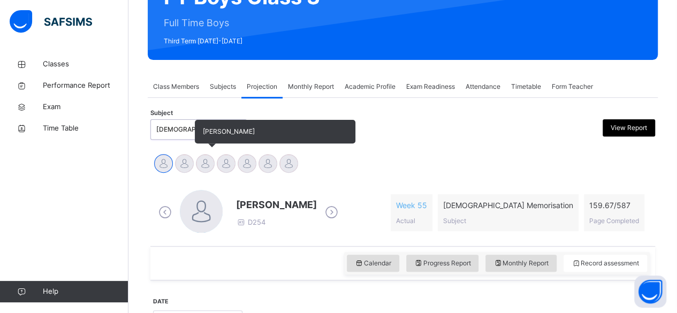
click at [208, 169] on div at bounding box center [205, 163] width 19 height 19
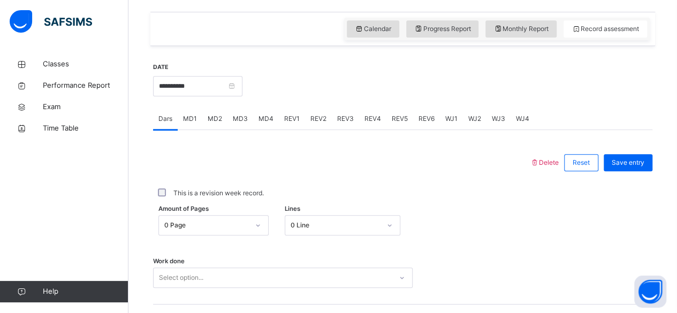
scroll to position [298, 0]
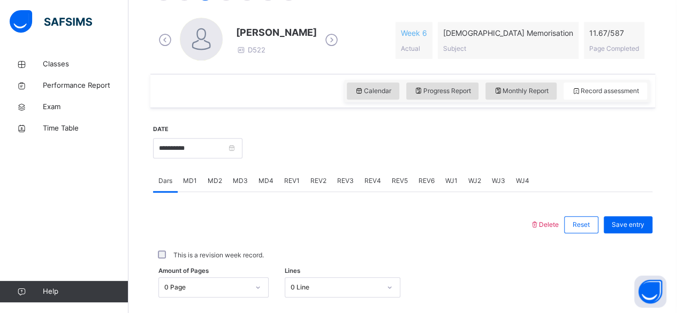
click at [190, 177] on span "MD1" at bounding box center [190, 181] width 14 height 10
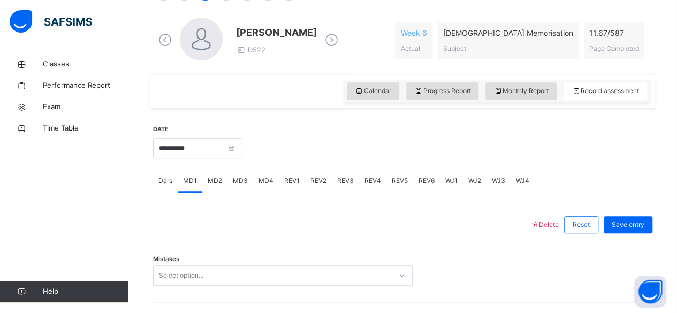
click at [211, 182] on span "MD2" at bounding box center [215, 181] width 14 height 10
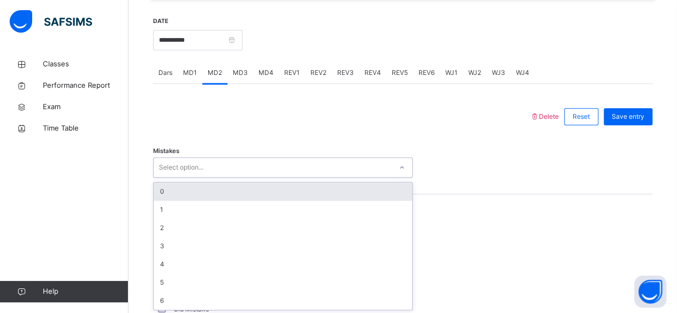
scroll to position [406, 0]
click at [162, 191] on div "0" at bounding box center [283, 192] width 259 height 18
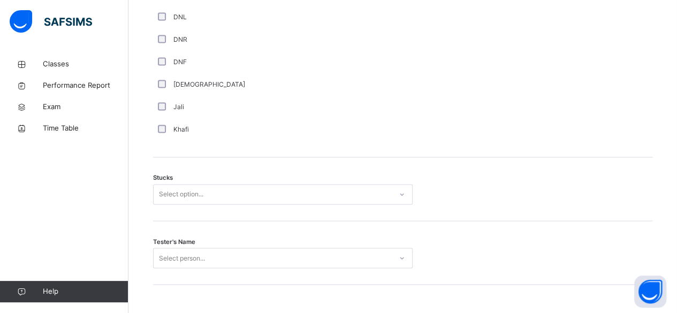
scroll to position [800, 0]
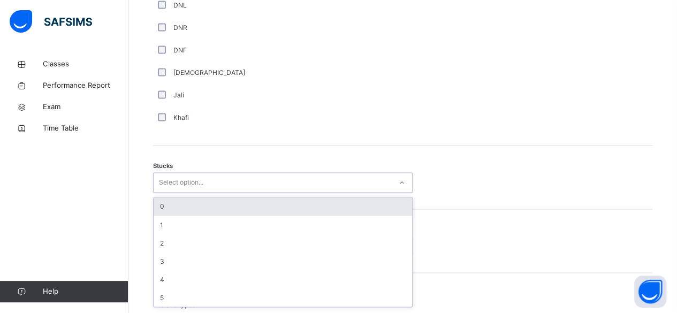
click at [161, 206] on div "0" at bounding box center [283, 207] width 259 height 18
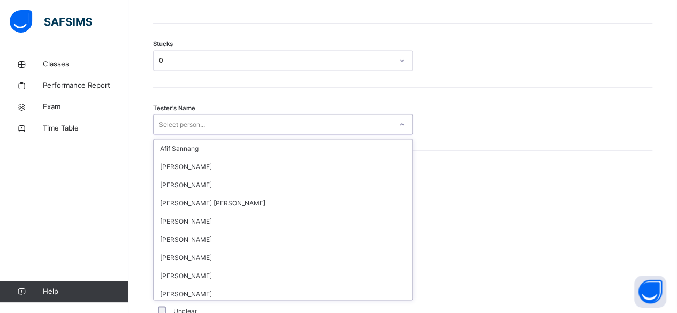
scroll to position [518, 0]
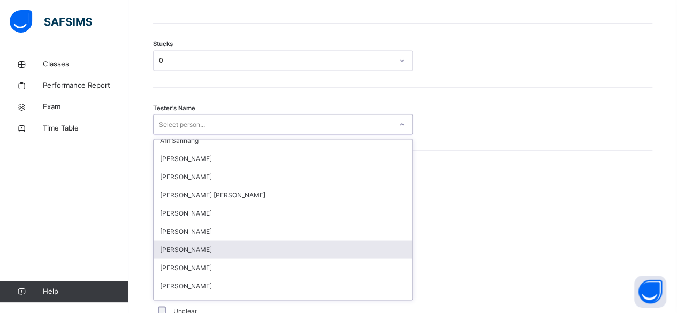
click at [167, 253] on div "[PERSON_NAME]" at bounding box center [283, 249] width 259 height 18
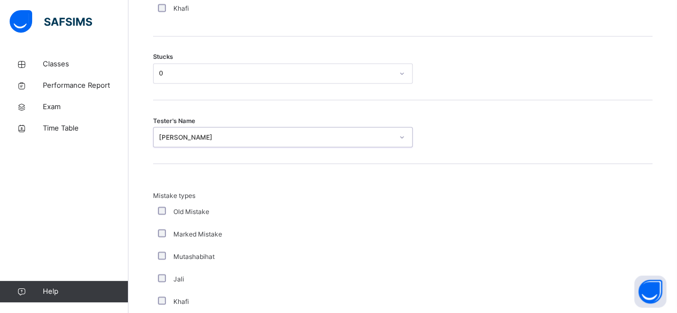
click at [159, 137] on div "[PERSON_NAME]" at bounding box center [276, 137] width 234 height 10
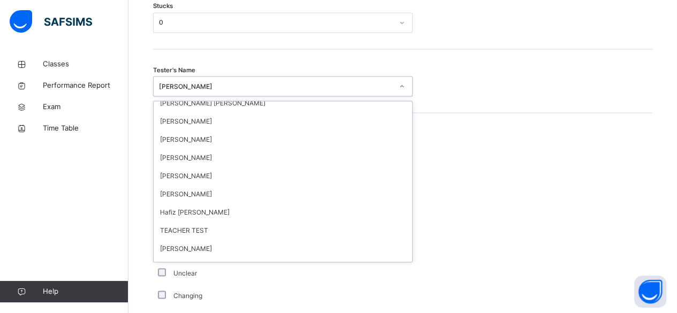
scroll to position [991, 0]
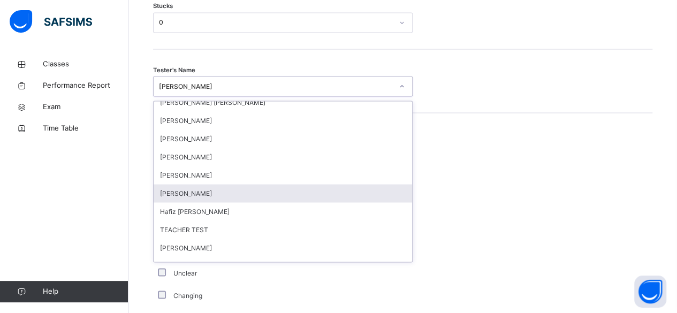
click at [185, 192] on div "[PERSON_NAME]" at bounding box center [283, 193] width 259 height 18
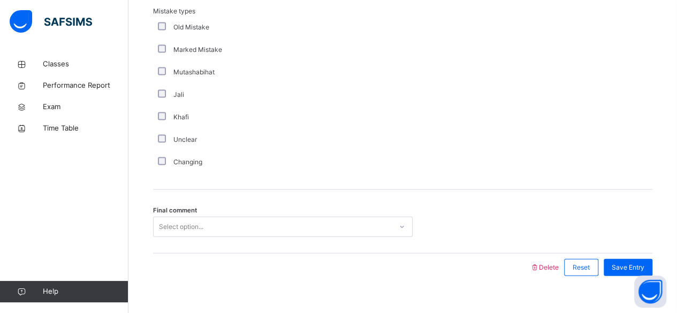
scroll to position [1107, 0]
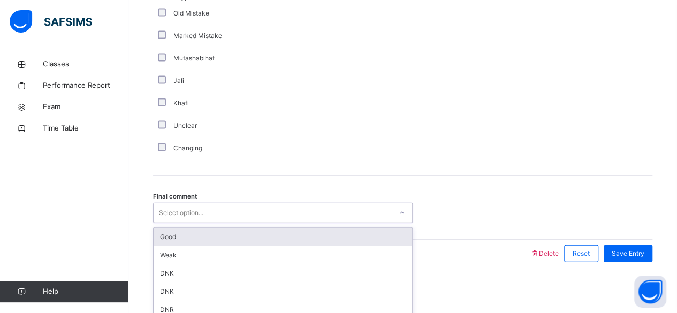
click at [165, 241] on div "Good" at bounding box center [283, 237] width 259 height 18
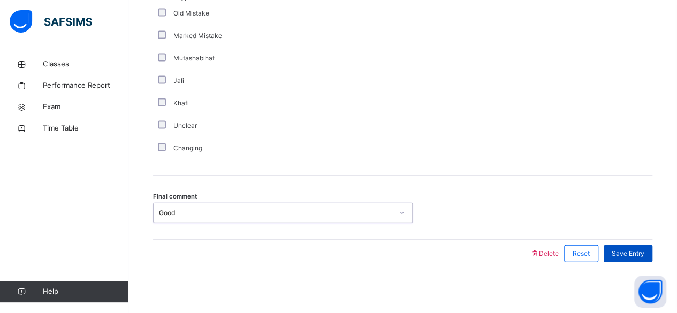
click at [628, 249] on span "Save Entry" at bounding box center [628, 254] width 33 height 10
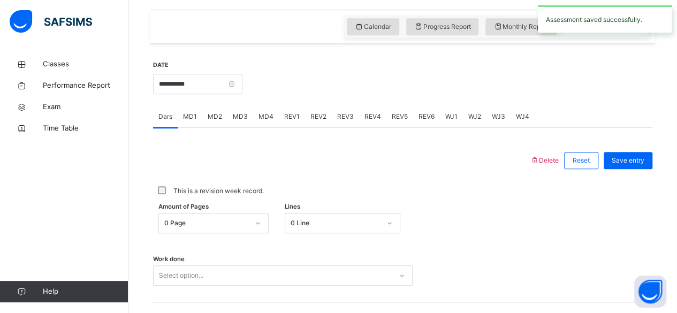
scroll to position [361, 0]
click at [210, 116] on span "MD2" at bounding box center [215, 118] width 14 height 10
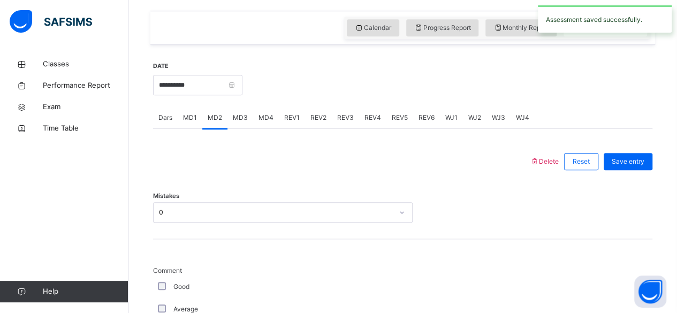
click at [247, 118] on div "MD3" at bounding box center [241, 117] width 26 height 21
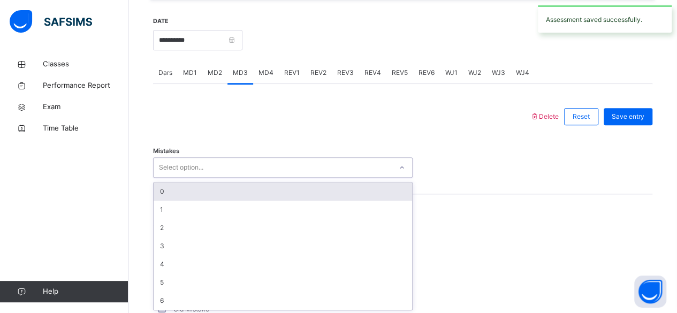
scroll to position [406, 0]
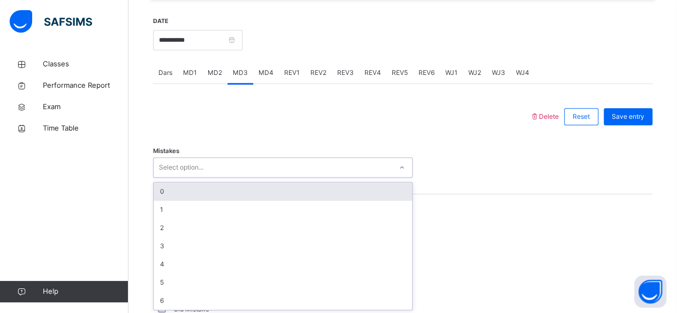
click at [162, 189] on div "0" at bounding box center [283, 192] width 259 height 18
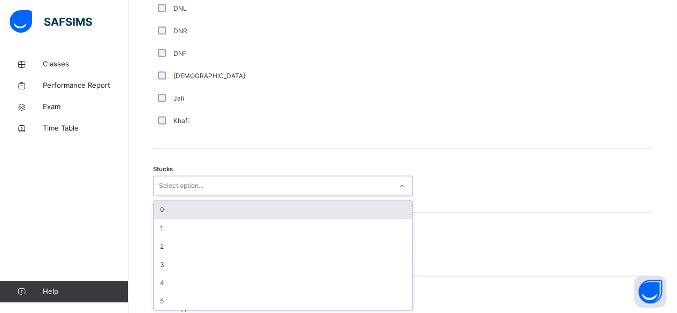
click at [165, 201] on div "0" at bounding box center [283, 210] width 259 height 18
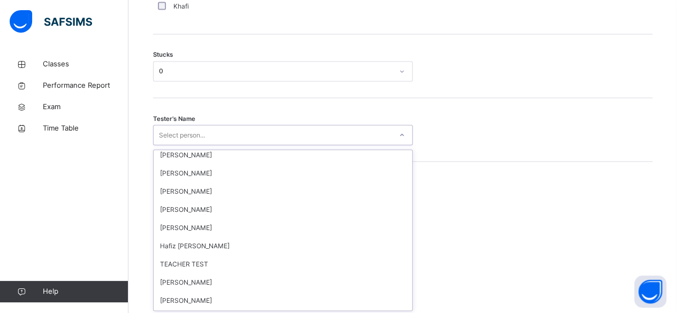
scroll to position [996, 0]
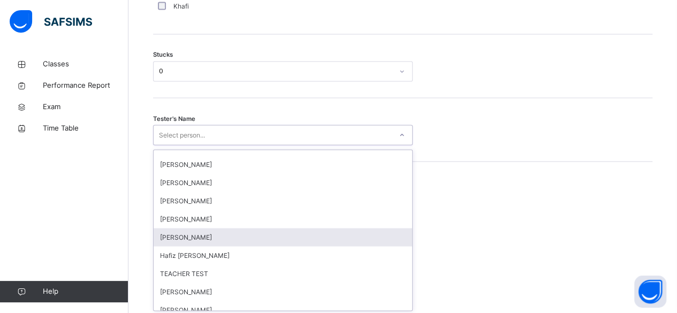
click at [171, 242] on div "[PERSON_NAME]" at bounding box center [283, 237] width 259 height 18
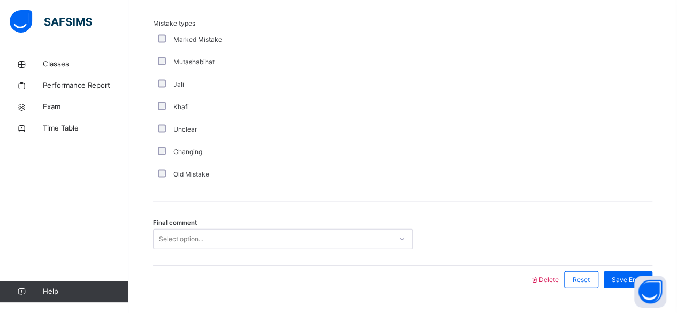
scroll to position [1107, 0]
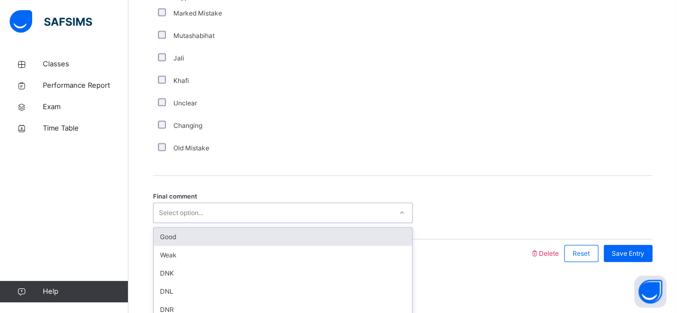
click at [164, 240] on div "Good" at bounding box center [283, 237] width 259 height 18
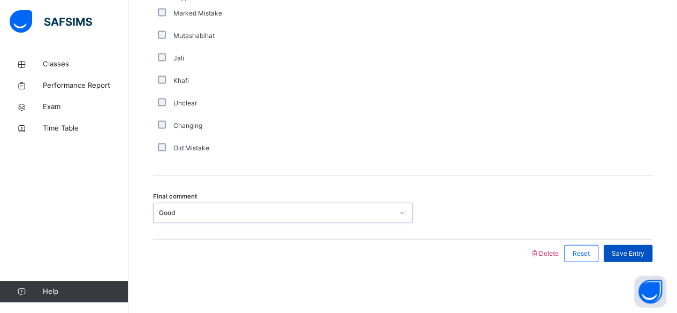
click at [639, 252] on span "Save Entry" at bounding box center [628, 254] width 33 height 10
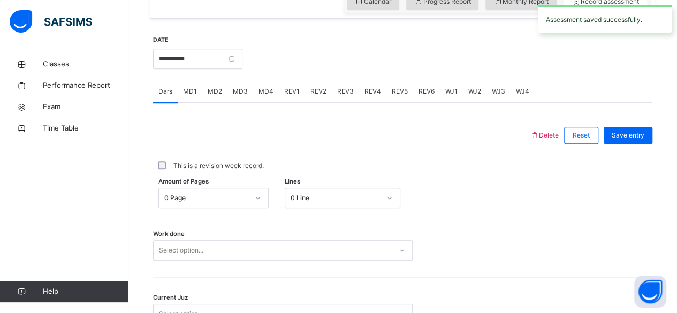
scroll to position [377, 0]
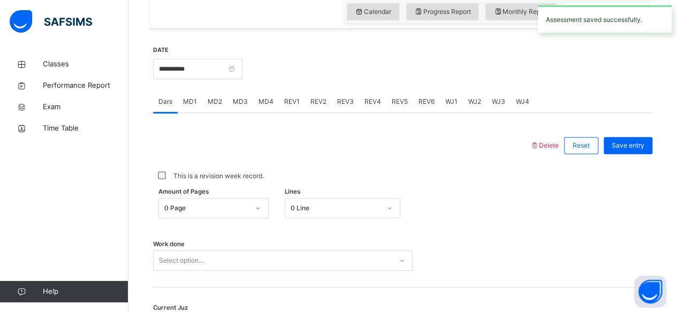
click at [237, 109] on div "MD3" at bounding box center [241, 101] width 26 height 21
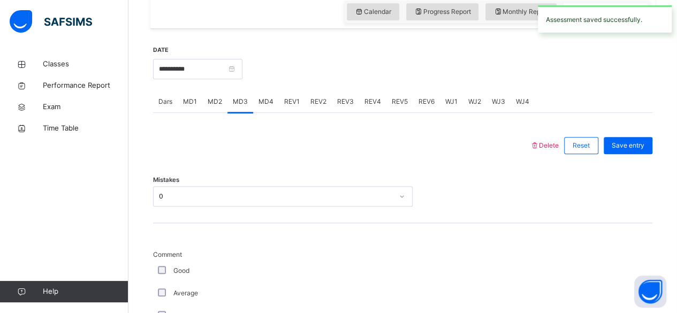
click at [265, 104] on span "MD4" at bounding box center [266, 102] width 15 height 10
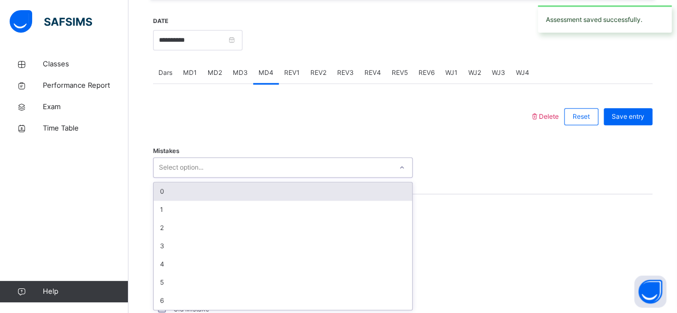
scroll to position [406, 0]
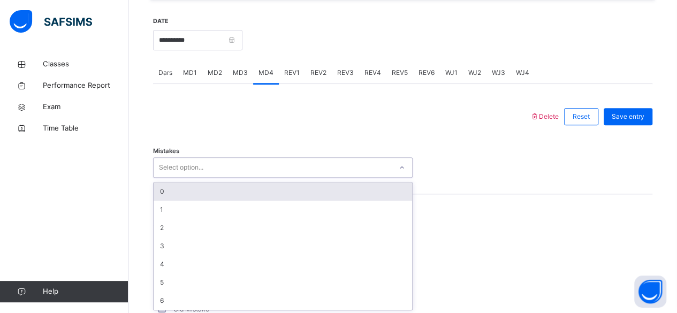
click at [162, 192] on div "0" at bounding box center [283, 192] width 259 height 18
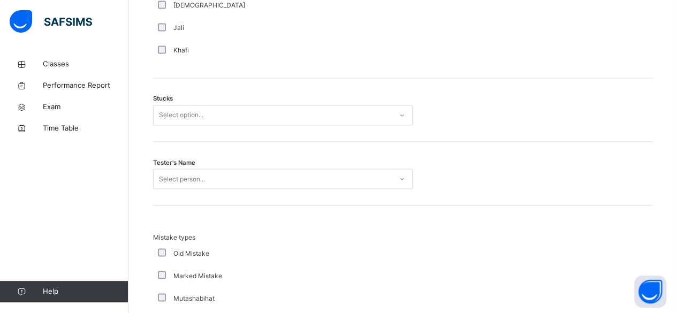
scroll to position [870, 0]
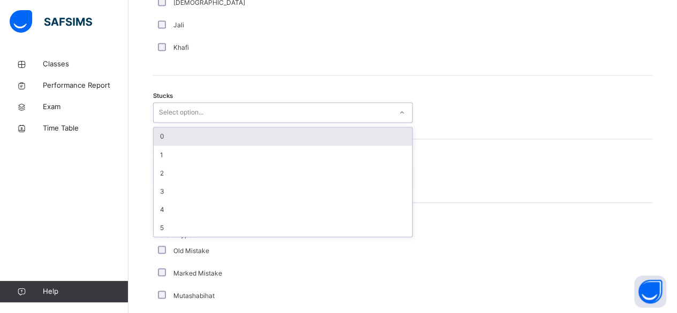
click at [161, 131] on div "0" at bounding box center [283, 136] width 259 height 18
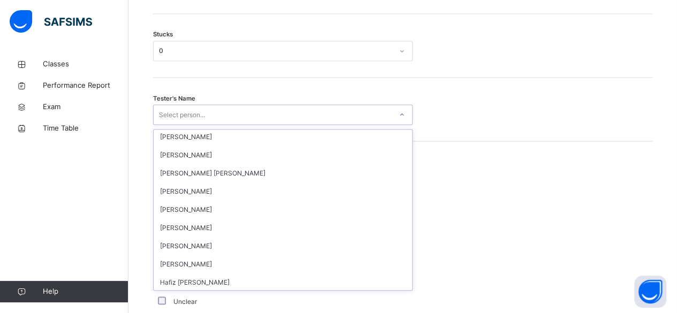
scroll to position [951, 0]
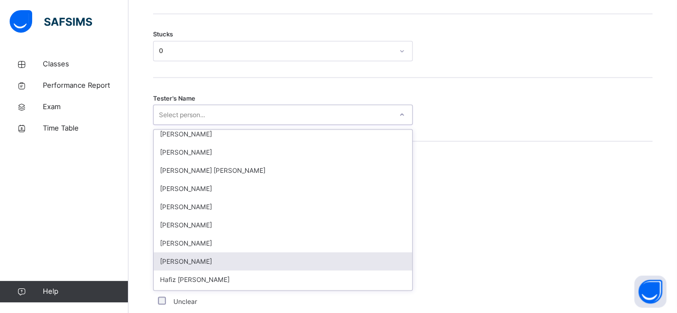
click at [173, 259] on div "[PERSON_NAME]" at bounding box center [283, 261] width 259 height 18
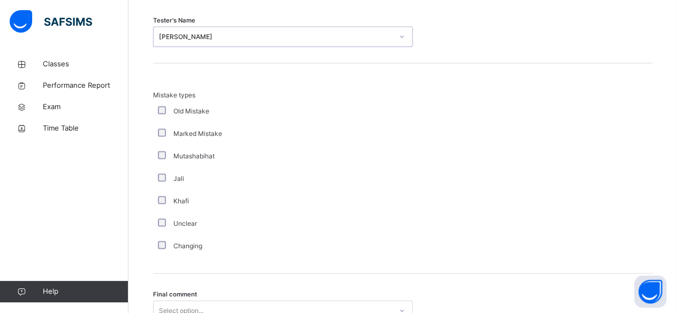
scroll to position [1107, 0]
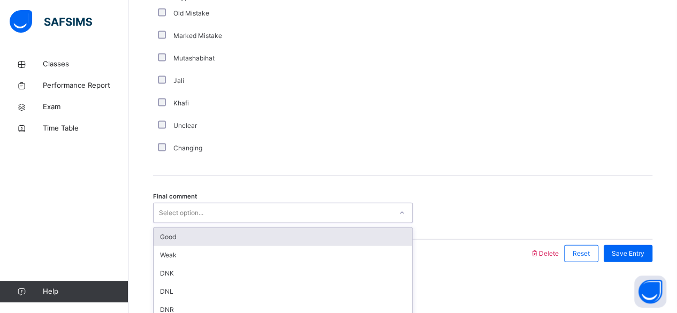
click at [163, 239] on div "Good" at bounding box center [283, 237] width 259 height 18
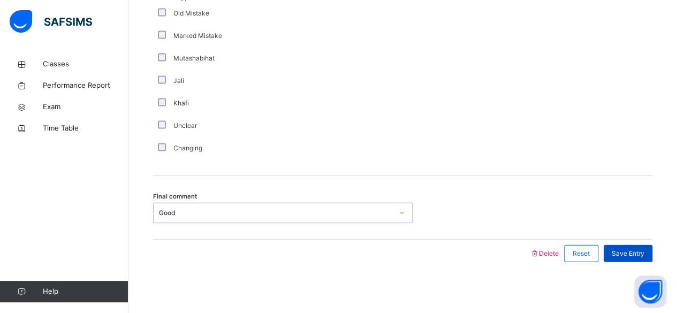
click at [632, 254] on span "Save Entry" at bounding box center [628, 254] width 33 height 10
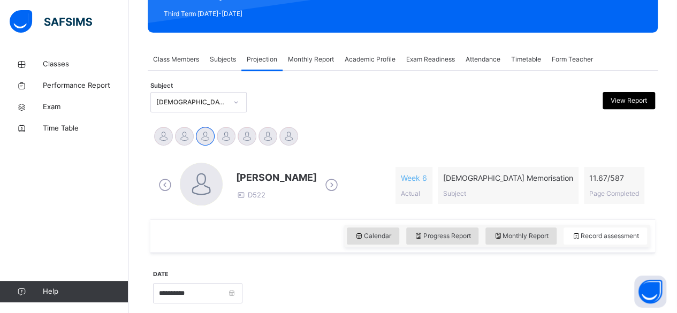
scroll to position [145, 0]
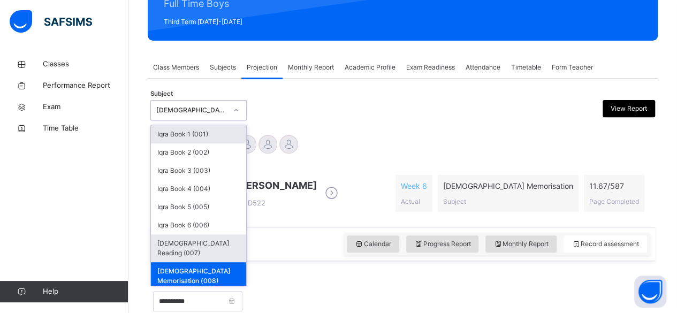
click at [205, 241] on div "[DEMOGRAPHIC_DATA] Reading (007)" at bounding box center [198, 249] width 95 height 28
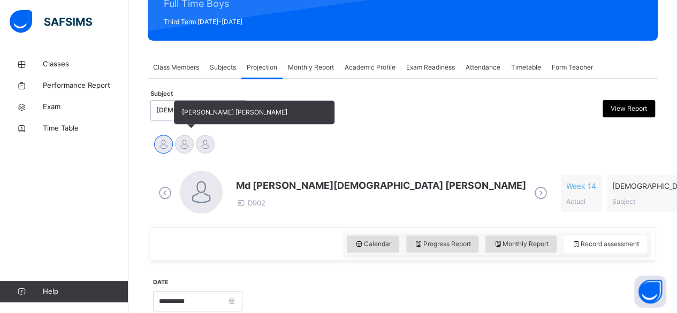
click at [193, 146] on div at bounding box center [184, 144] width 19 height 19
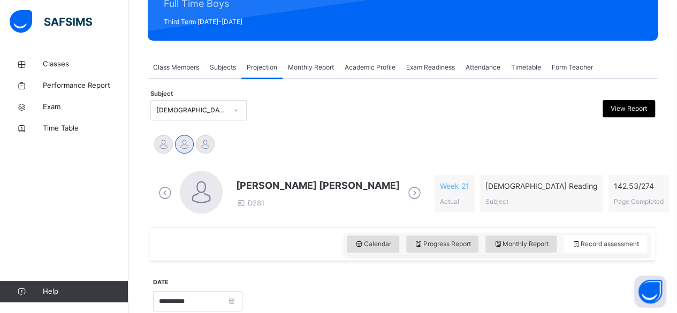
click at [364, 277] on div at bounding box center [447, 300] width 399 height 46
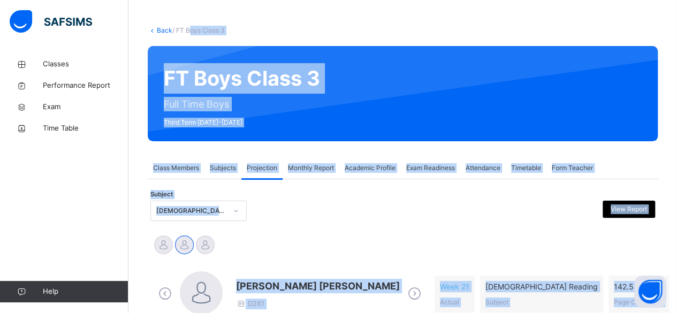
scroll to position [0, 0]
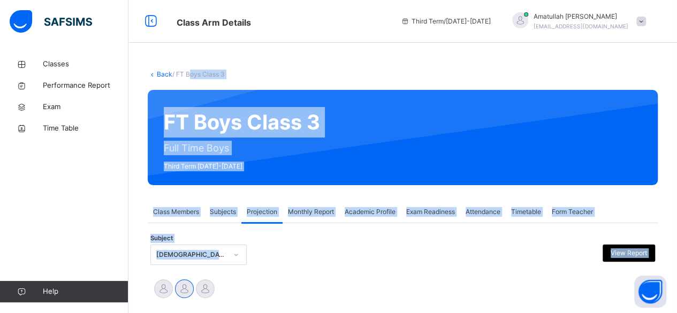
drag, startPoint x: 374, startPoint y: 273, endPoint x: 195, endPoint y: -44, distance: 363.7
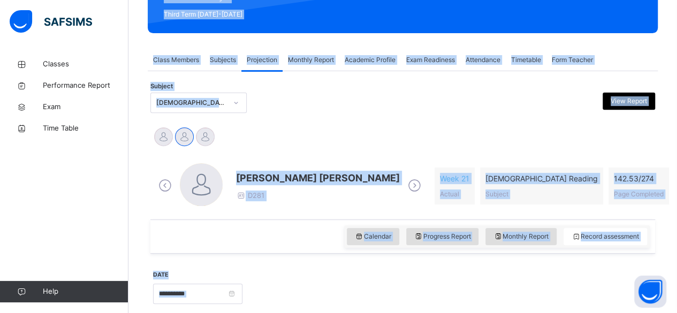
scroll to position [153, 0]
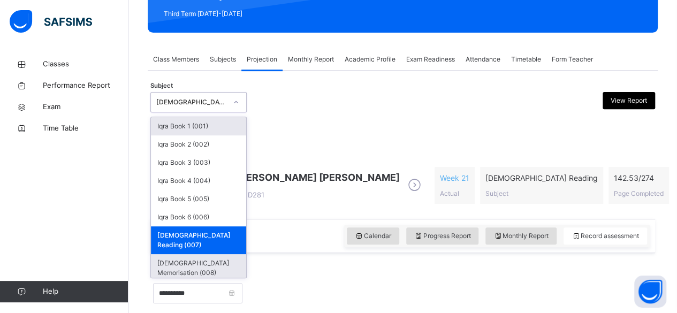
click at [181, 256] on div "[DEMOGRAPHIC_DATA] Memorisation (008)" at bounding box center [198, 268] width 95 height 28
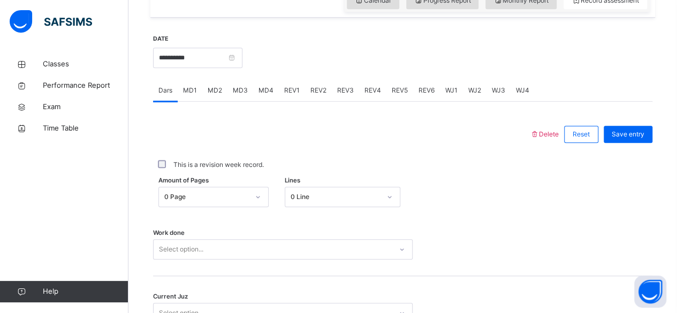
scroll to position [388, 0]
click at [241, 89] on span "MD3" at bounding box center [240, 91] width 15 height 10
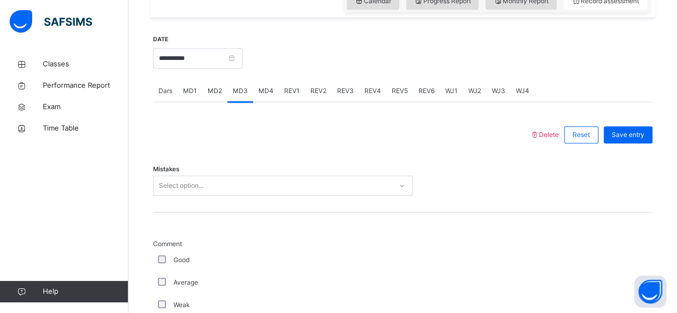
click at [259, 88] on span "MD4" at bounding box center [266, 91] width 15 height 10
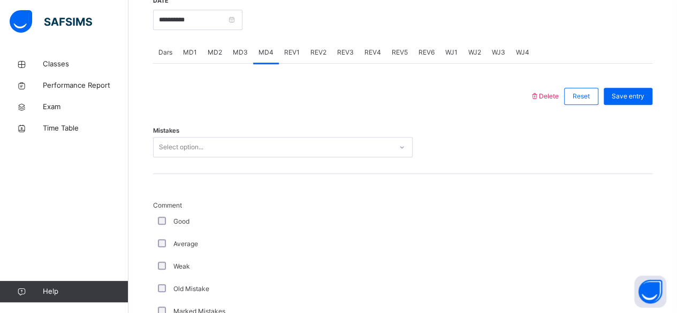
scroll to position [410, 0]
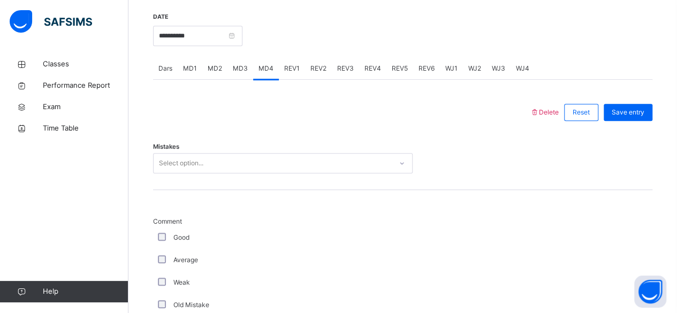
click at [162, 75] on div "Dars" at bounding box center [165, 68] width 25 height 21
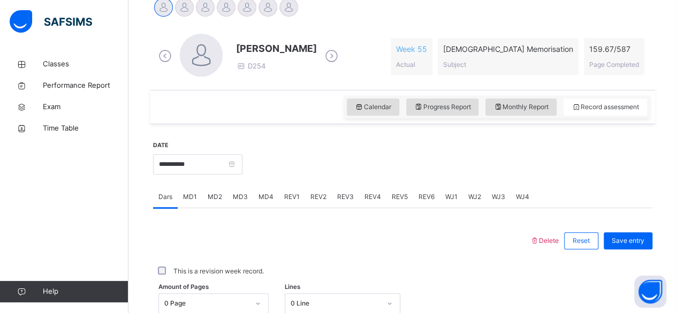
scroll to position [257, 0]
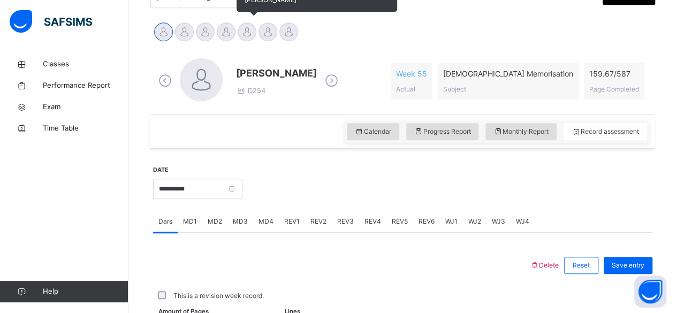
click at [252, 37] on div at bounding box center [247, 31] width 19 height 19
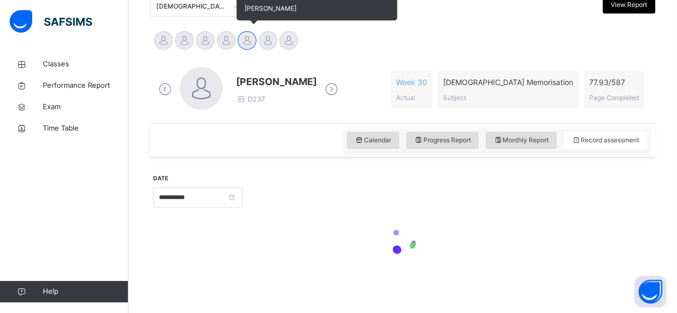
scroll to position [247, 0]
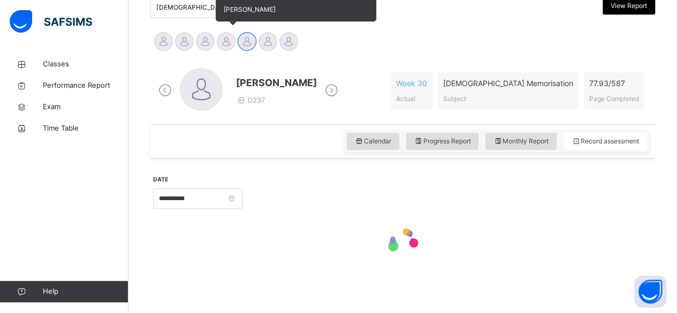
click at [225, 37] on div at bounding box center [226, 41] width 19 height 19
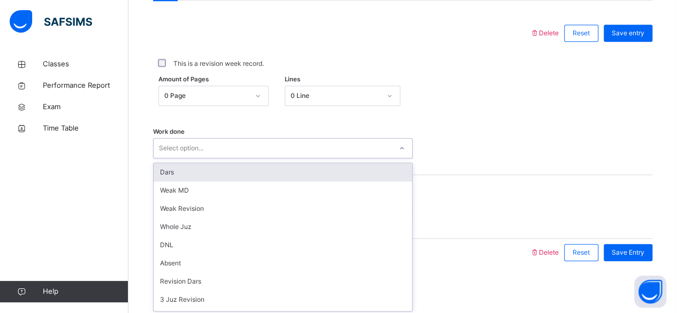
scroll to position [143, 0]
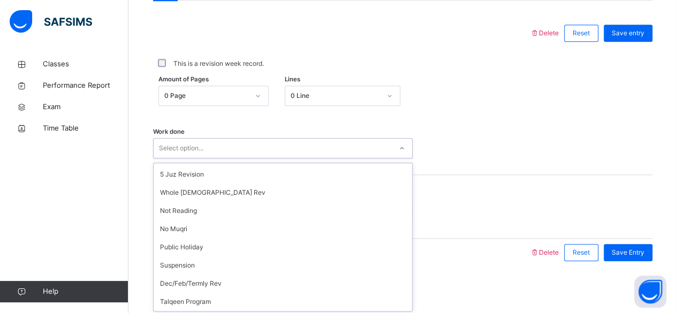
click at [551, 83] on div "Amount of Pages 0 Page Lines 0 Line" at bounding box center [403, 95] width 500 height 31
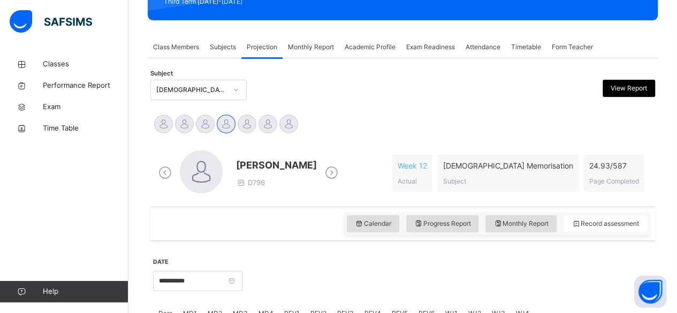
scroll to position [164, 0]
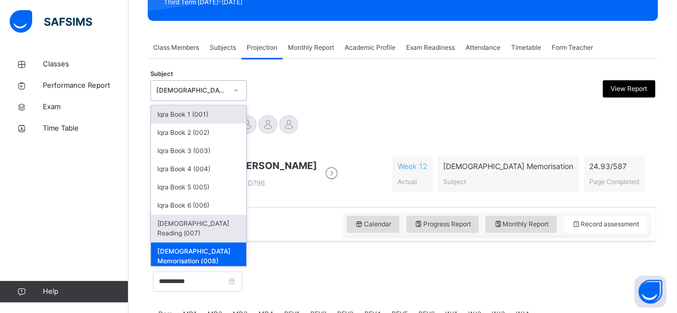
click at [210, 226] on div "[DEMOGRAPHIC_DATA] Reading (007)" at bounding box center [198, 229] width 95 height 28
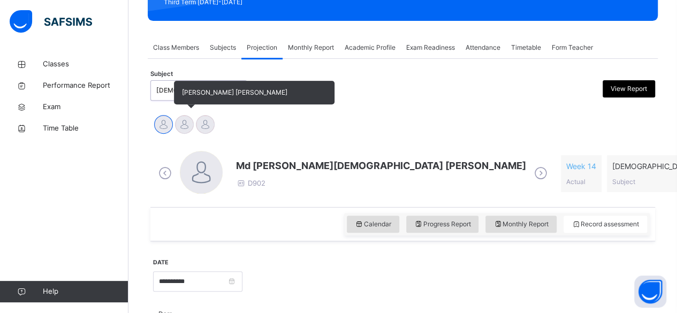
click at [186, 129] on div at bounding box center [184, 124] width 19 height 19
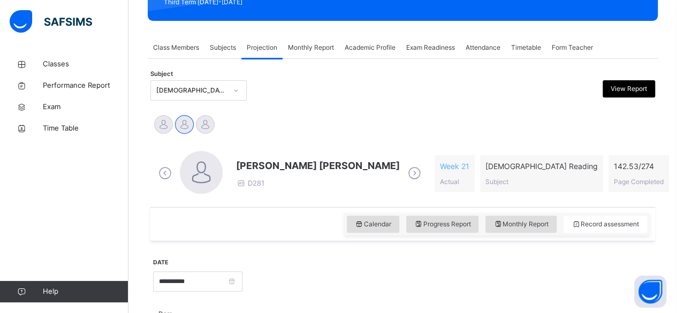
click at [391, 277] on div at bounding box center [447, 281] width 399 height 46
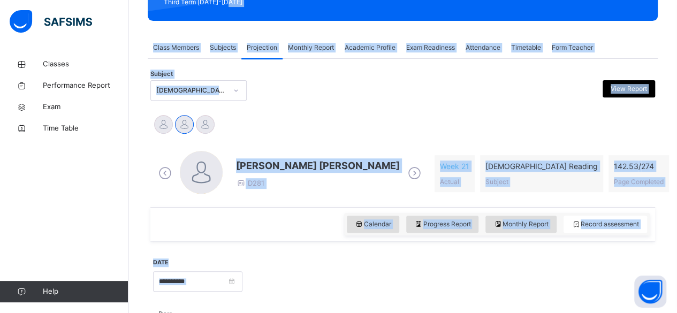
drag, startPoint x: 391, startPoint y: 277, endPoint x: 289, endPoint y: 11, distance: 284.4
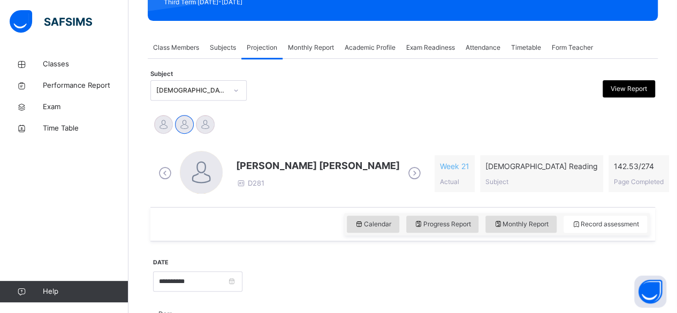
click at [380, 270] on div at bounding box center [447, 281] width 399 height 46
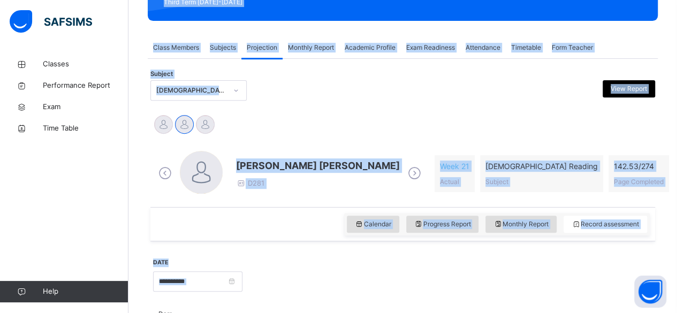
scroll to position [0, 0]
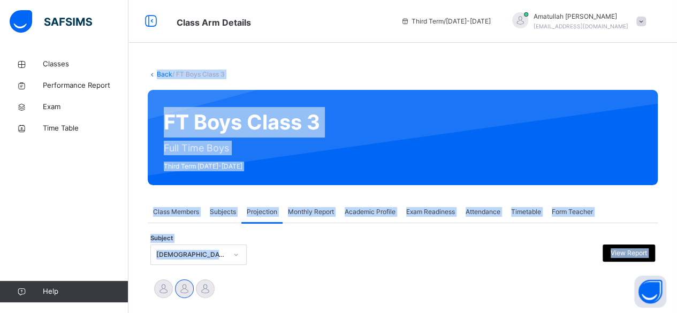
drag, startPoint x: 380, startPoint y: 270, endPoint x: 76, endPoint y: -47, distance: 438.9
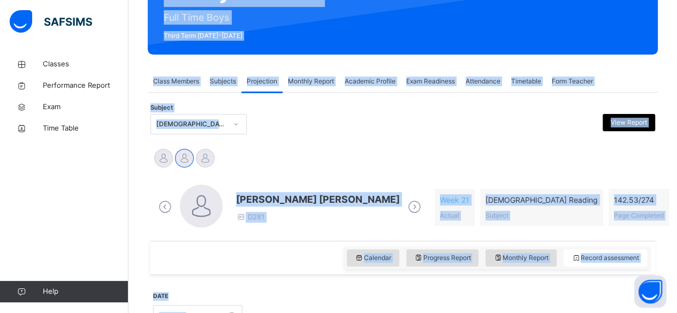
scroll to position [145, 0]
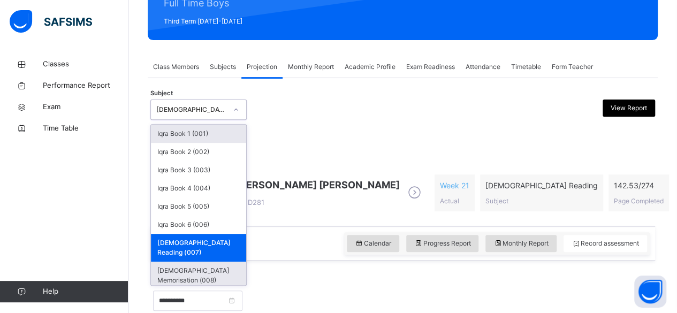
click at [197, 262] on div "[DEMOGRAPHIC_DATA] Memorisation (008)" at bounding box center [198, 276] width 95 height 28
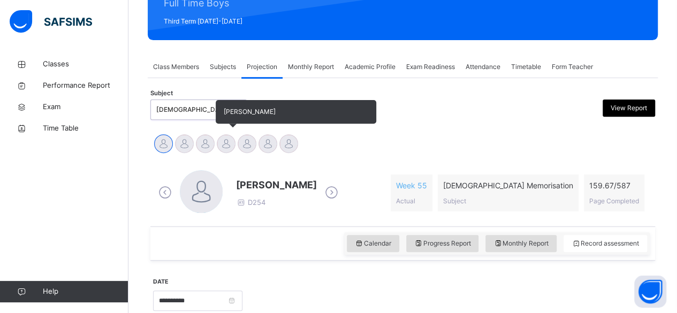
click at [224, 142] on div at bounding box center [226, 143] width 19 height 19
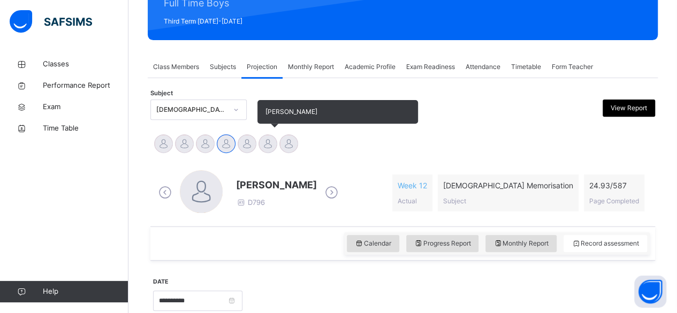
click at [265, 145] on div at bounding box center [268, 143] width 19 height 19
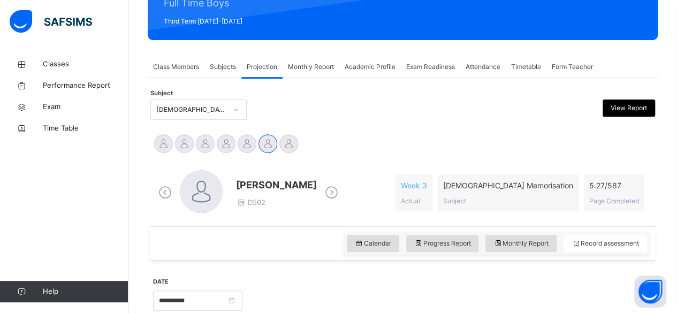
click at [396, 307] on div at bounding box center [447, 300] width 399 height 46
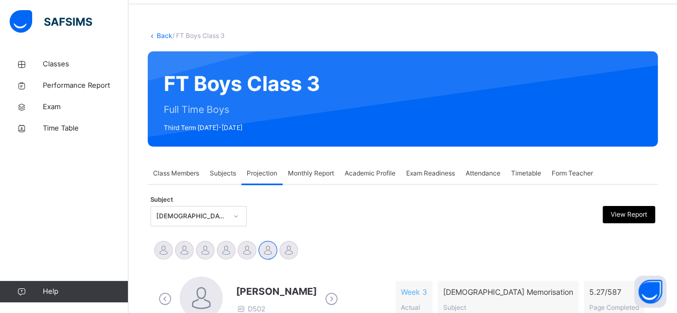
scroll to position [0, 0]
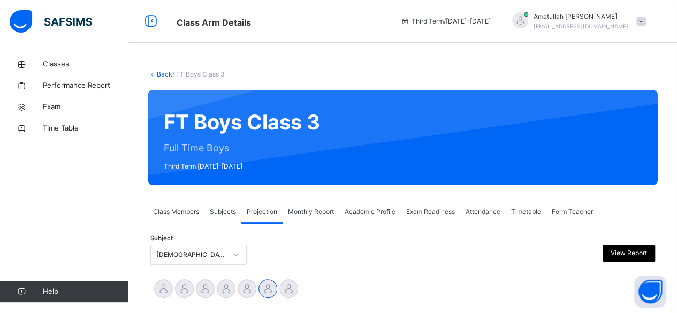
drag, startPoint x: 396, startPoint y: 307, endPoint x: 252, endPoint y: -47, distance: 382.3
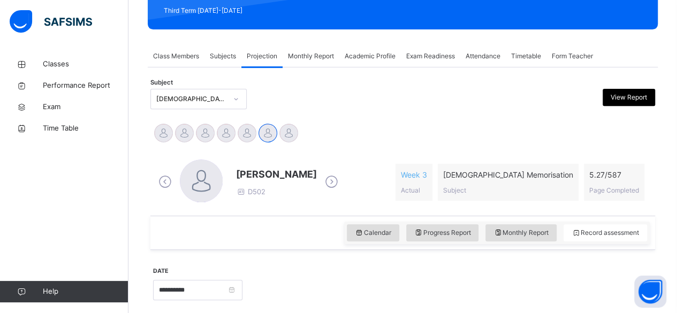
scroll to position [155, 0]
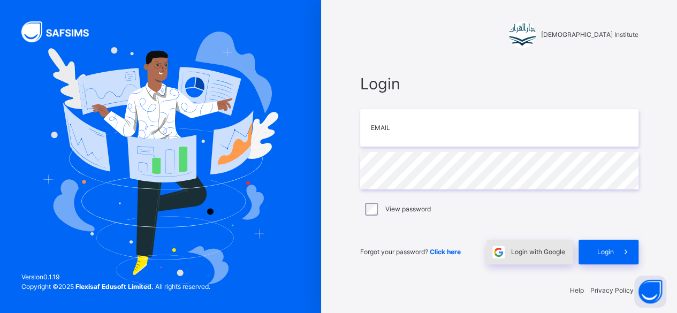
click at [548, 251] on span "Login with Google" at bounding box center [538, 252] width 54 height 10
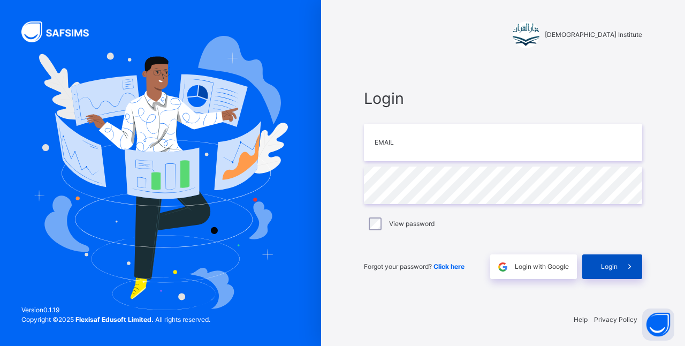
click at [599, 258] on div "Login" at bounding box center [613, 266] width 60 height 25
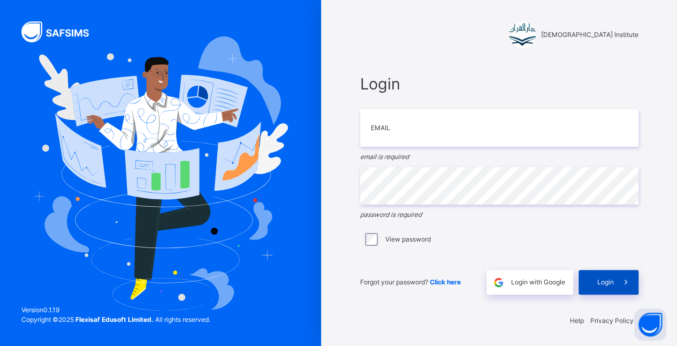
click at [608, 293] on div "Login" at bounding box center [609, 282] width 60 height 25
click at [623, 283] on span at bounding box center [626, 282] width 25 height 25
click at [620, 292] on span at bounding box center [626, 282] width 25 height 25
click at [629, 292] on span at bounding box center [626, 282] width 25 height 25
click at [638, 288] on span at bounding box center [626, 282] width 25 height 25
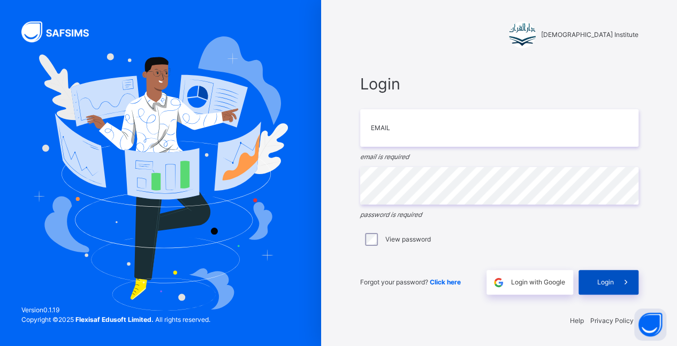
click at [629, 291] on span at bounding box center [626, 282] width 25 height 25
click at [621, 292] on span at bounding box center [626, 282] width 25 height 25
click at [614, 285] on span "Login" at bounding box center [606, 282] width 17 height 10
click at [604, 290] on div "Login" at bounding box center [609, 282] width 60 height 25
click at [614, 286] on span "Login" at bounding box center [606, 282] width 17 height 10
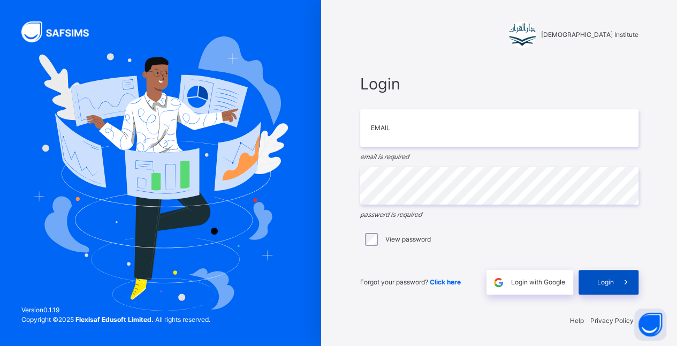
click at [603, 292] on div "Login" at bounding box center [609, 282] width 60 height 25
click at [607, 270] on div "Login" at bounding box center [609, 282] width 60 height 25
click at [605, 289] on div "Login" at bounding box center [609, 282] width 60 height 25
click at [614, 323] on link "Privacy Policy" at bounding box center [612, 320] width 43 height 8
click at [602, 287] on div "Login" at bounding box center [609, 282] width 60 height 25
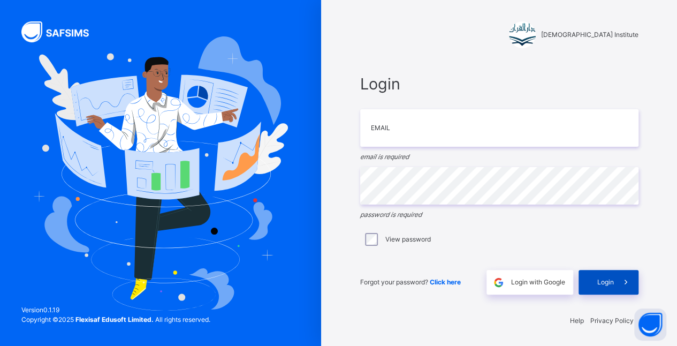
click at [625, 281] on icon at bounding box center [626, 282] width 11 height 12
click at [625, 284] on icon at bounding box center [626, 282] width 11 height 12
click at [619, 284] on span at bounding box center [626, 282] width 25 height 25
click at [617, 276] on div "Login" at bounding box center [609, 282] width 60 height 25
click at [614, 281] on span "Login" at bounding box center [606, 282] width 17 height 10
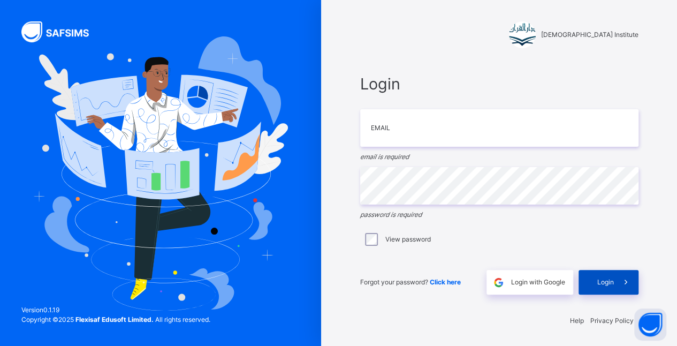
click at [614, 283] on span "Login" at bounding box center [606, 282] width 17 height 10
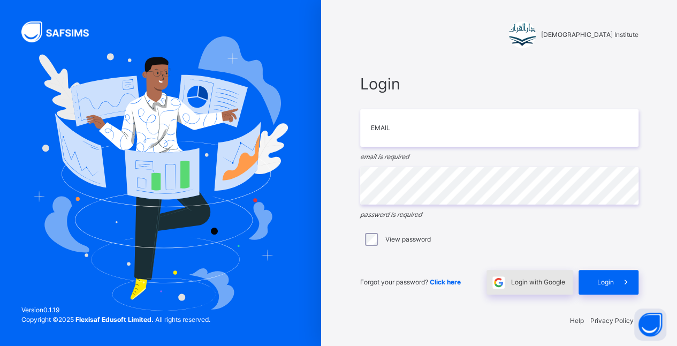
click at [551, 282] on span "Login with Google" at bounding box center [538, 282] width 54 height 10
click at [558, 293] on div "Login with Google" at bounding box center [530, 282] width 87 height 25
click at [550, 292] on div "Login with Google" at bounding box center [530, 282] width 87 height 25
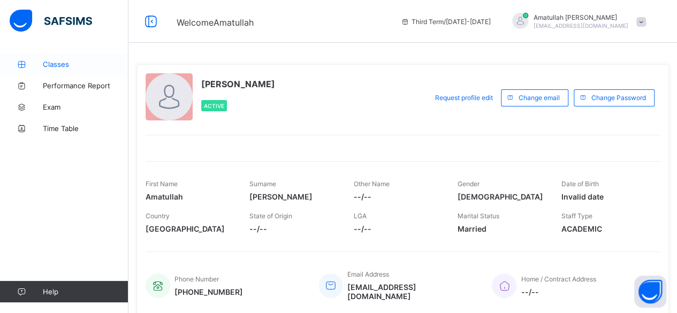
click at [39, 61] on icon at bounding box center [21, 65] width 43 height 8
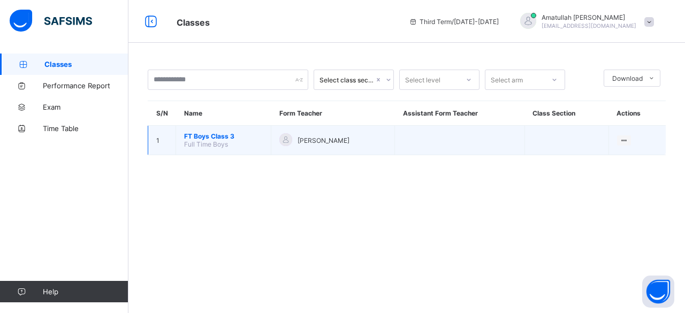
click at [217, 137] on span "FT Boys Class 3" at bounding box center [223, 136] width 79 height 8
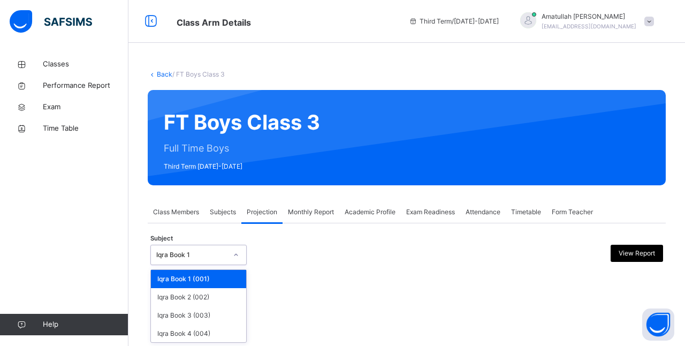
click at [223, 261] on div "Iqra Book 1" at bounding box center [198, 255] width 96 height 20
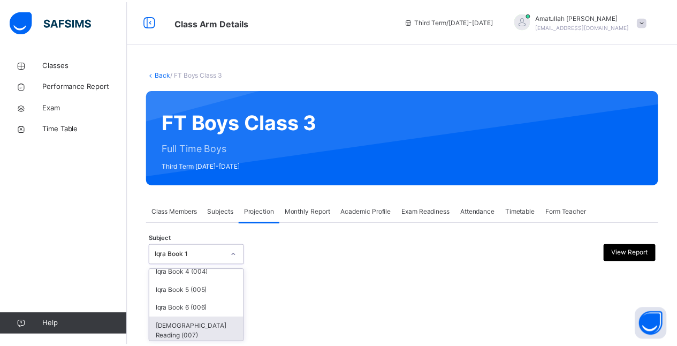
scroll to position [82, 0]
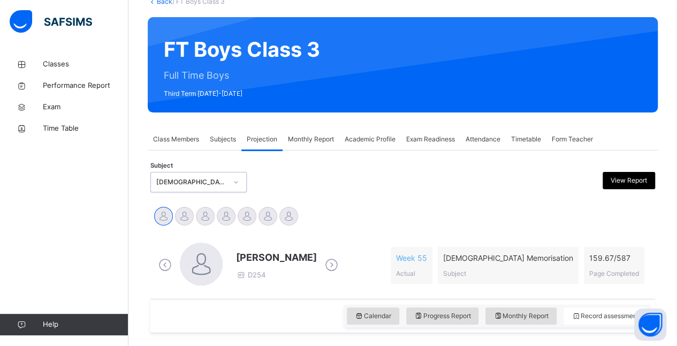
click at [334, 266] on icon at bounding box center [331, 265] width 19 height 16
click at [339, 259] on div "Ahmed Selami D285 Week 6 Actual Quran Memorisation Subject 9.2 / 587 Page Compl…" at bounding box center [403, 266] width 494 height 46
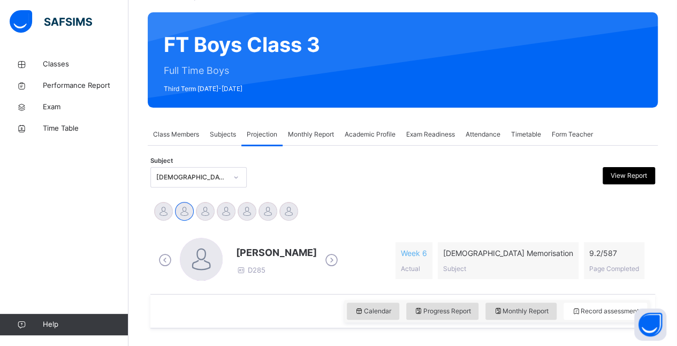
click at [323, 263] on icon at bounding box center [331, 260] width 19 height 16
click at [322, 266] on icon at bounding box center [331, 260] width 19 height 16
click at [327, 267] on icon at bounding box center [331, 260] width 19 height 16
click at [324, 263] on icon at bounding box center [331, 260] width 19 height 16
click at [166, 256] on icon at bounding box center [165, 260] width 19 height 16
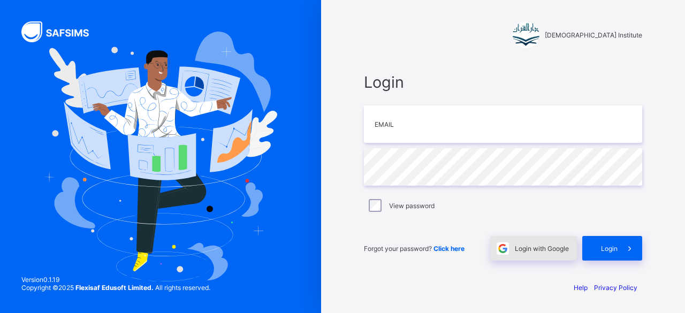
click at [547, 248] on span "Login with Google" at bounding box center [542, 249] width 54 height 8
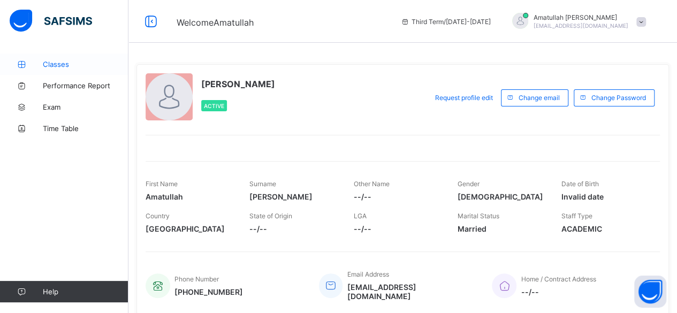
click at [55, 63] on span "Classes" at bounding box center [86, 64] width 86 height 9
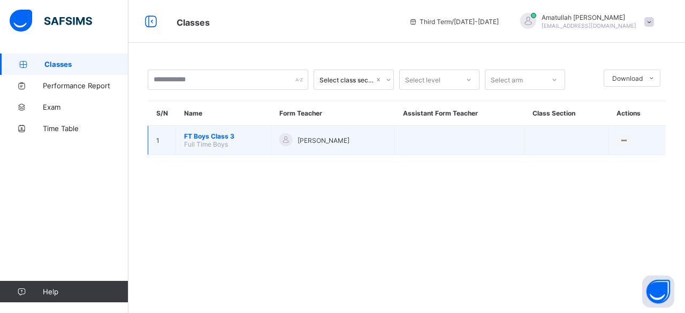
click at [251, 146] on td "FT Boys Class 3 Full Time Boys" at bounding box center [223, 140] width 95 height 29
click at [241, 143] on td "FT Boys Class 3 Full Time Boys" at bounding box center [223, 140] width 95 height 29
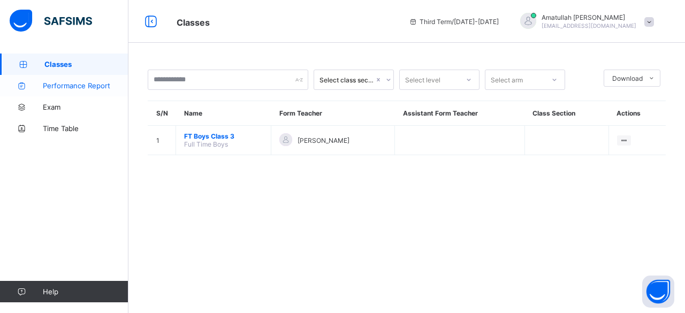
click at [73, 84] on span "Performance Report" at bounding box center [86, 85] width 86 height 9
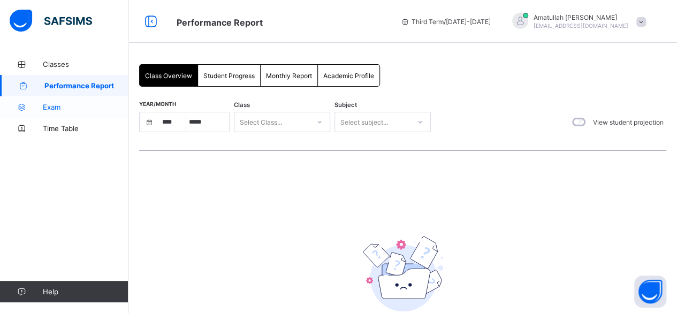
select select "****"
select select "*"
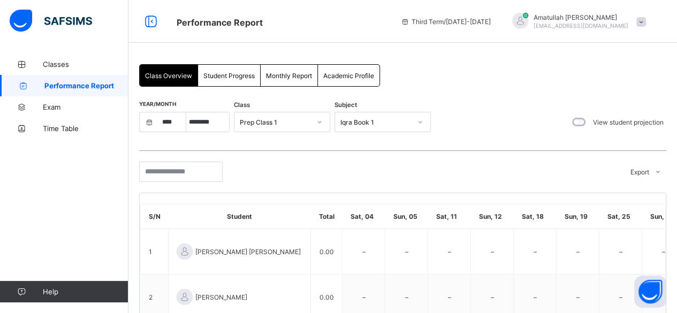
scroll to position [1, 0]
click at [62, 63] on span "Classes" at bounding box center [86, 64] width 86 height 9
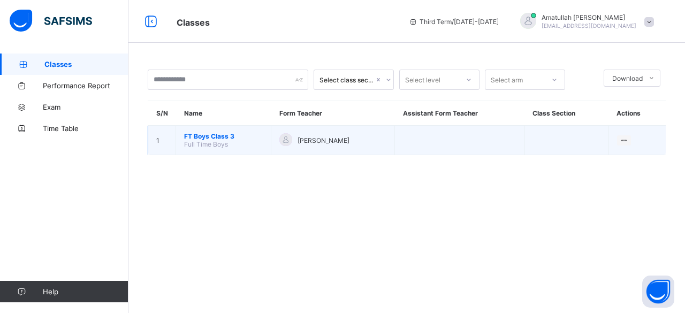
click at [256, 138] on span "FT Boys Class 3" at bounding box center [223, 136] width 79 height 8
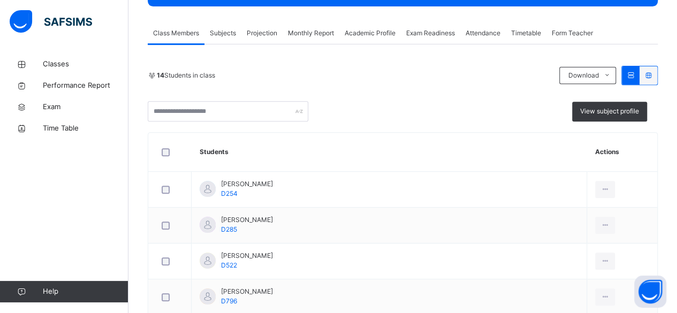
scroll to position [184, 0]
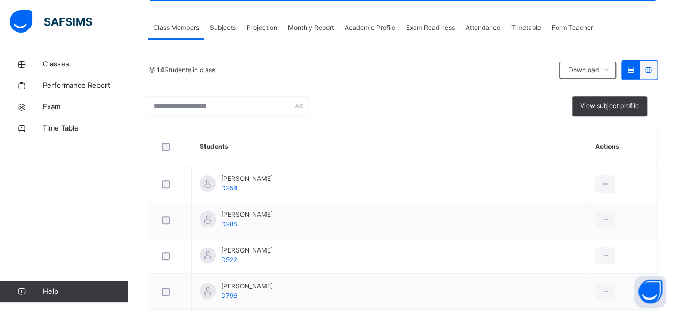
click at [266, 25] on span "Projection" at bounding box center [262, 28] width 31 height 10
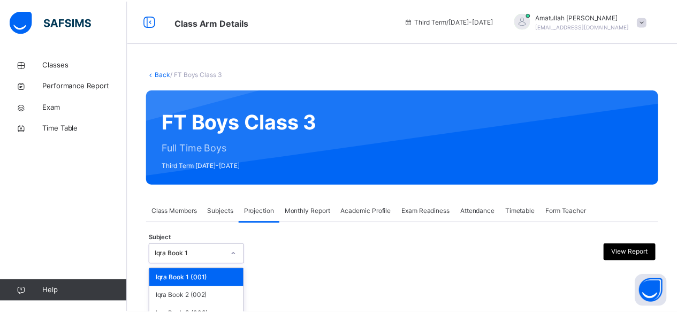
scroll to position [102, 0]
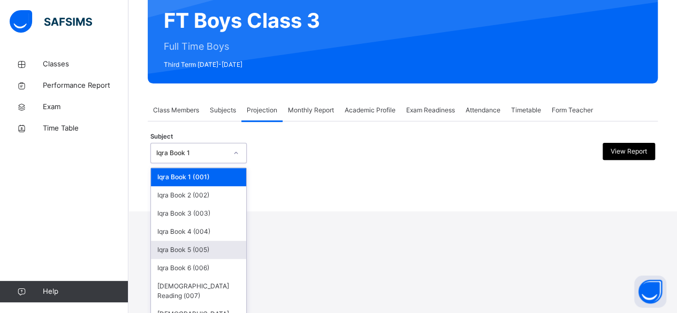
click at [231, 163] on div "option Iqra Book 5 (005) focused, 5 of 8. 8 results available. Use Up and Down …" at bounding box center [198, 153] width 96 height 20
click at [231, 250] on div "Iqra Book 5 (005)" at bounding box center [198, 250] width 95 height 18
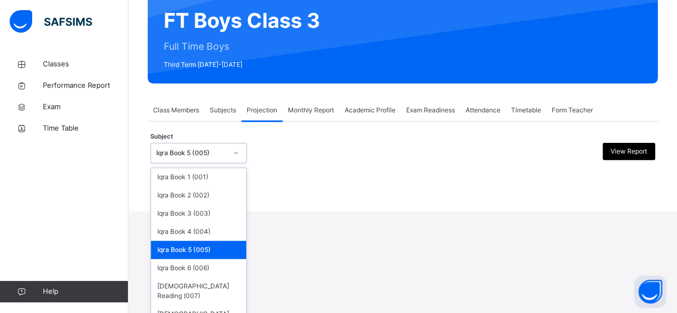
click at [223, 163] on div "option Iqra Book 5 (005), selected. option Iqra Book 5 (005) focused, 5 of 8. 8…" at bounding box center [198, 153] width 96 height 20
click at [202, 307] on div "[DEMOGRAPHIC_DATA] Memorisation (008)" at bounding box center [198, 319] width 95 height 28
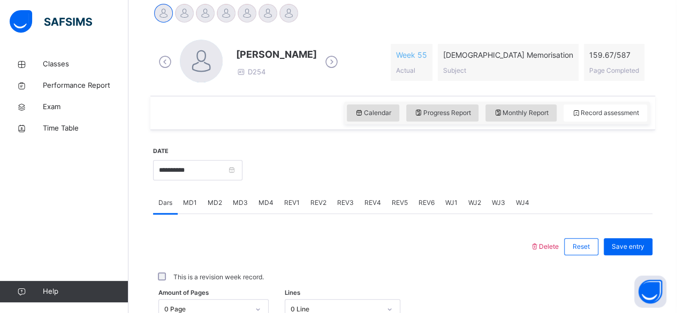
scroll to position [279, 0]
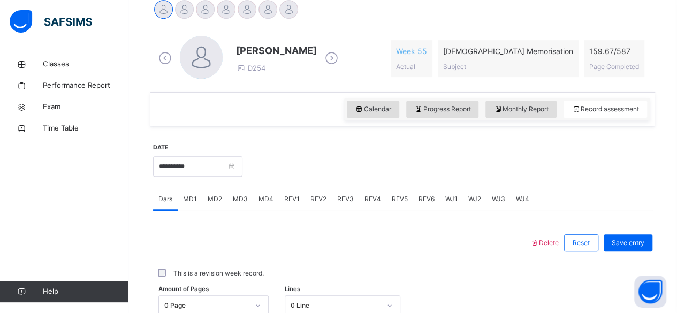
click at [180, 7] on div at bounding box center [184, 9] width 19 height 19
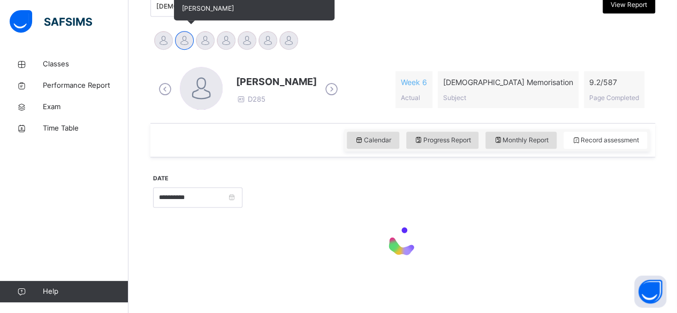
scroll to position [247, 0]
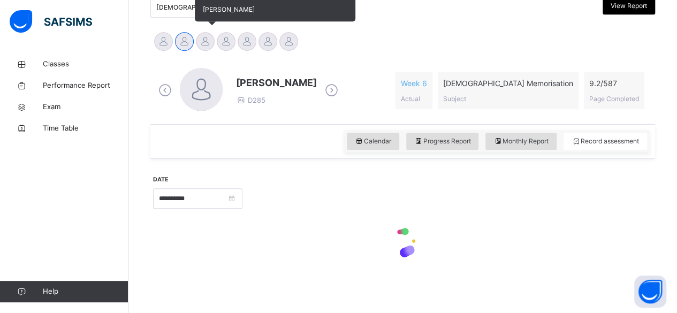
click at [207, 68] on div at bounding box center [201, 89] width 43 height 43
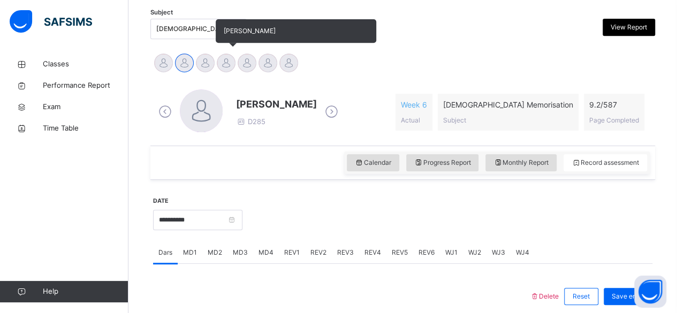
scroll to position [225, 0]
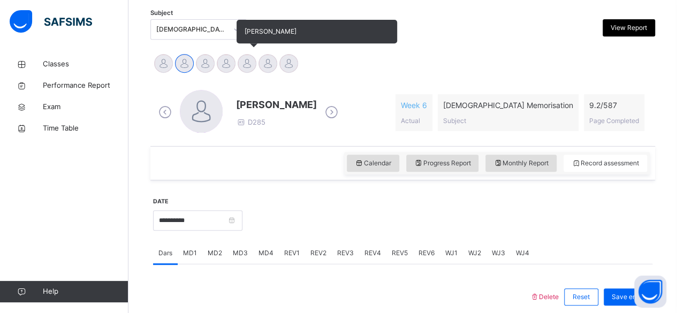
click at [252, 56] on div at bounding box center [247, 63] width 19 height 19
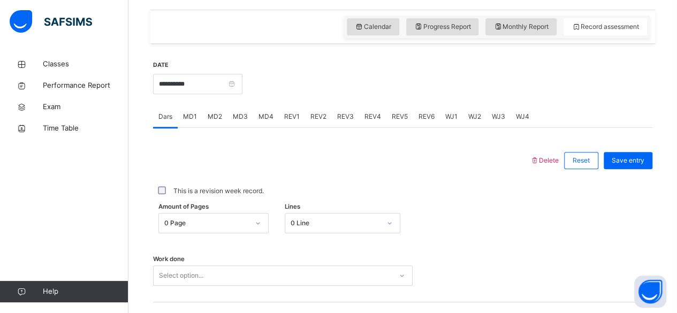
scroll to position [364, 0]
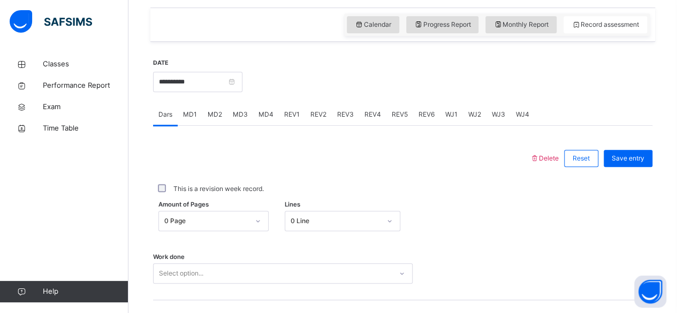
click at [269, 116] on span "MD4" at bounding box center [266, 115] width 15 height 10
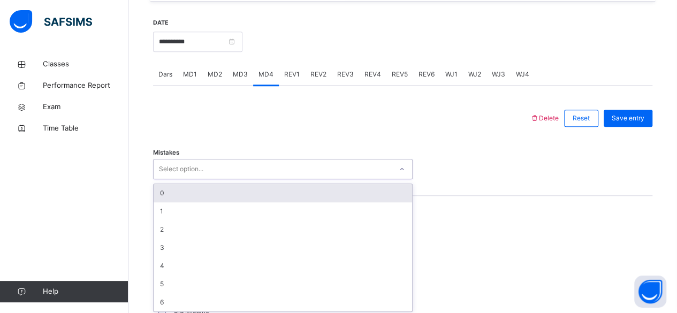
click at [270, 179] on div "option 0 focused, 1 of 7. 7 results available. Use Up and Down to choose option…" at bounding box center [283, 169] width 260 height 20
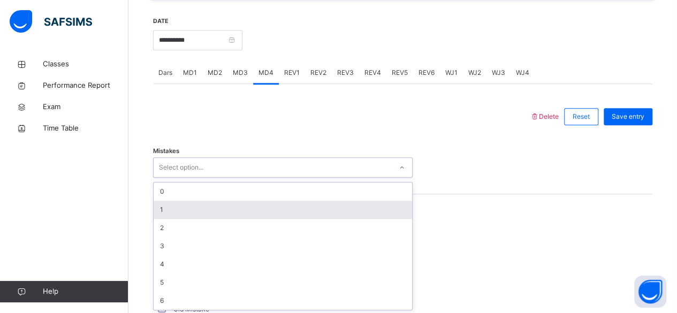
scroll to position [406, 0]
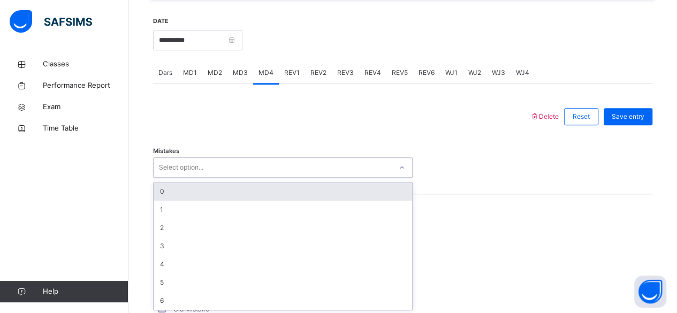
click at [265, 194] on div "0" at bounding box center [283, 192] width 259 height 18
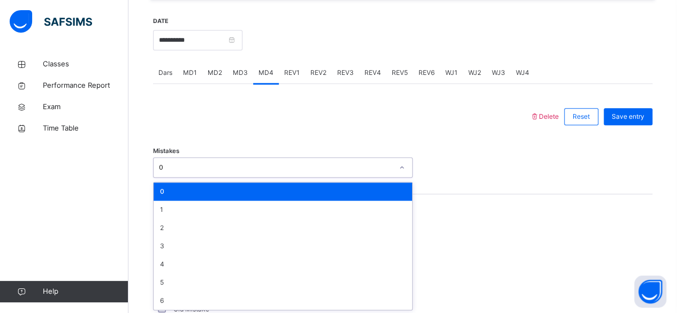
click at [228, 160] on div "0" at bounding box center [273, 168] width 238 height 17
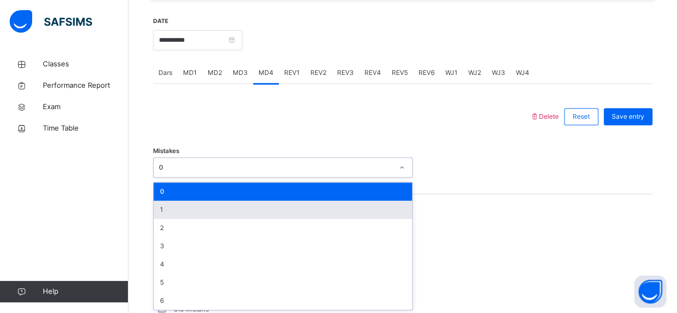
click at [216, 208] on div "1" at bounding box center [283, 210] width 259 height 18
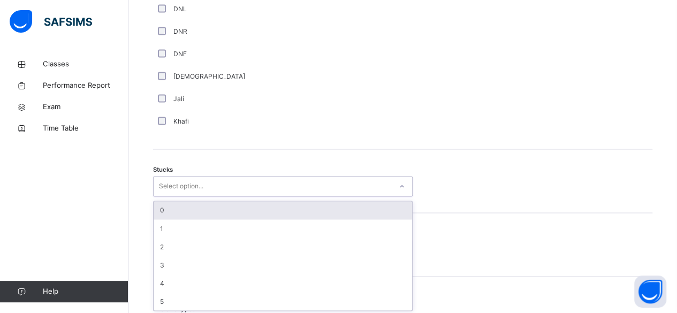
scroll to position [797, 0]
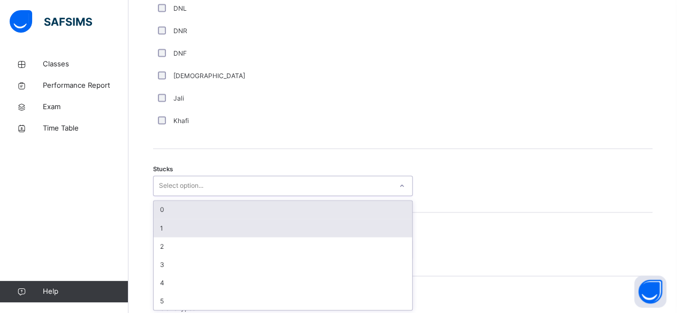
click at [198, 220] on div "1" at bounding box center [283, 228] width 259 height 18
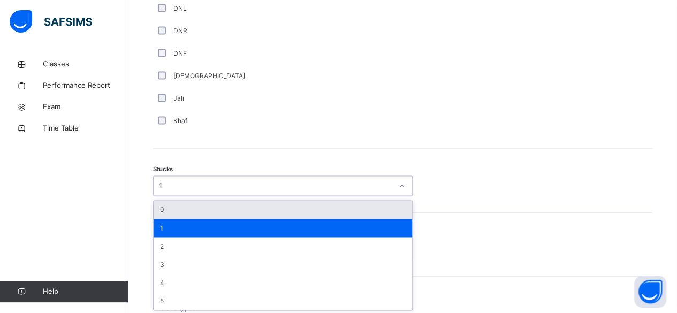
click at [200, 208] on div "0" at bounding box center [283, 210] width 259 height 18
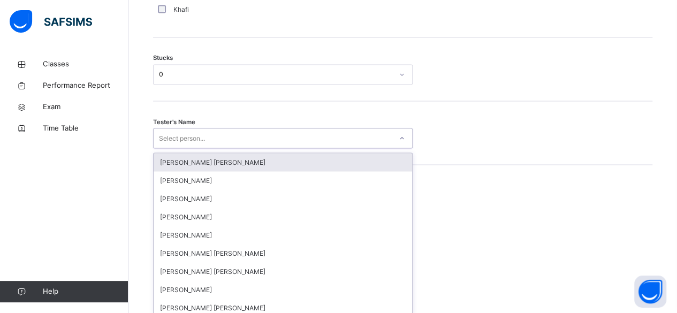
scroll to position [911, 0]
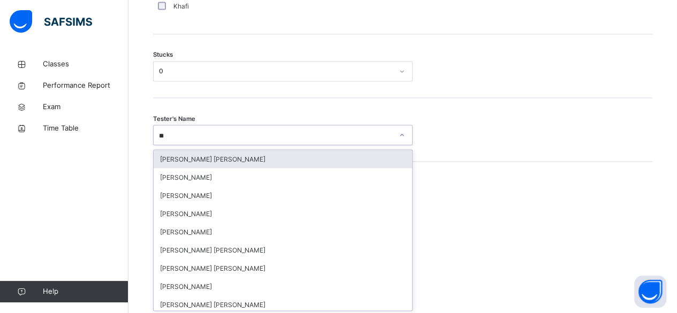
type input "***"
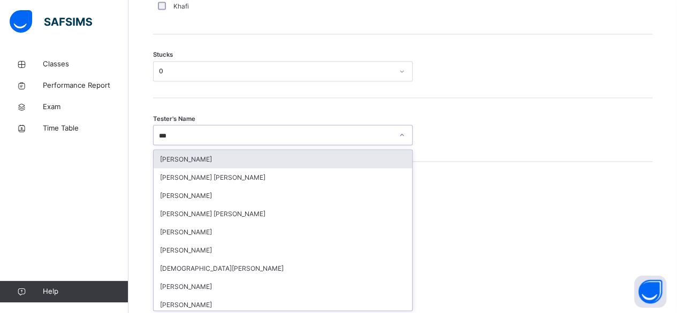
click at [238, 156] on div "[PERSON_NAME]" at bounding box center [283, 159] width 259 height 18
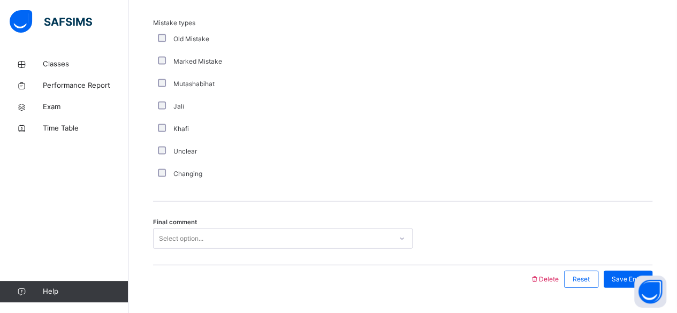
scroll to position [1107, 0]
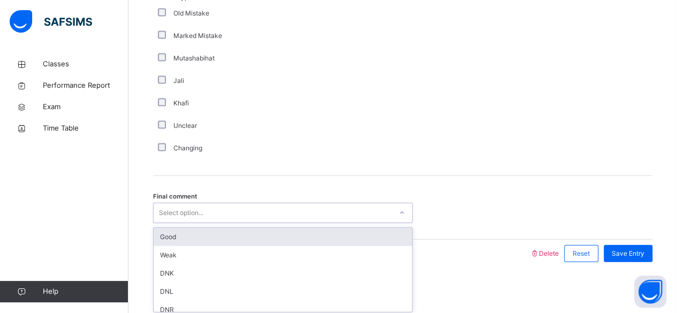
click at [214, 238] on div "Good" at bounding box center [283, 237] width 259 height 18
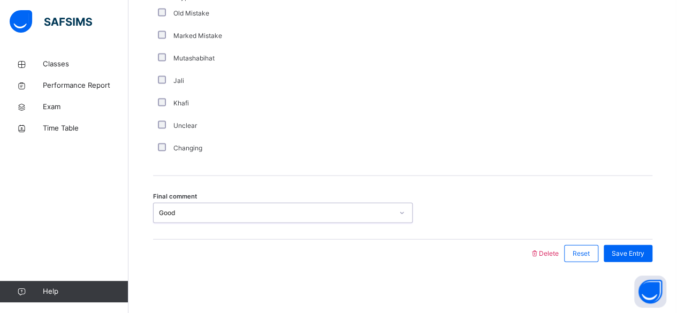
click at [638, 254] on span "Save Entry" at bounding box center [628, 254] width 33 height 10
click at [637, 254] on span "Save Entry" at bounding box center [628, 254] width 33 height 10
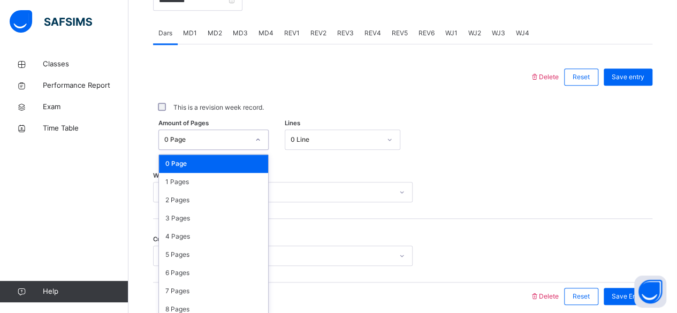
scroll to position [451, 0]
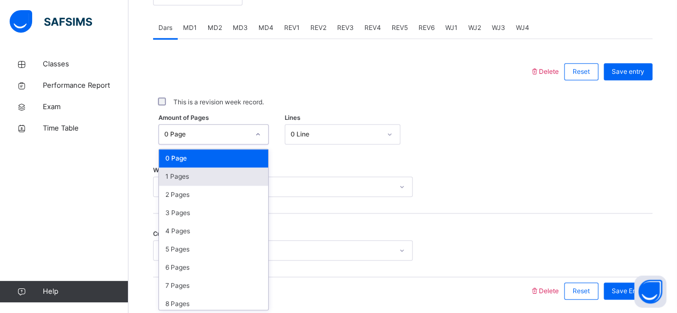
click at [217, 177] on div "1 Pages" at bounding box center [213, 177] width 109 height 18
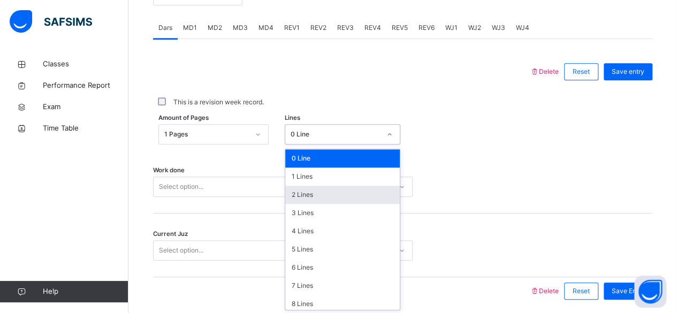
click at [302, 196] on div "2 Lines" at bounding box center [342, 195] width 115 height 18
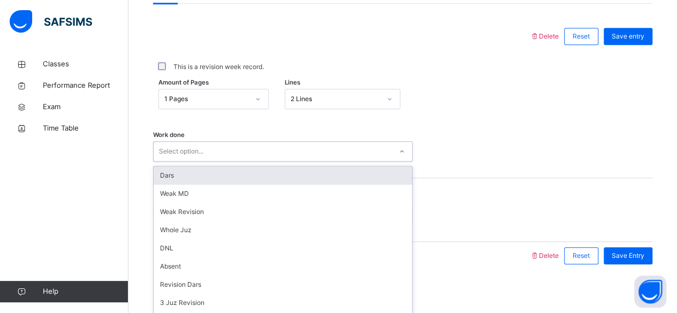
scroll to position [489, 0]
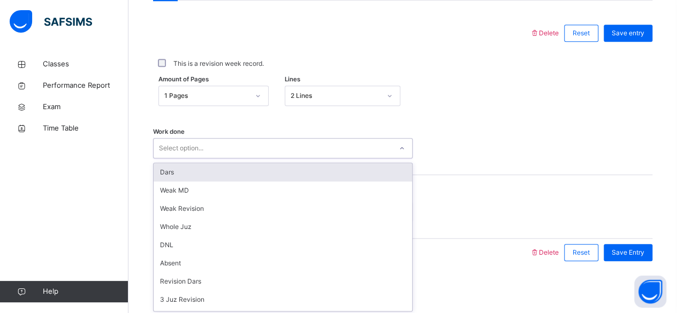
click at [258, 172] on div "Dars" at bounding box center [283, 172] width 259 height 18
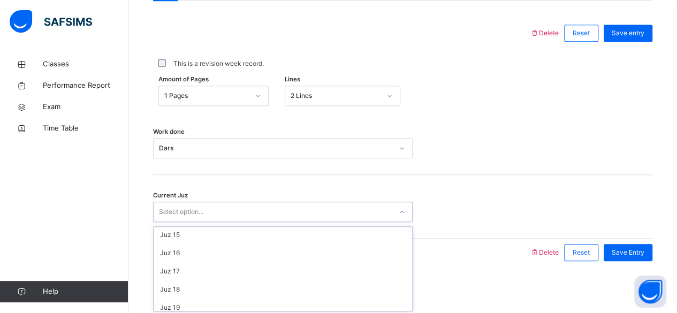
scroll to position [30, 0]
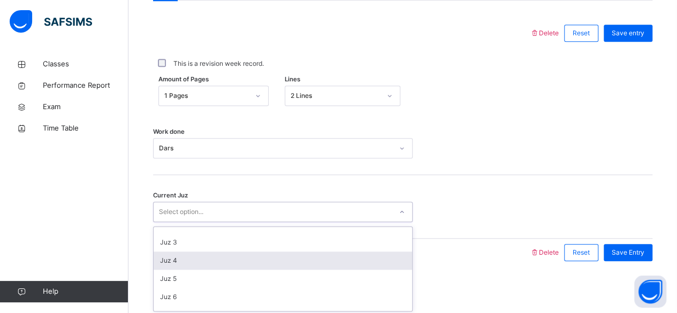
click at [244, 265] on div "Juz 4" at bounding box center [283, 261] width 259 height 18
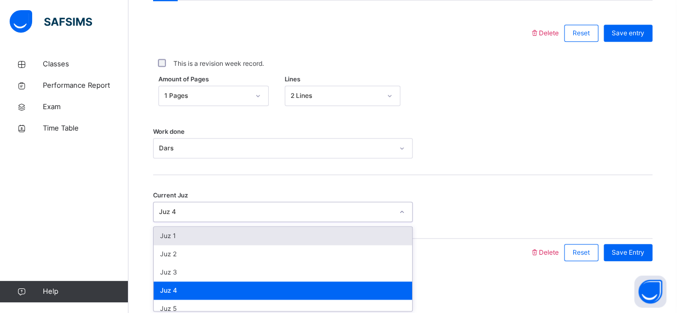
click at [225, 237] on div "Juz 1" at bounding box center [283, 236] width 259 height 18
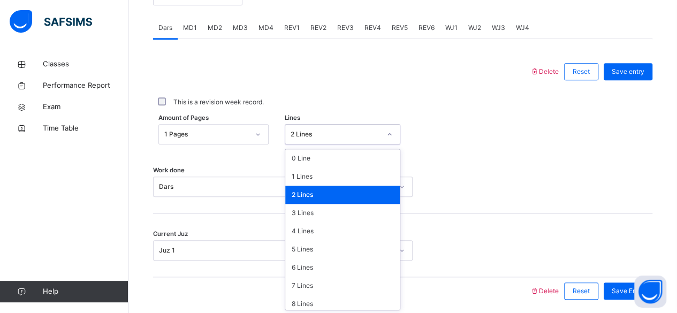
scroll to position [451, 0]
click at [433, 167] on div "Work done Dars" at bounding box center [403, 182] width 500 height 64
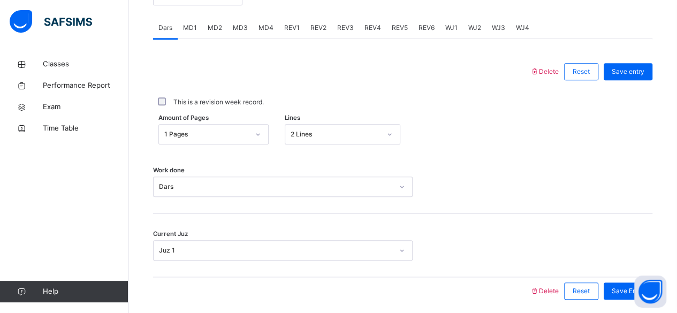
click at [238, 31] on span "MD3" at bounding box center [240, 28] width 15 height 10
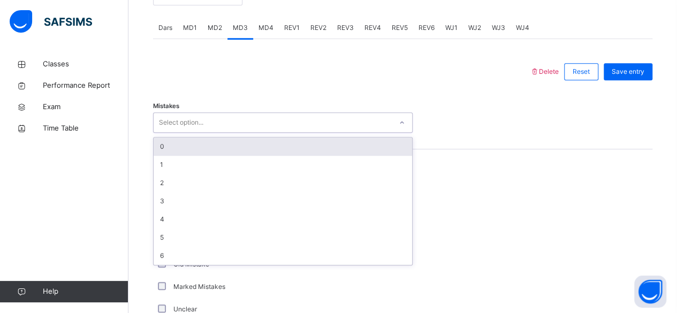
click at [268, 152] on div "0" at bounding box center [283, 147] width 259 height 18
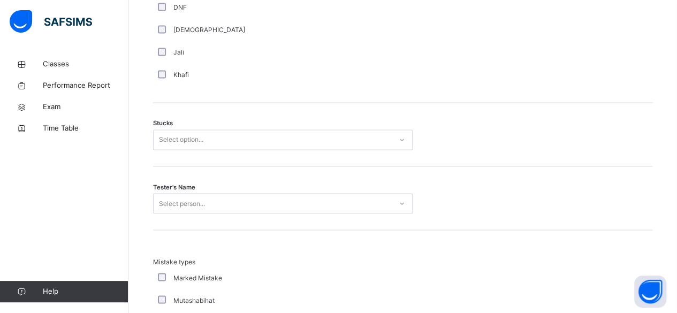
scroll to position [844, 0]
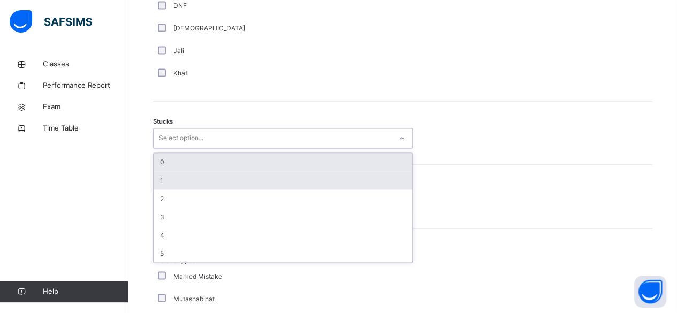
click at [245, 178] on div "1" at bounding box center [283, 180] width 259 height 18
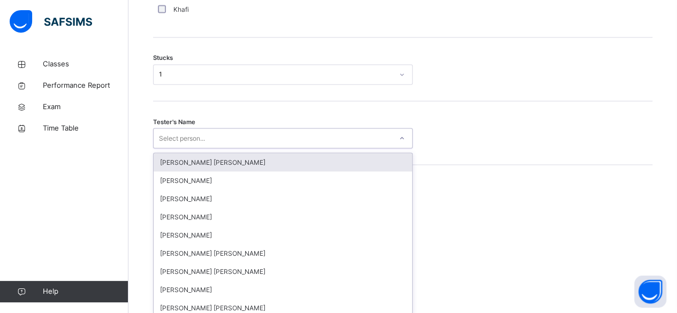
scroll to position [911, 0]
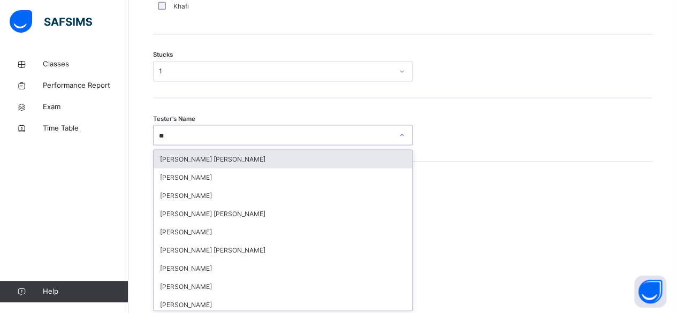
type input "***"
click at [240, 161] on div "[PERSON_NAME]" at bounding box center [283, 159] width 259 height 18
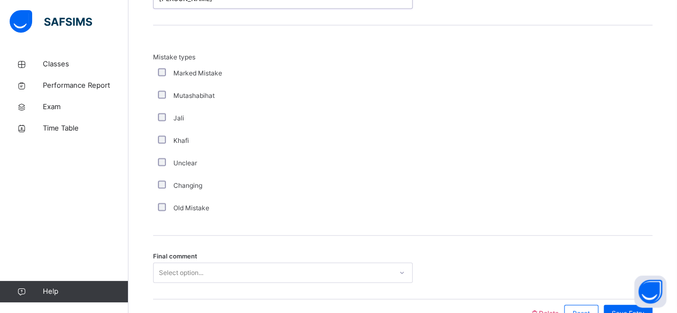
scroll to position [1107, 0]
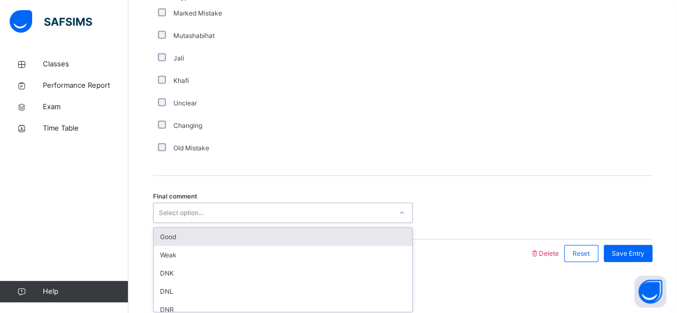
click at [233, 233] on div "Good" at bounding box center [283, 237] width 259 height 18
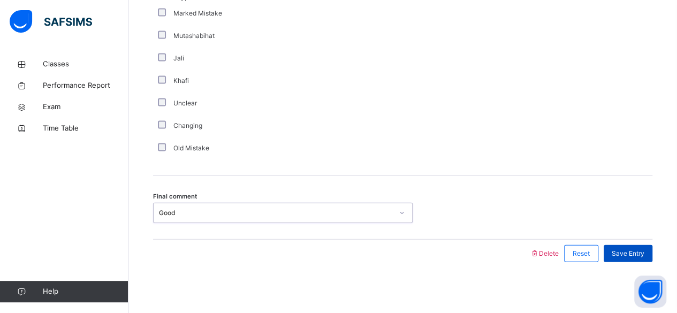
click at [639, 251] on span "Save Entry" at bounding box center [628, 254] width 33 height 10
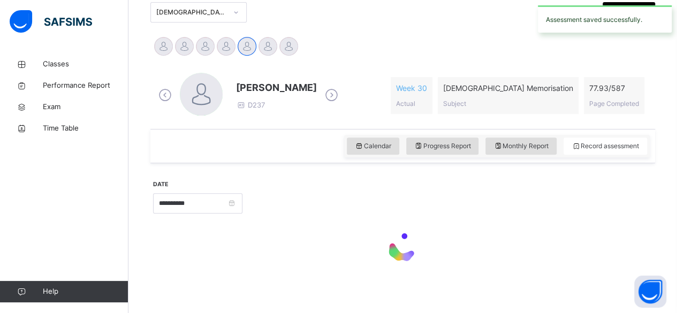
scroll to position [247, 0]
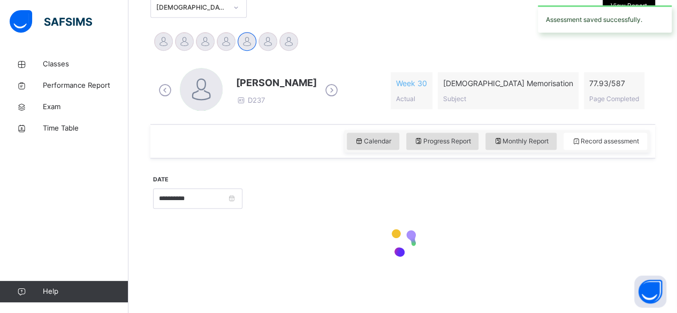
click at [287, 246] on div at bounding box center [403, 244] width 500 height 46
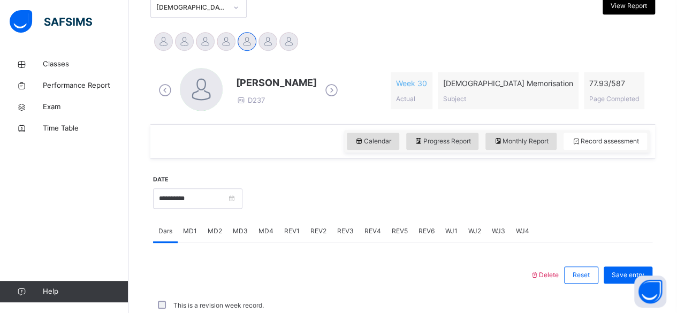
click at [291, 229] on span "REV1" at bounding box center [292, 231] width 16 height 10
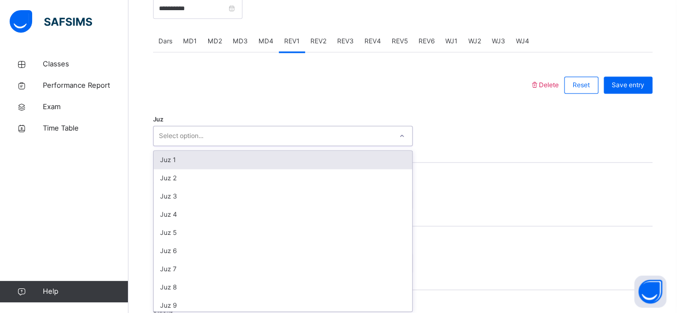
scroll to position [439, 0]
click at [301, 157] on div "Juz 1" at bounding box center [283, 158] width 259 height 18
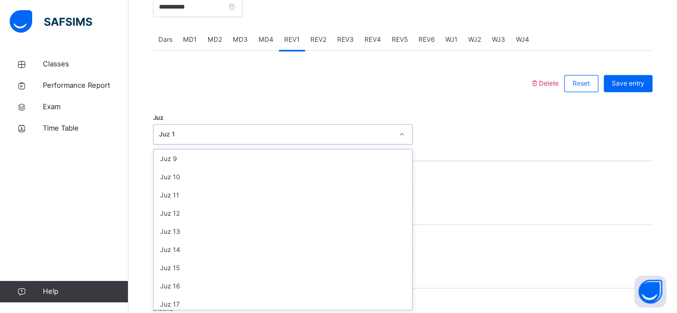
scroll to position [386, 0]
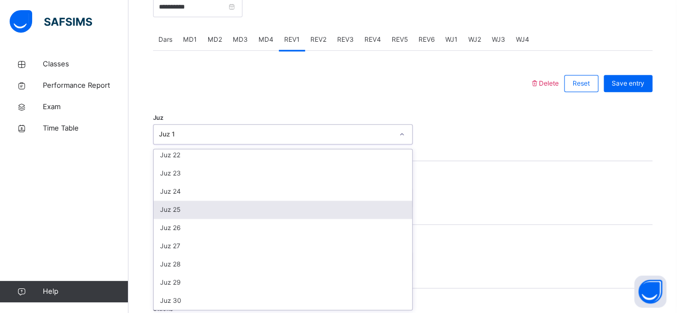
click at [311, 205] on div "Juz 25" at bounding box center [283, 210] width 259 height 18
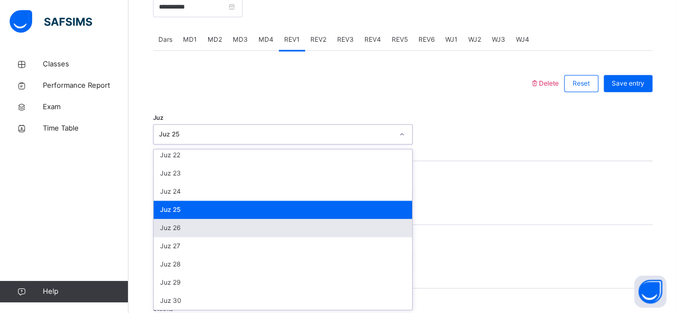
click at [228, 227] on div "Juz 26" at bounding box center [283, 228] width 259 height 18
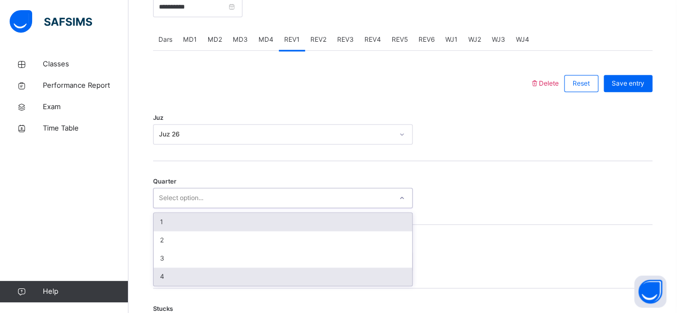
click at [199, 281] on div "4" at bounding box center [283, 277] width 259 height 18
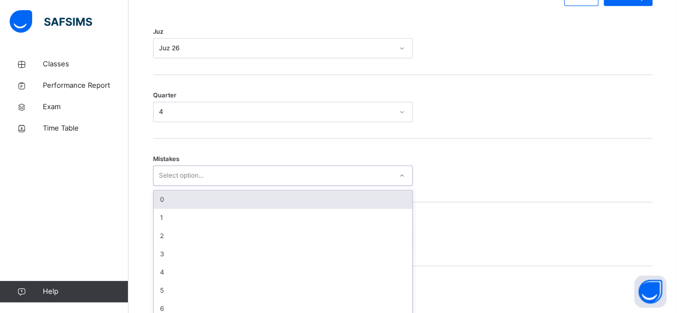
scroll to position [533, 0]
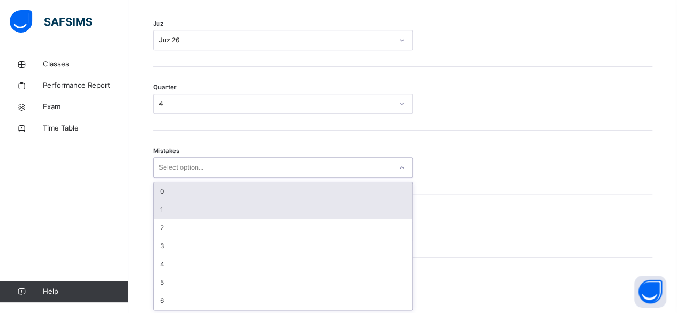
click at [248, 209] on div "1" at bounding box center [283, 210] width 259 height 18
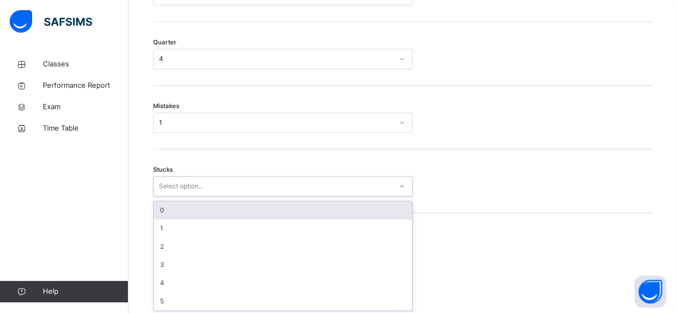
scroll to position [578, 0]
click at [299, 216] on div "0" at bounding box center [283, 210] width 259 height 18
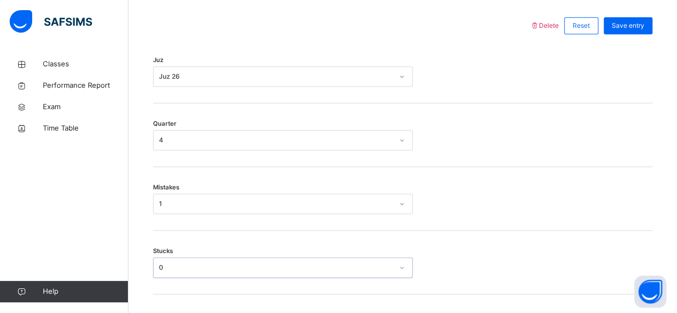
click at [316, 258] on div "0" at bounding box center [283, 268] width 260 height 20
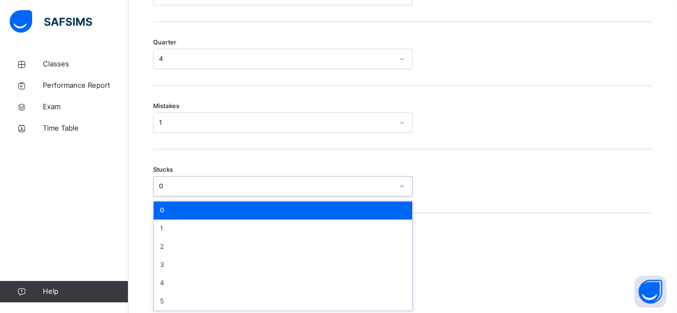
click at [475, 149] on div "Stucks option 0, selected. option 0 focused, 1 of 6. 6 results available. Use U…" at bounding box center [403, 181] width 500 height 64
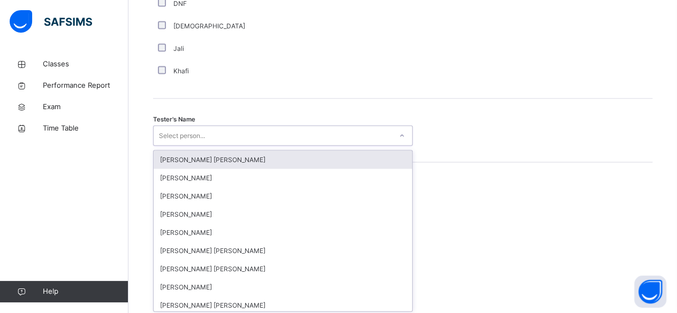
scroll to position [1039, 0]
type input "***"
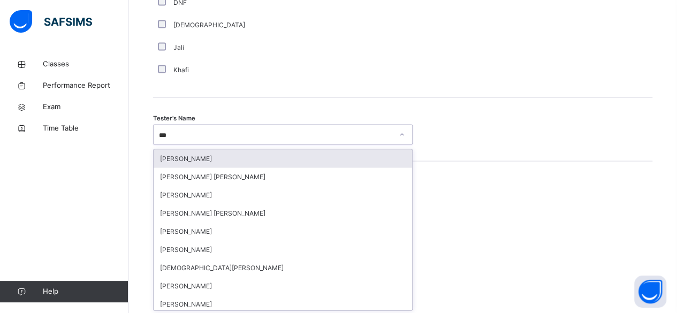
click at [223, 162] on div "[PERSON_NAME]" at bounding box center [283, 159] width 259 height 18
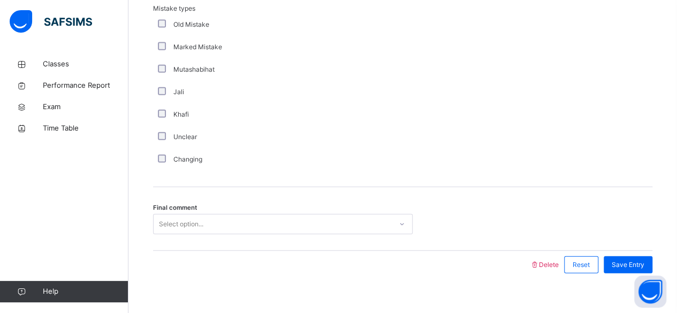
scroll to position [1235, 0]
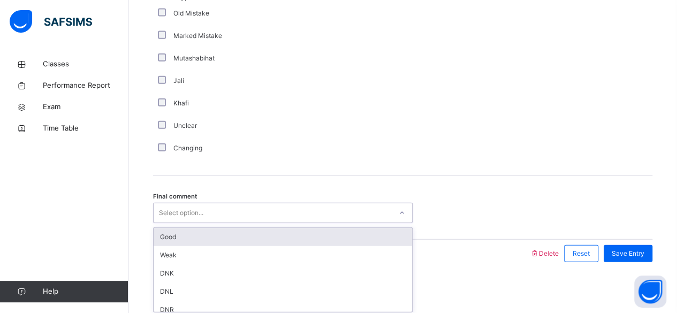
click at [302, 232] on div "Good" at bounding box center [283, 237] width 259 height 18
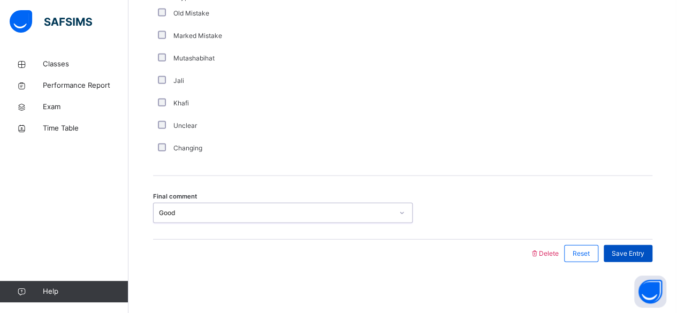
click at [639, 251] on span "Save Entry" at bounding box center [628, 254] width 33 height 10
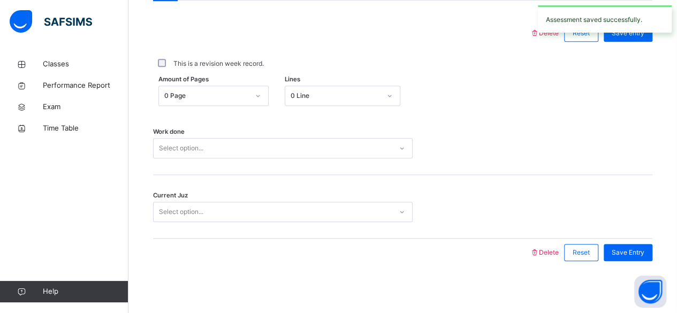
scroll to position [278, 0]
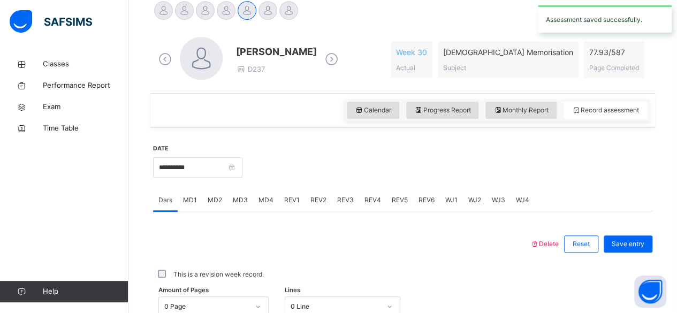
click at [313, 202] on span "REV2" at bounding box center [319, 200] width 16 height 10
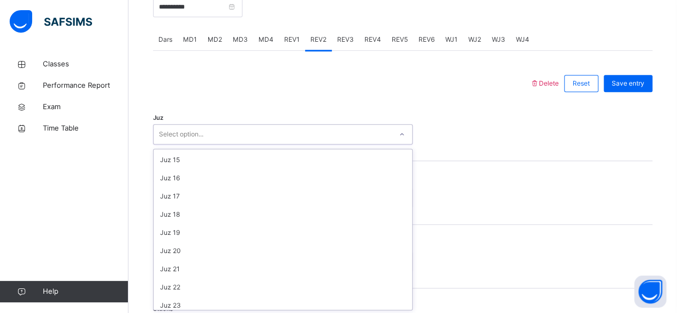
scroll to position [386, 0]
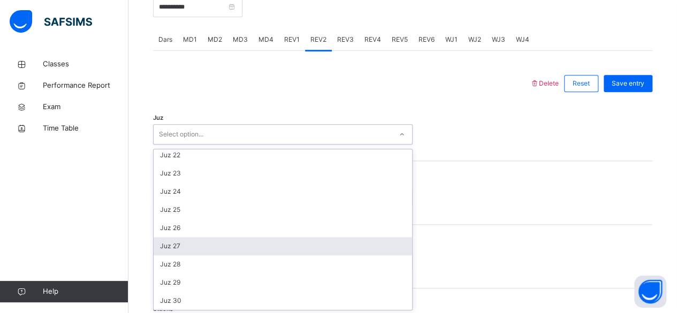
click at [241, 239] on div "Juz 27" at bounding box center [283, 246] width 259 height 18
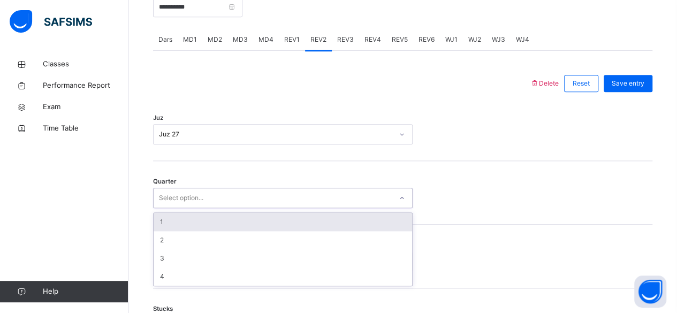
click at [253, 215] on div "1" at bounding box center [283, 222] width 259 height 18
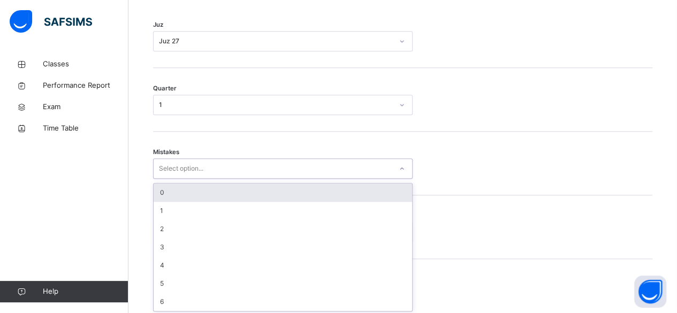
scroll to position [533, 0]
click at [304, 186] on div "0" at bounding box center [283, 192] width 259 height 18
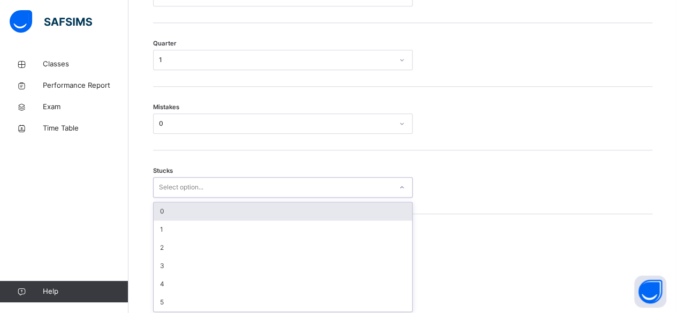
scroll to position [578, 0]
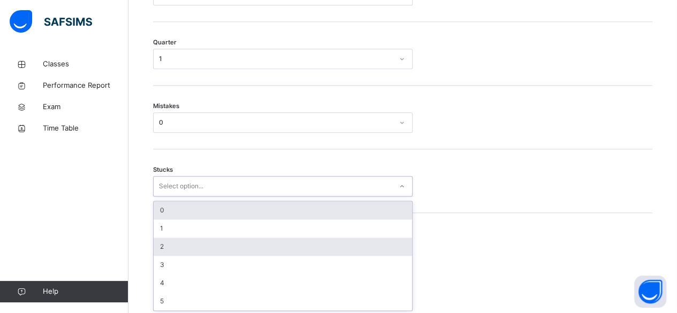
click at [266, 238] on div "2" at bounding box center [283, 247] width 259 height 18
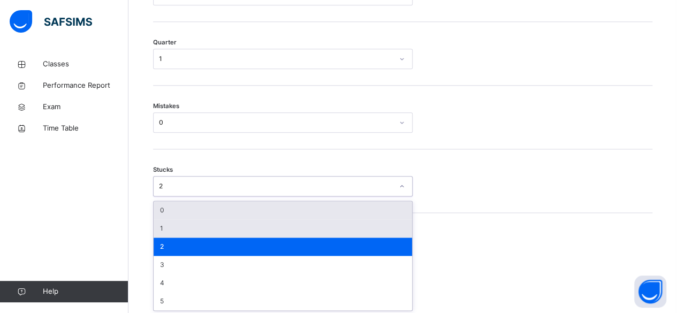
click at [263, 232] on div "1" at bounding box center [283, 229] width 259 height 18
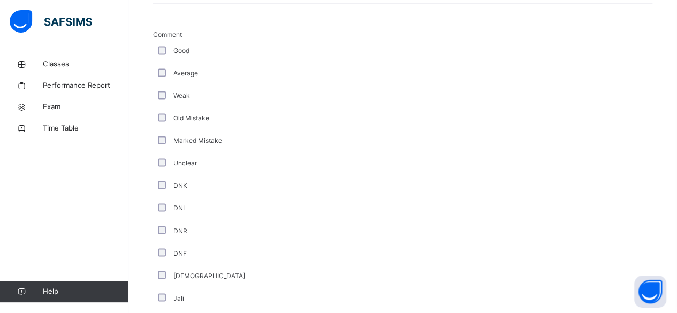
scroll to position [1064, 0]
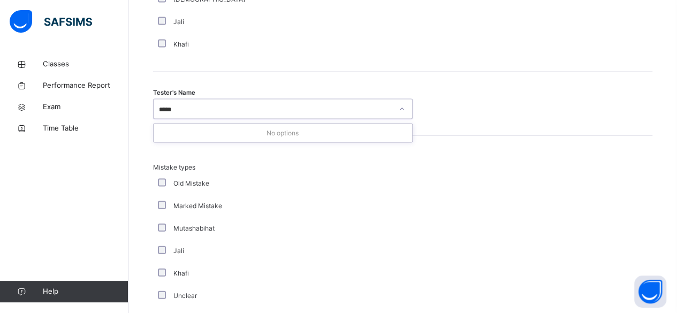
type input "****"
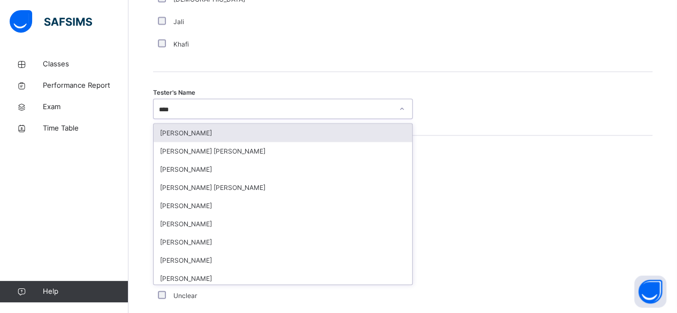
click at [287, 127] on div "[PERSON_NAME]" at bounding box center [283, 133] width 259 height 18
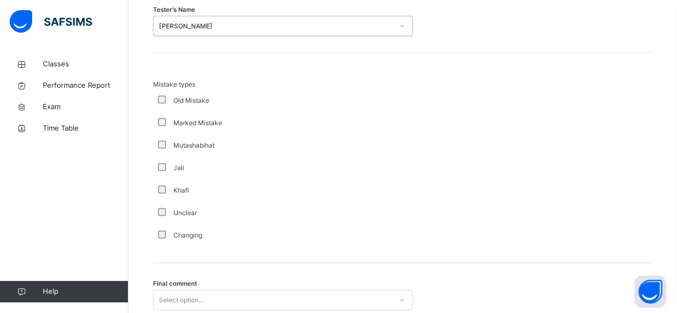
scroll to position [1235, 0]
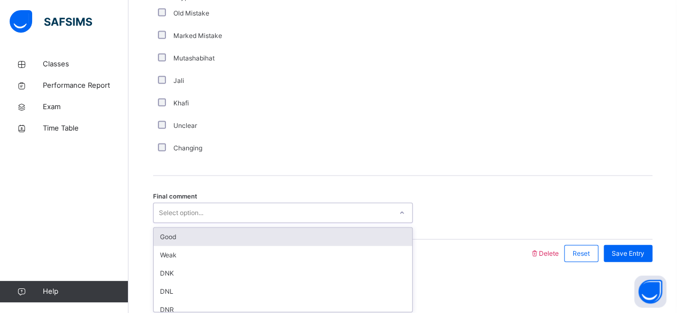
click at [292, 241] on div "Good" at bounding box center [283, 237] width 259 height 18
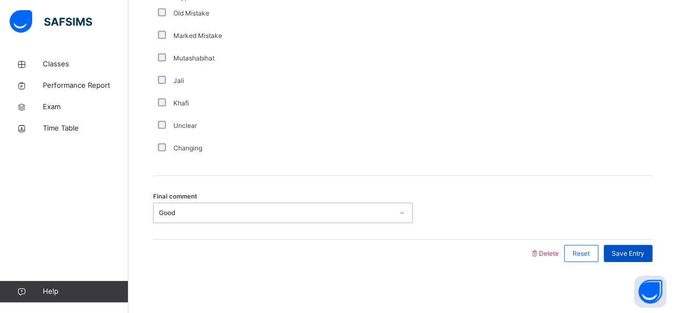
click at [636, 251] on span "Save Entry" at bounding box center [628, 254] width 33 height 10
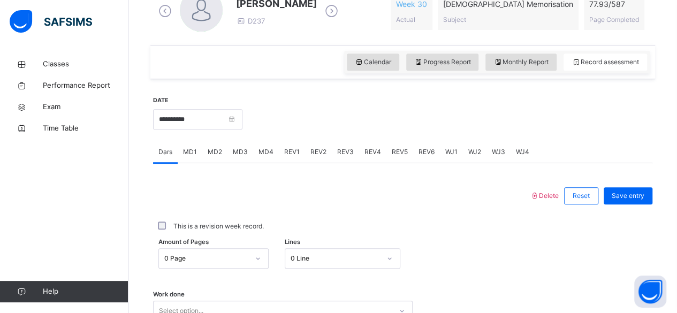
scroll to position [328, 0]
click at [318, 156] on div "REV2" at bounding box center [318, 150] width 27 height 21
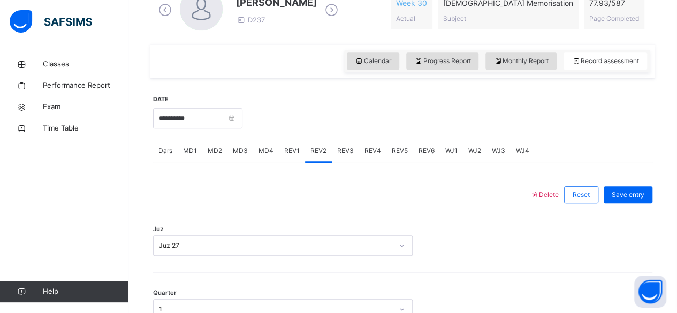
click at [350, 155] on div "REV3" at bounding box center [345, 150] width 27 height 21
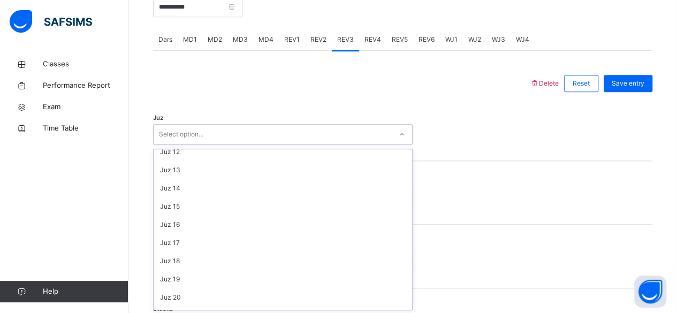
scroll to position [386, 0]
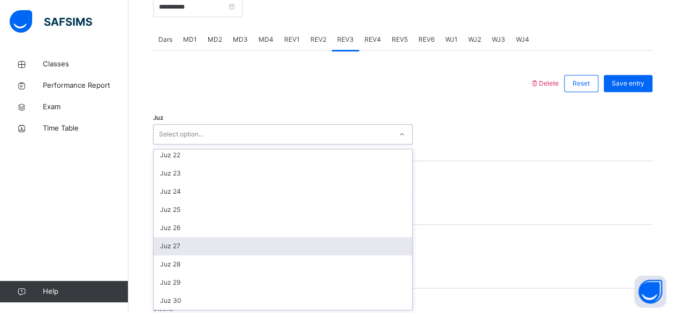
click at [274, 243] on div "Juz 27" at bounding box center [283, 246] width 259 height 18
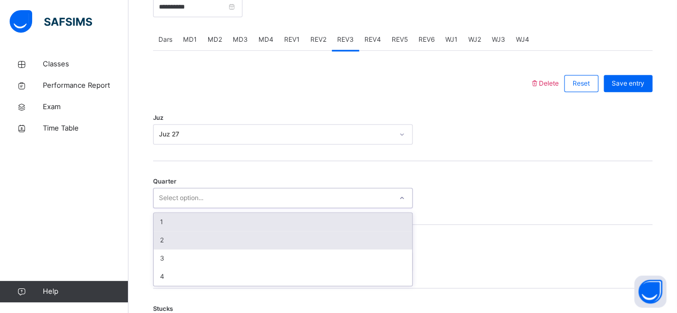
click at [223, 238] on div "2" at bounding box center [283, 240] width 259 height 18
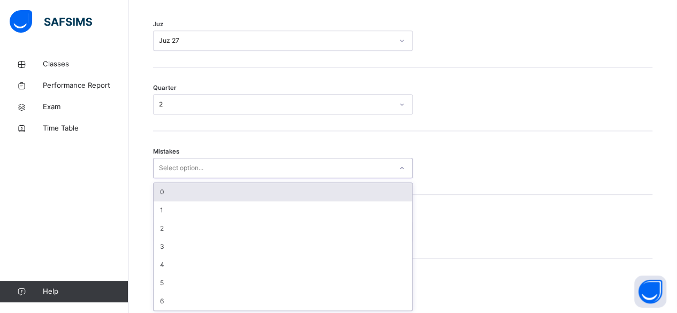
scroll to position [533, 0]
click at [223, 196] on div "0" at bounding box center [283, 192] width 259 height 18
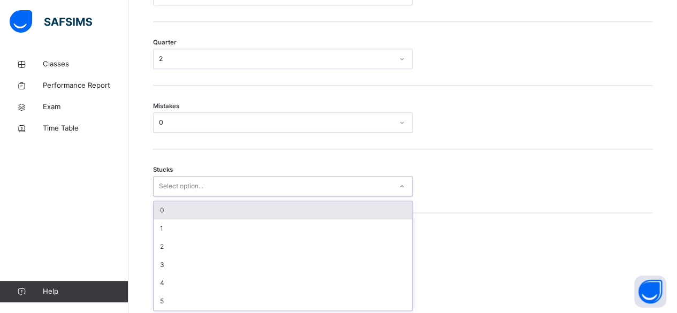
scroll to position [578, 0]
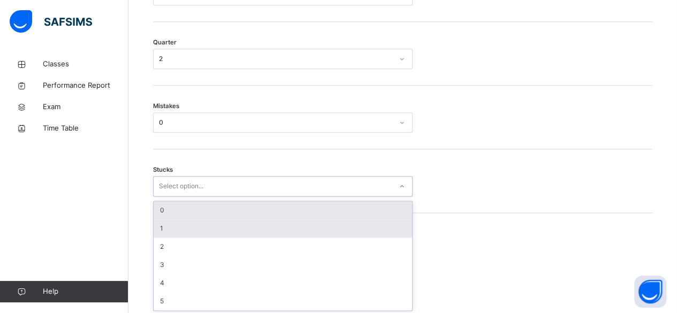
click at [201, 226] on div "1" at bounding box center [283, 229] width 259 height 18
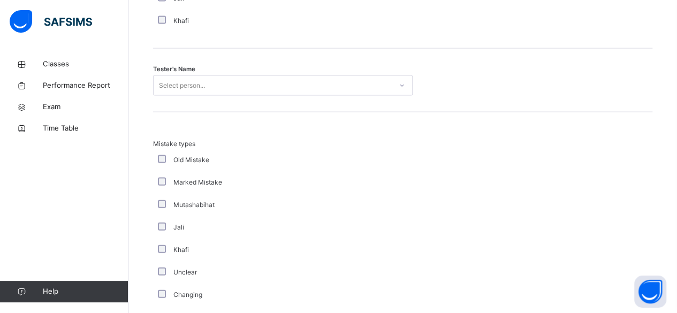
scroll to position [1084, 0]
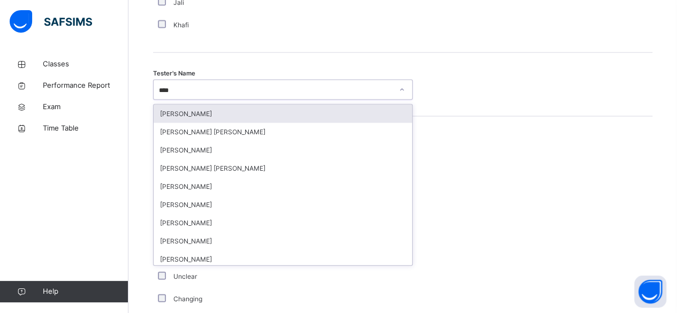
type input "*****"
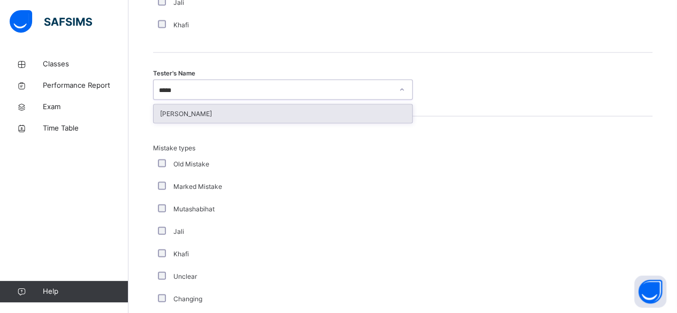
click at [214, 109] on div "[PERSON_NAME]" at bounding box center [283, 114] width 259 height 18
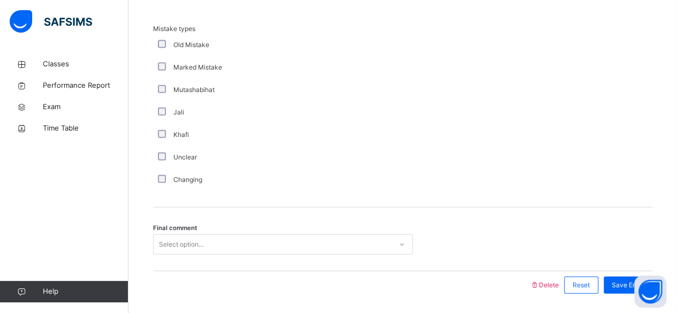
scroll to position [1235, 0]
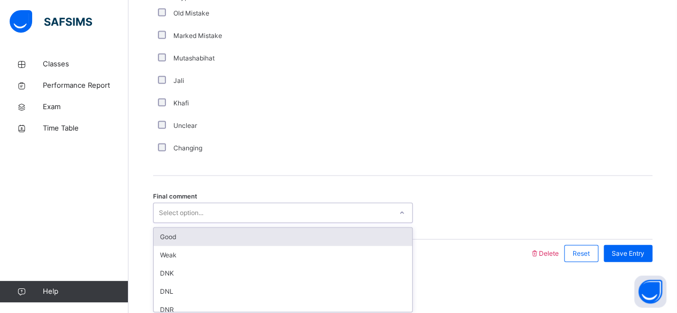
click at [265, 238] on div "Good" at bounding box center [283, 237] width 259 height 18
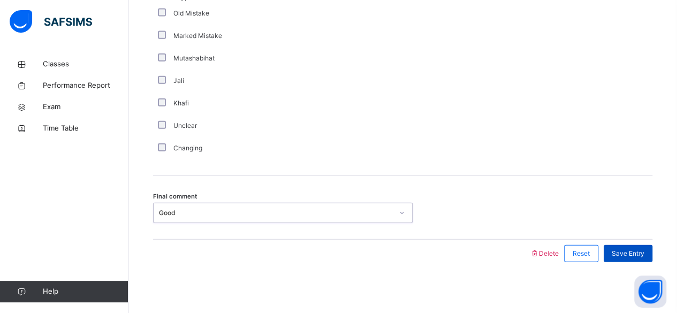
click at [642, 255] on span "Save Entry" at bounding box center [628, 254] width 33 height 10
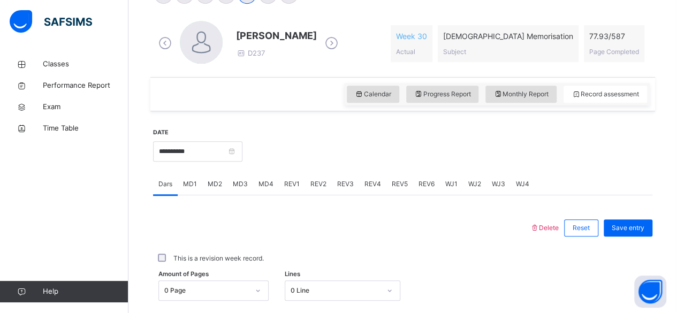
scroll to position [298, 0]
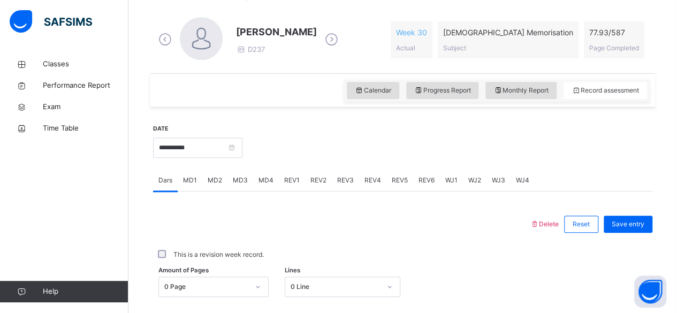
click at [365, 183] on span "REV4" at bounding box center [373, 181] width 17 height 10
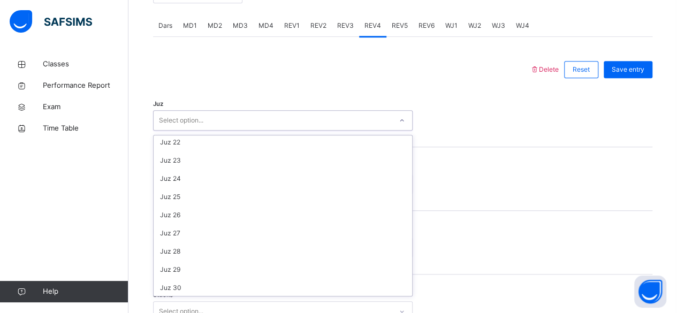
scroll to position [386, 0]
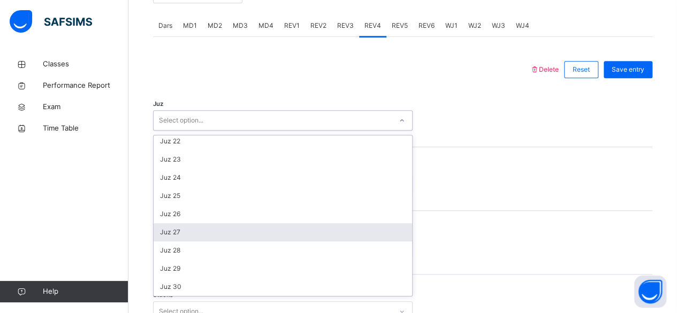
click at [220, 231] on div "Juz 27" at bounding box center [283, 232] width 259 height 18
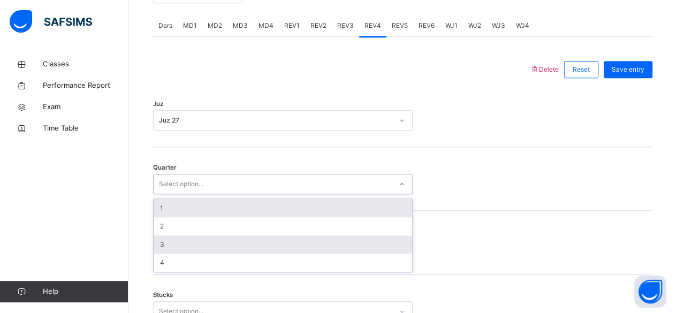
click at [183, 245] on div "3" at bounding box center [283, 245] width 259 height 18
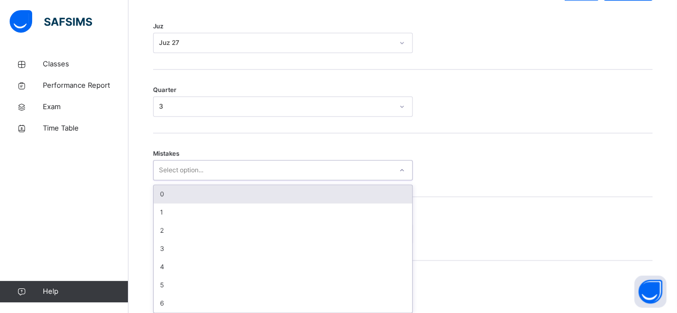
scroll to position [533, 0]
click at [205, 189] on div "0" at bounding box center [283, 192] width 259 height 18
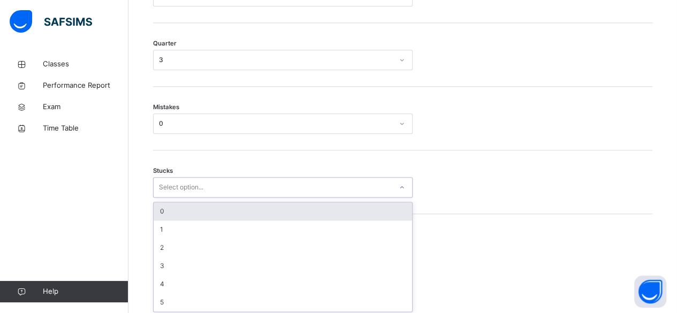
scroll to position [578, 0]
click at [205, 208] on div "0" at bounding box center [283, 210] width 259 height 18
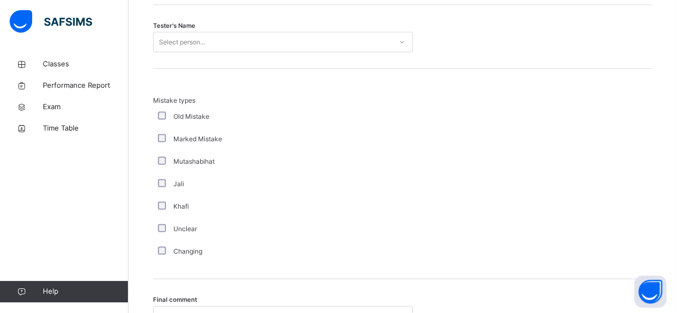
scroll to position [1121, 0]
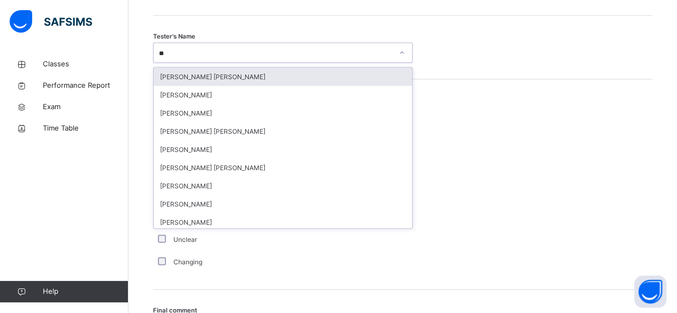
type input "***"
click at [244, 79] on div "[PERSON_NAME]" at bounding box center [283, 77] width 259 height 18
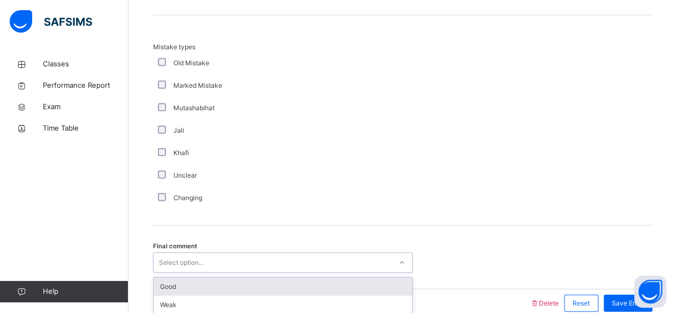
scroll to position [1235, 0]
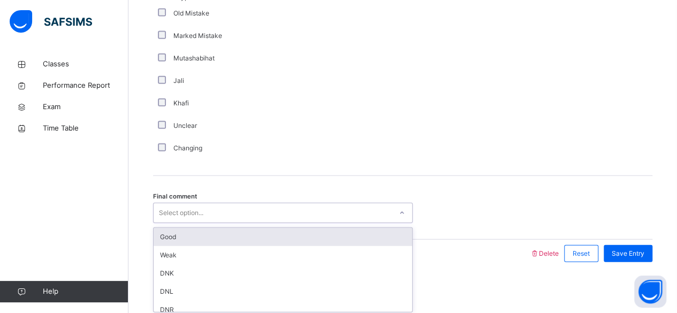
click at [214, 241] on div "Good" at bounding box center [283, 237] width 259 height 18
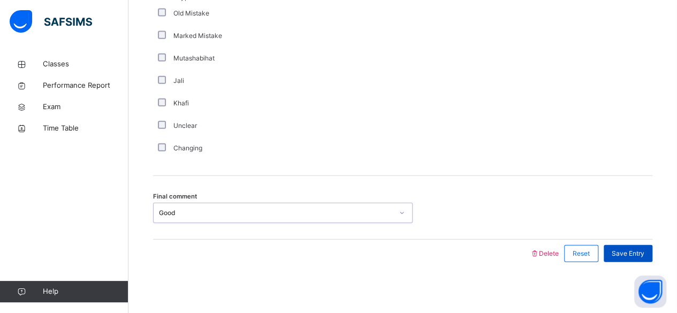
click at [646, 256] on div "Save Entry" at bounding box center [628, 253] width 49 height 17
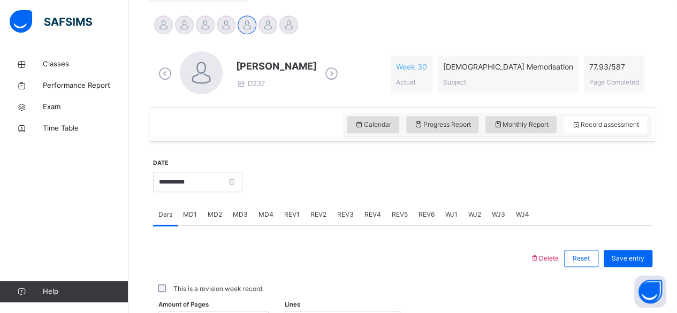
scroll to position [261, 0]
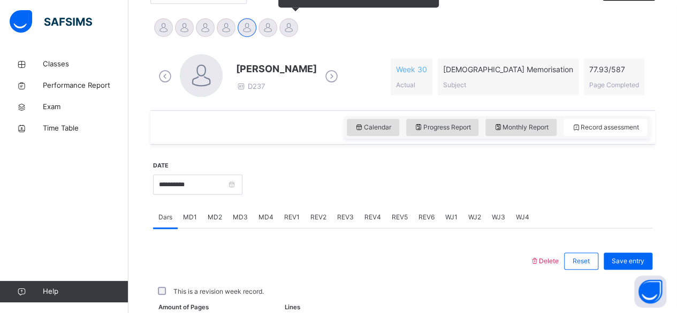
click at [284, 27] on div at bounding box center [288, 27] width 19 height 19
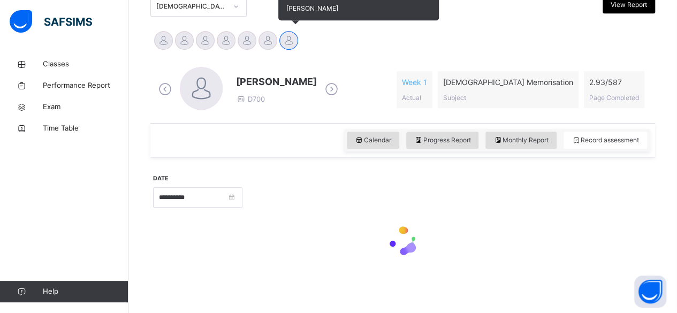
scroll to position [247, 0]
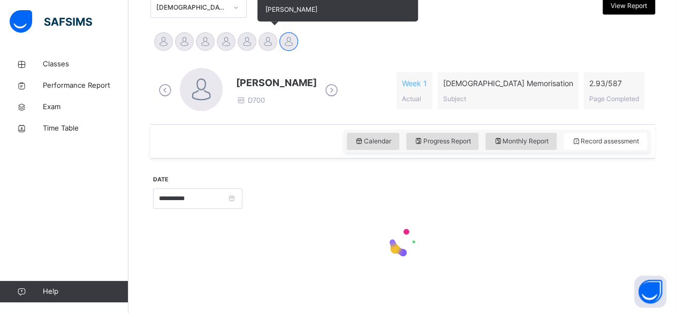
click at [266, 46] on div at bounding box center [268, 41] width 19 height 19
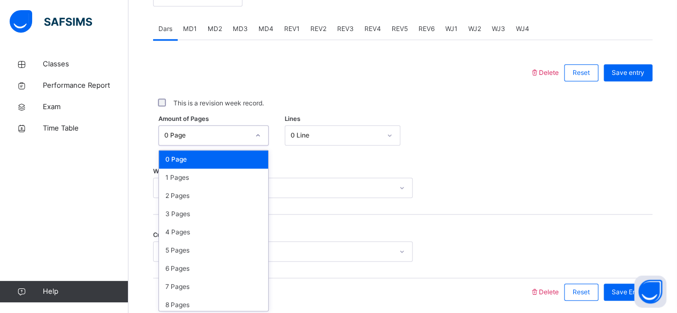
scroll to position [451, 0]
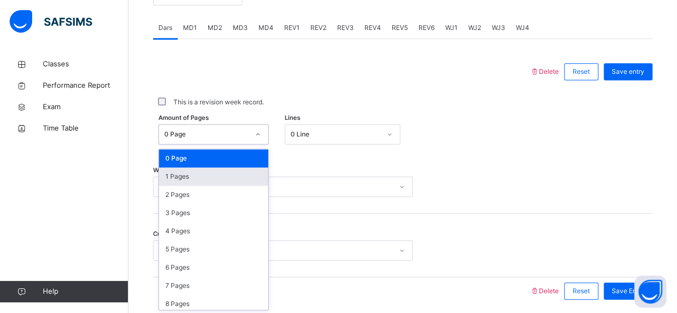
click at [194, 175] on div "1 Pages" at bounding box center [213, 177] width 109 height 18
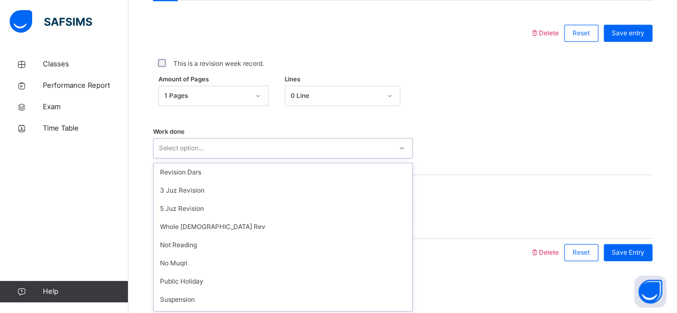
scroll to position [143, 0]
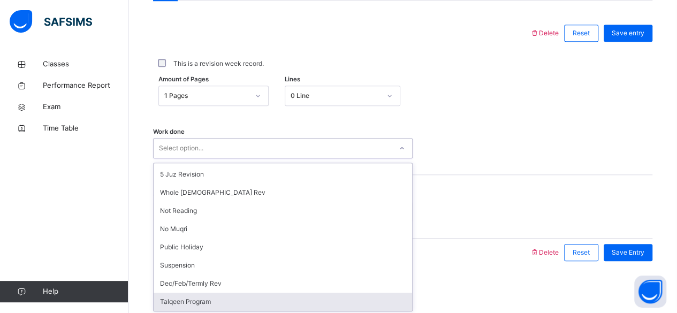
click at [194, 299] on div "Talqeen Program" at bounding box center [283, 302] width 259 height 18
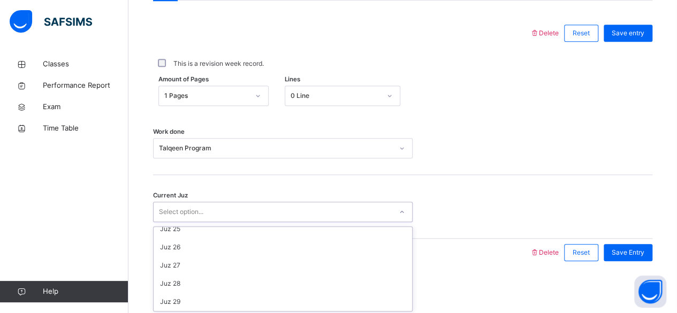
scroll to position [443, 0]
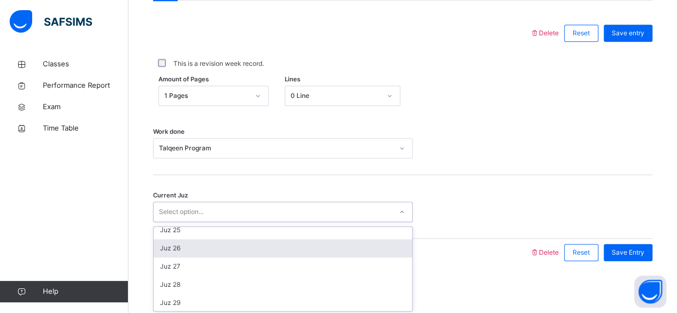
click at [199, 250] on div "Juz 26" at bounding box center [283, 248] width 259 height 18
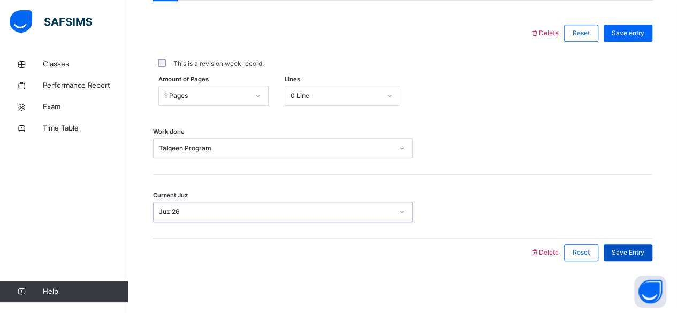
click at [645, 253] on span "Save Entry" at bounding box center [628, 253] width 33 height 10
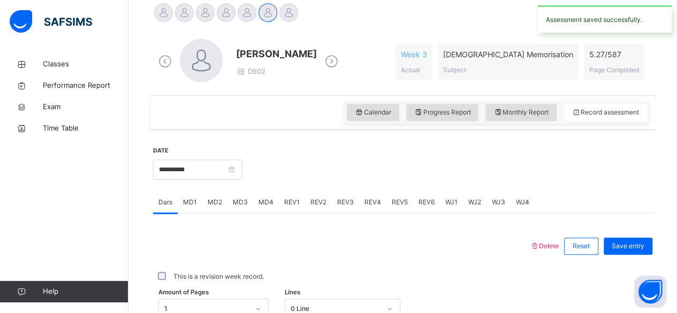
scroll to position [270, 0]
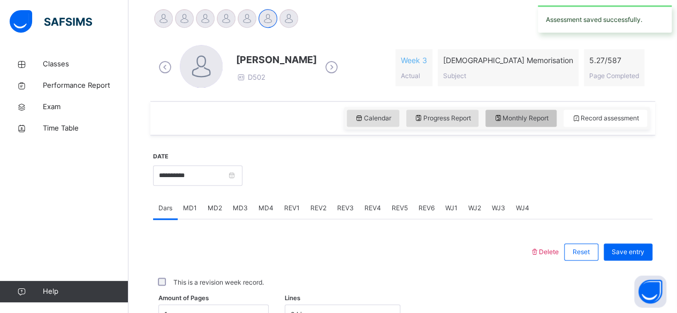
click at [546, 121] on span "Monthly Report" at bounding box center [521, 119] width 55 height 10
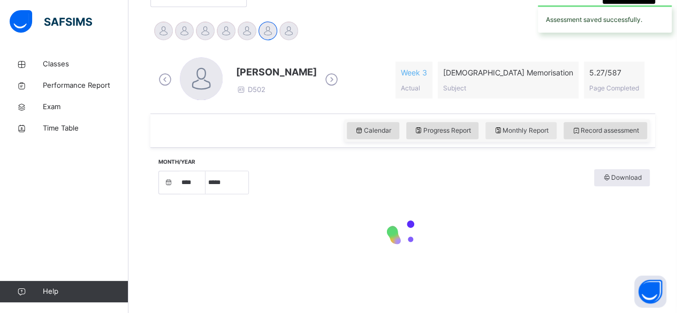
select select "****"
select select "*"
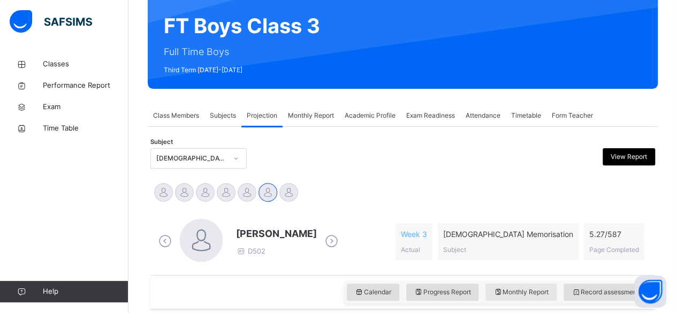
scroll to position [96, 0]
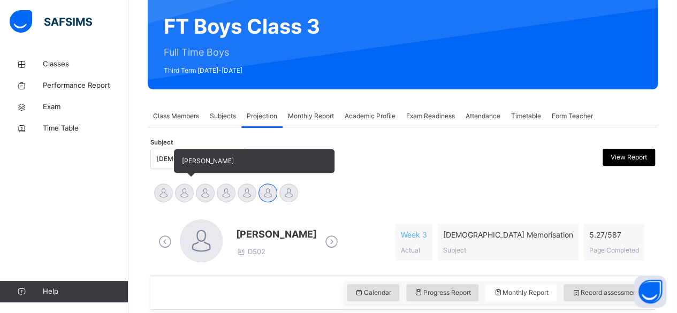
click at [191, 197] on div at bounding box center [184, 193] width 19 height 19
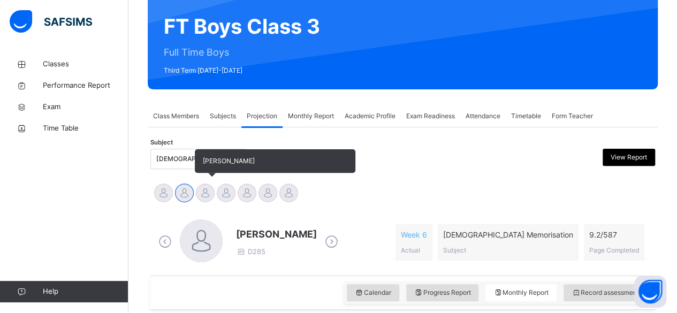
click at [207, 191] on div at bounding box center [205, 193] width 19 height 19
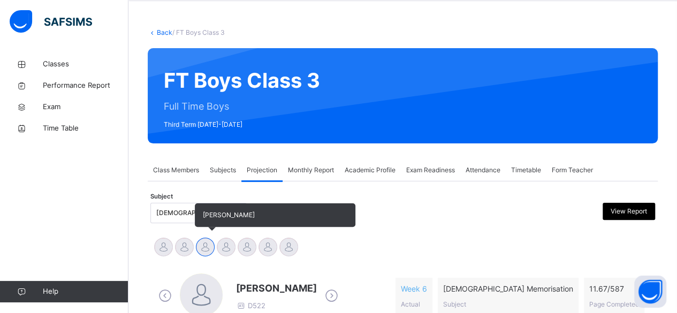
scroll to position [41, 0]
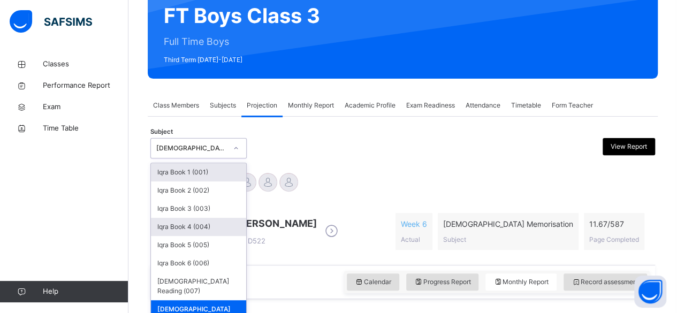
click at [211, 220] on div "Iqra Book 4 (004)" at bounding box center [198, 227] width 95 height 18
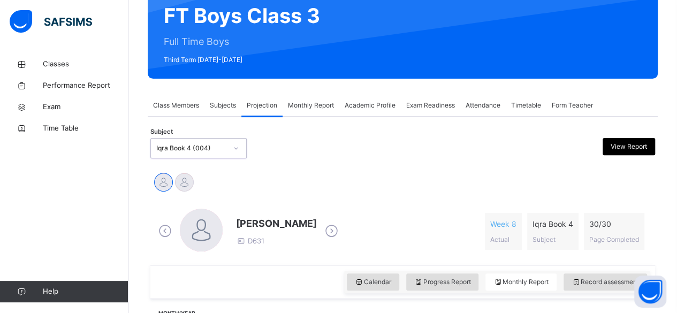
select select "****"
select select "*"
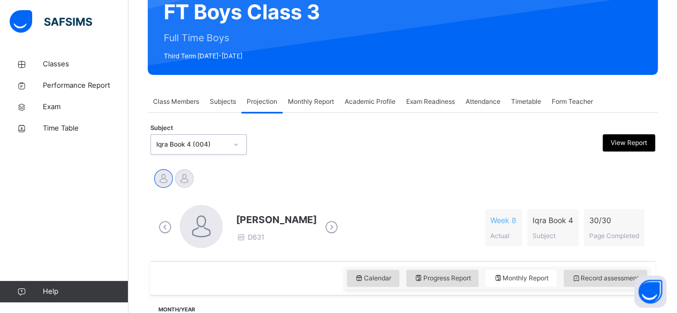
scroll to position [110, 0]
click at [221, 107] on div "Subjects" at bounding box center [223, 101] width 37 height 21
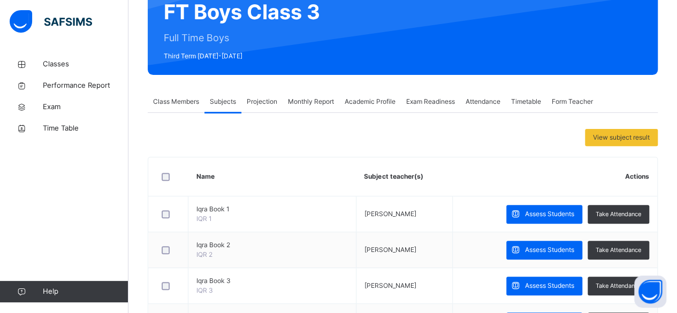
click at [265, 108] on div "Projection" at bounding box center [261, 101] width 41 height 21
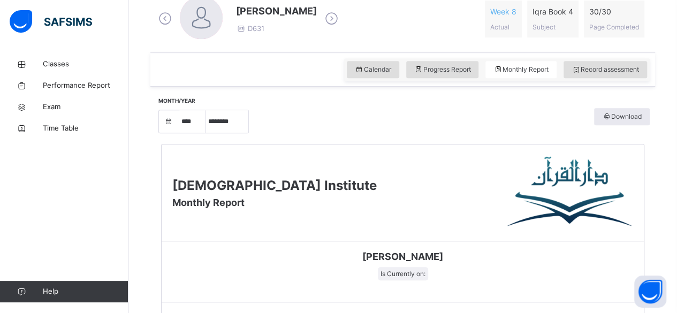
scroll to position [312, 0]
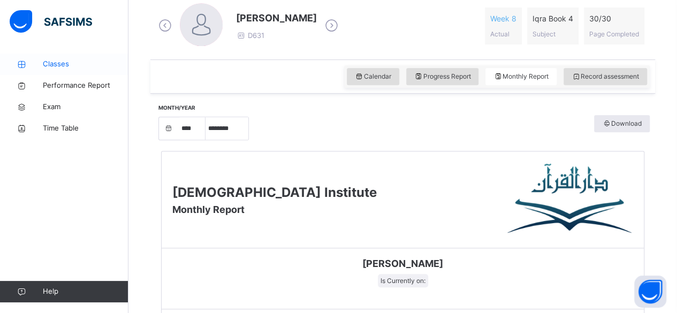
click at [39, 62] on icon at bounding box center [21, 65] width 43 height 8
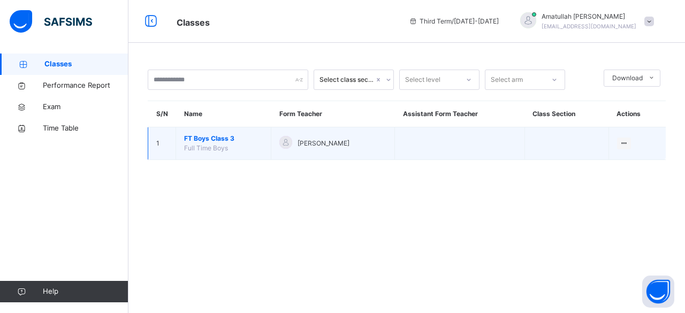
click at [172, 155] on td "1" at bounding box center [162, 143] width 28 height 33
click at [207, 157] on td "FT Boys Class 3 Full Time Boys" at bounding box center [223, 143] width 95 height 33
click at [193, 141] on span "FT Boys Class 3" at bounding box center [223, 139] width 79 height 10
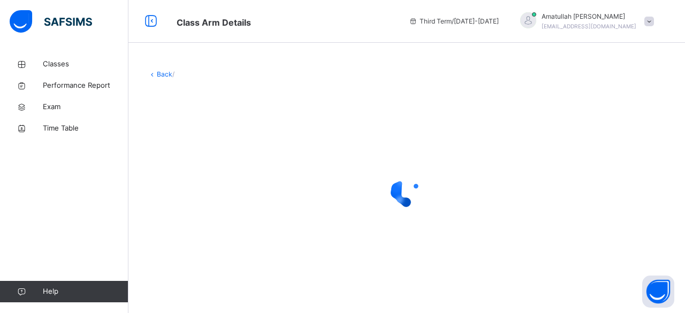
click at [195, 147] on div at bounding box center [407, 191] width 518 height 203
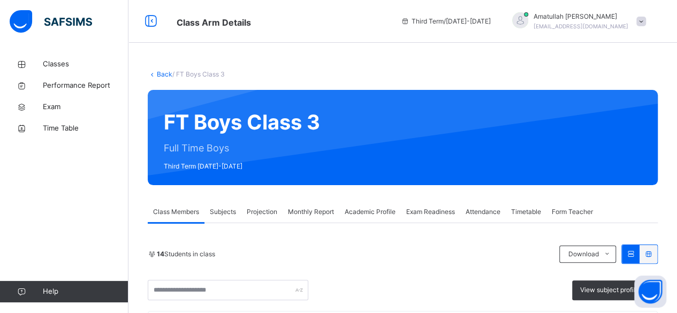
click at [247, 215] on span "Projection" at bounding box center [262, 212] width 31 height 10
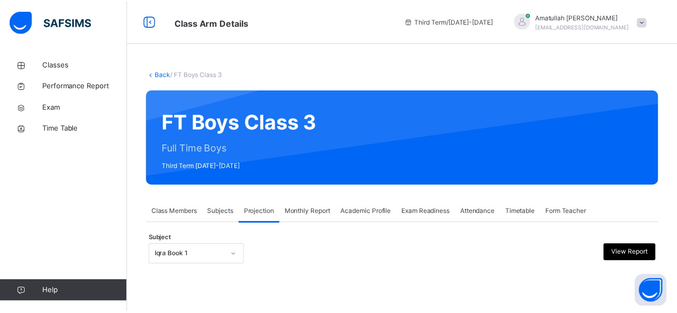
scroll to position [102, 0]
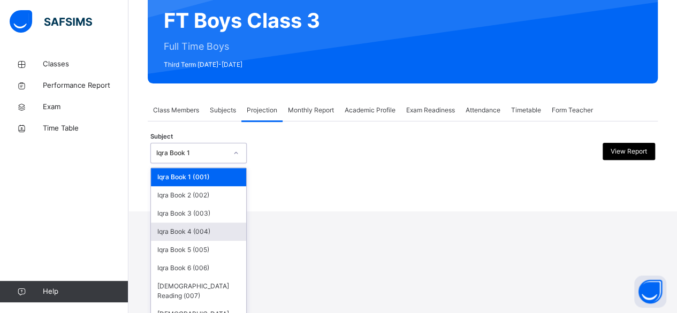
click at [167, 234] on div "Iqra Book 4 (004)" at bounding box center [198, 232] width 95 height 18
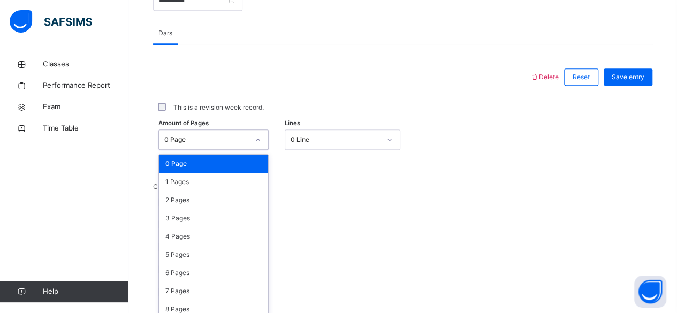
scroll to position [451, 0]
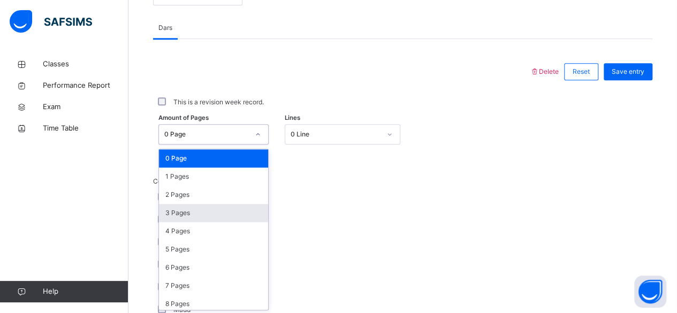
click at [183, 212] on div "3 Pages" at bounding box center [213, 213] width 109 height 18
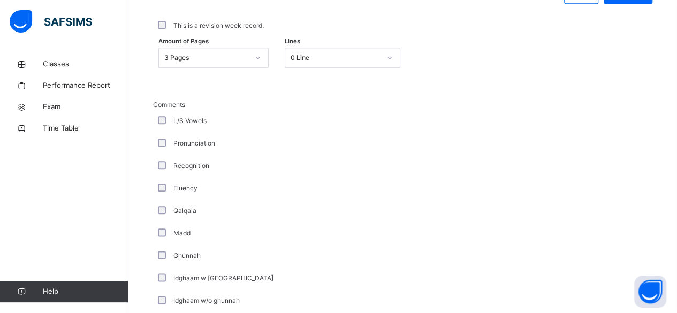
scroll to position [531, 0]
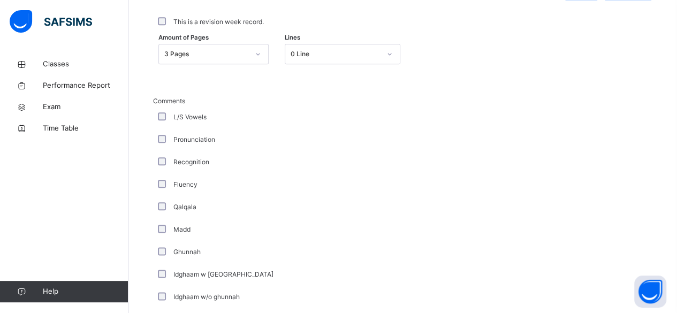
click at [324, 235] on div "Madd" at bounding box center [287, 229] width 268 height 22
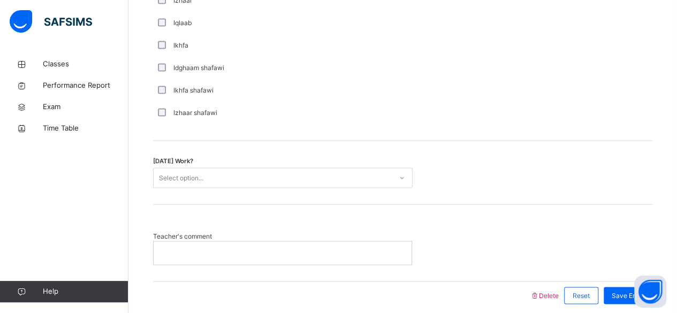
scroll to position [892, 0]
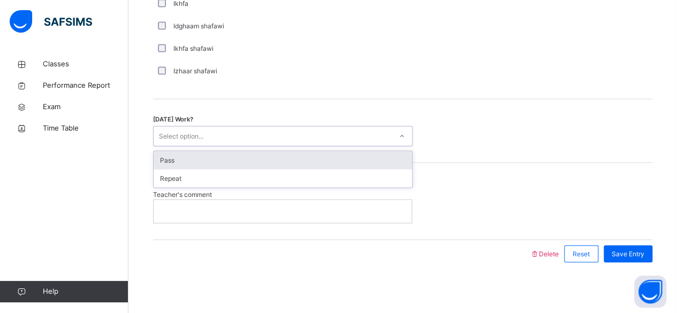
click at [156, 154] on div "Pass" at bounding box center [283, 160] width 259 height 18
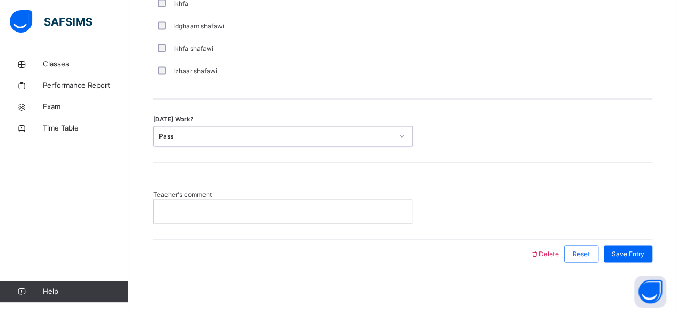
click at [207, 215] on div at bounding box center [283, 211] width 258 height 22
click at [185, 209] on p at bounding box center [283, 211] width 242 height 10
click at [630, 251] on span "Save Entry" at bounding box center [628, 254] width 33 height 10
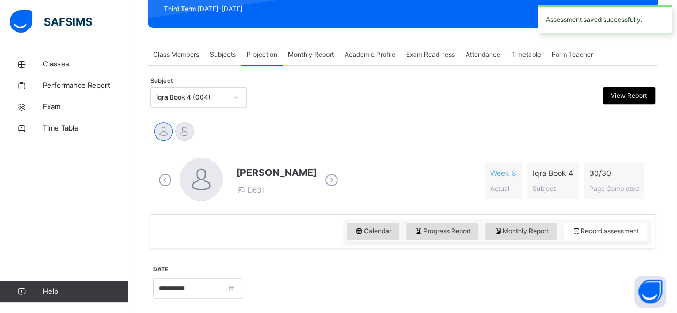
scroll to position [158, 0]
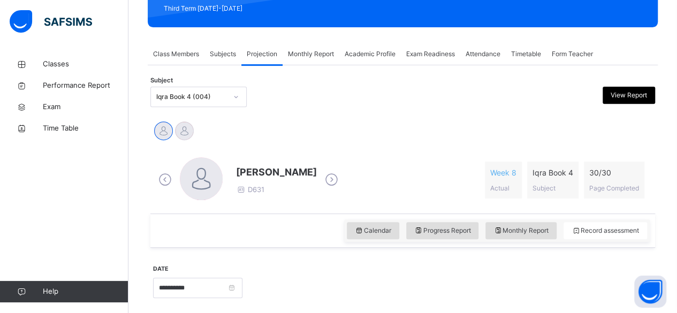
click at [156, 96] on div "Iqra Book 4 (004)" at bounding box center [191, 97] width 71 height 10
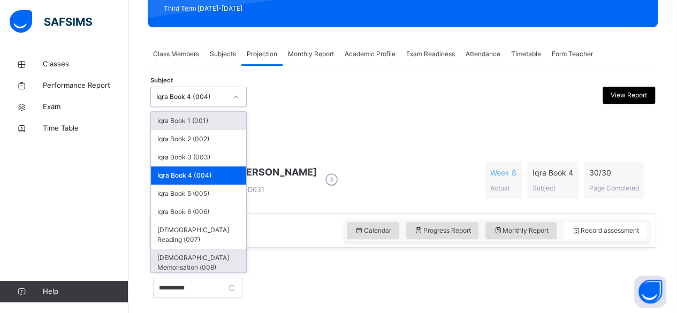
click at [184, 249] on div "[DEMOGRAPHIC_DATA] Memorisation (008)" at bounding box center [198, 263] width 95 height 28
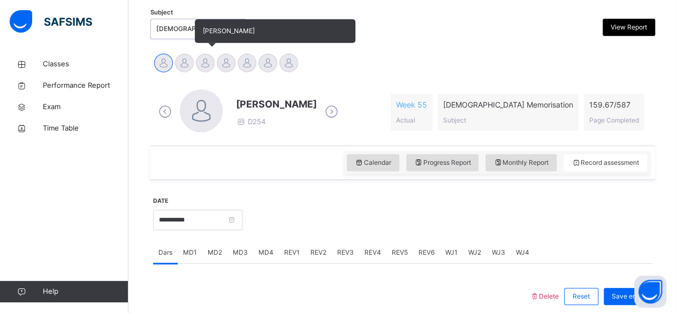
click at [201, 63] on div at bounding box center [205, 63] width 19 height 19
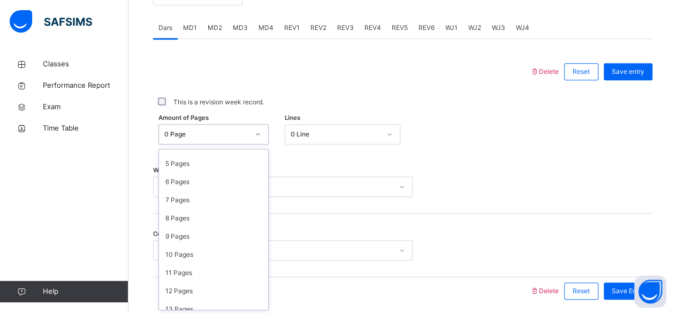
scroll to position [0, 0]
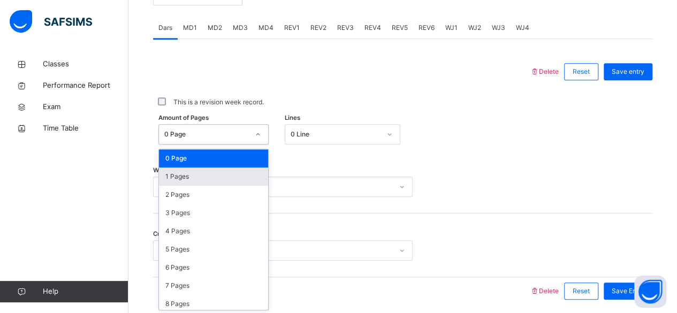
click at [170, 182] on div "1 Pages" at bounding box center [213, 177] width 109 height 18
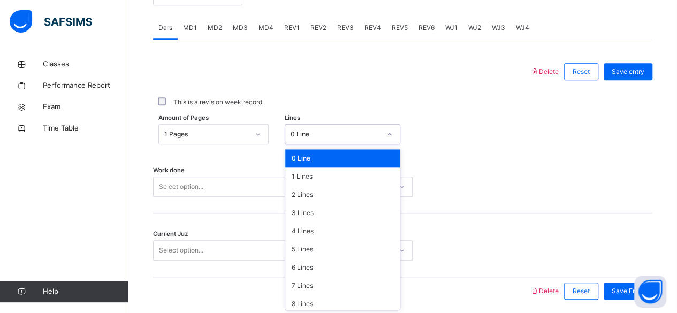
scroll to position [20, 0]
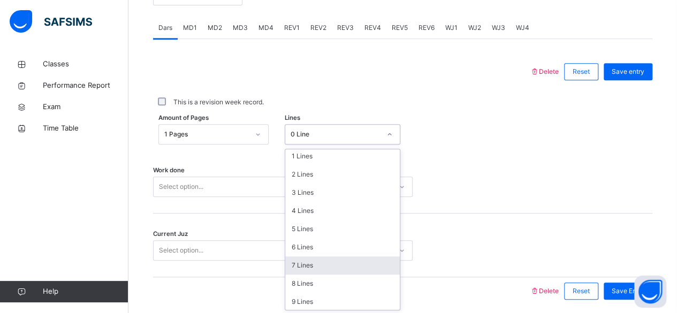
click at [293, 266] on div "7 Lines" at bounding box center [342, 265] width 115 height 18
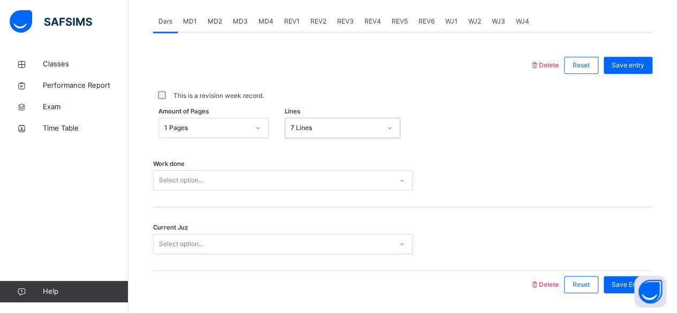
scroll to position [489, 0]
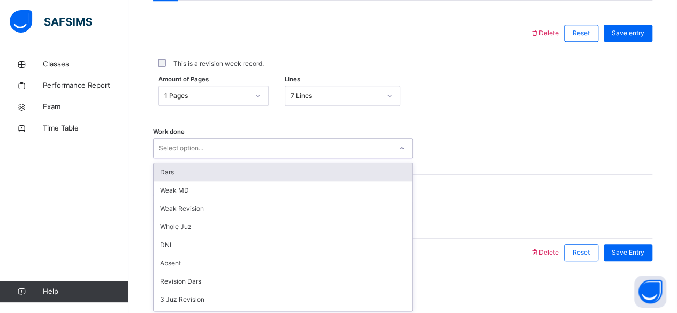
click at [170, 170] on div "Dars" at bounding box center [283, 172] width 259 height 18
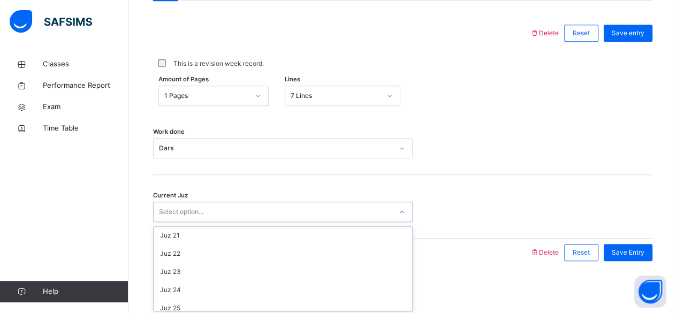
scroll to position [462, 0]
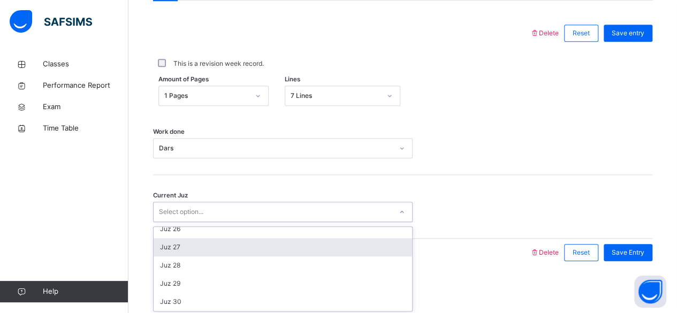
click at [176, 241] on div "Juz 27" at bounding box center [283, 247] width 259 height 18
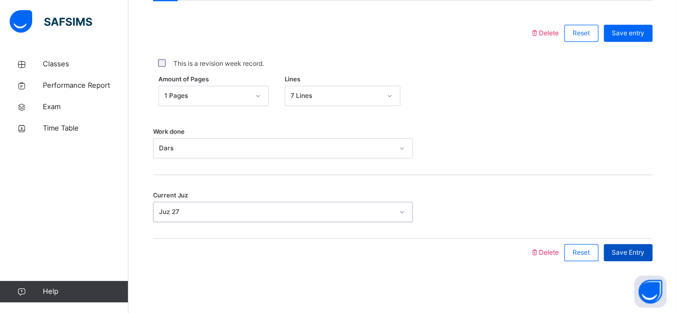
click at [645, 251] on span "Save Entry" at bounding box center [628, 253] width 33 height 10
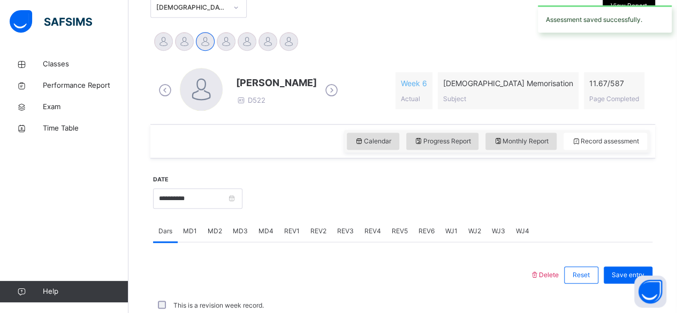
scroll to position [489, 0]
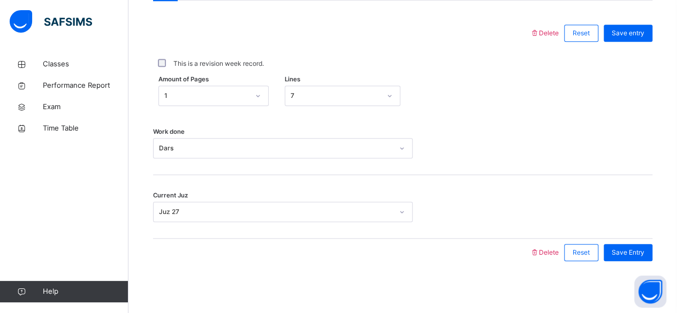
click at [167, 258] on div at bounding box center [341, 253] width 366 height 28
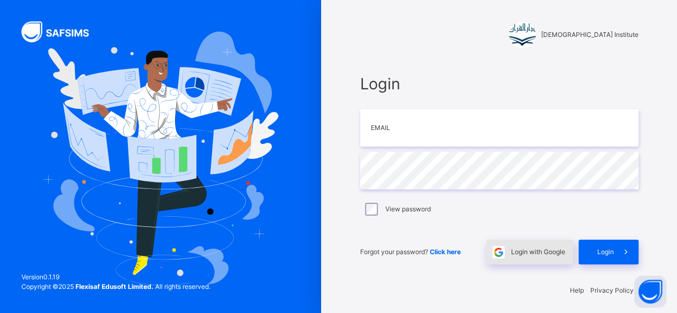
click at [544, 258] on div "Login with Google" at bounding box center [530, 252] width 87 height 25
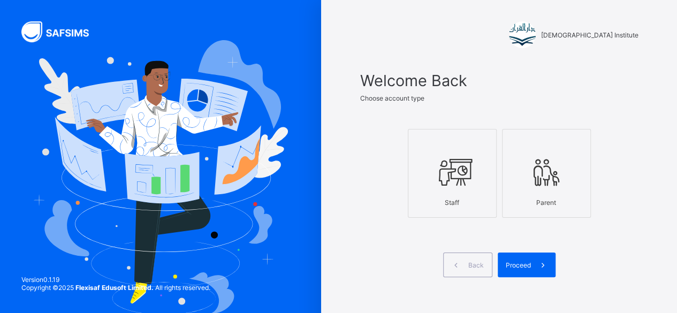
click at [503, 254] on div "Proceed" at bounding box center [527, 265] width 58 height 25
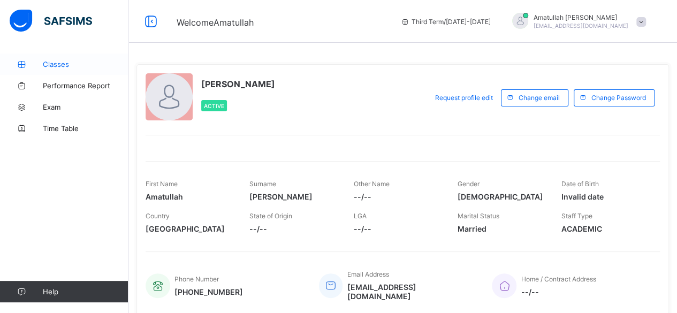
click at [48, 64] on span "Classes" at bounding box center [86, 64] width 86 height 9
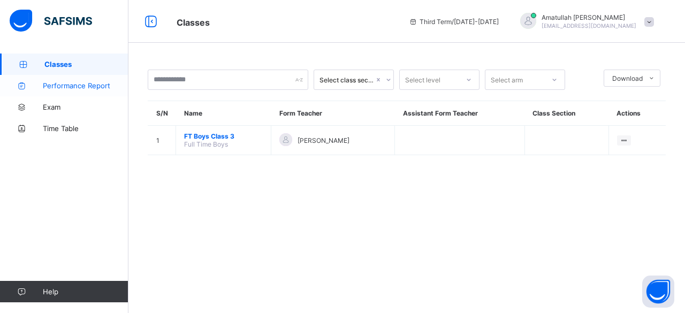
click at [44, 87] on span "Performance Report" at bounding box center [86, 85] width 86 height 9
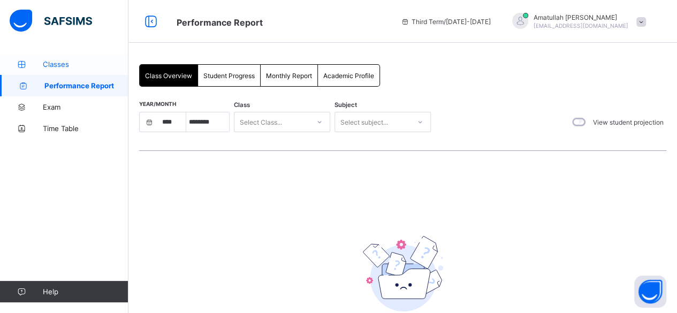
click at [49, 73] on link "Classes" at bounding box center [64, 64] width 129 height 21
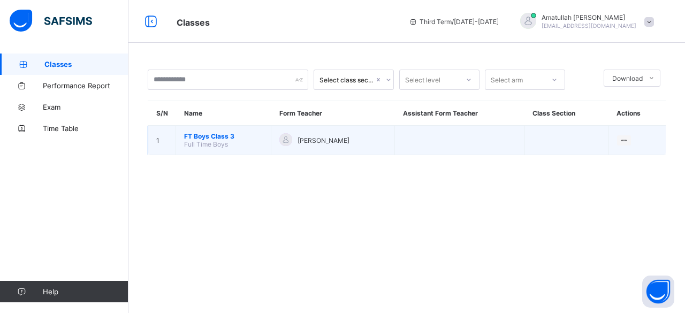
click at [214, 132] on span "FT Boys Class 3" at bounding box center [223, 136] width 79 height 8
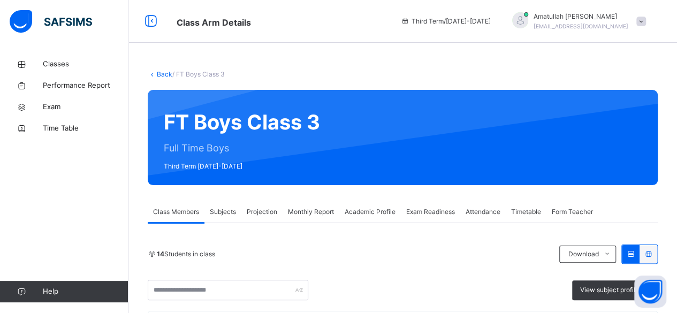
click at [265, 215] on span "Projection" at bounding box center [262, 212] width 31 height 10
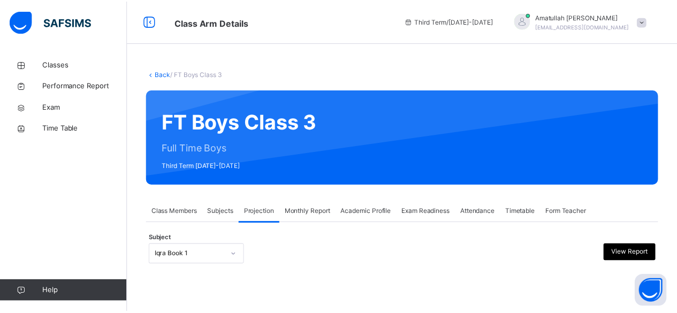
scroll to position [102, 0]
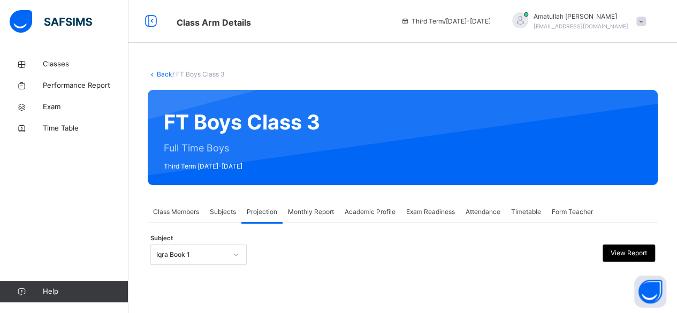
click at [185, 253] on div "Iqra Book 1" at bounding box center [198, 255] width 96 height 20
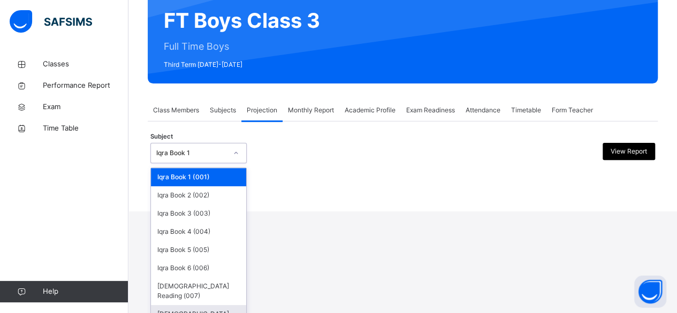
scroll to position [0, 0]
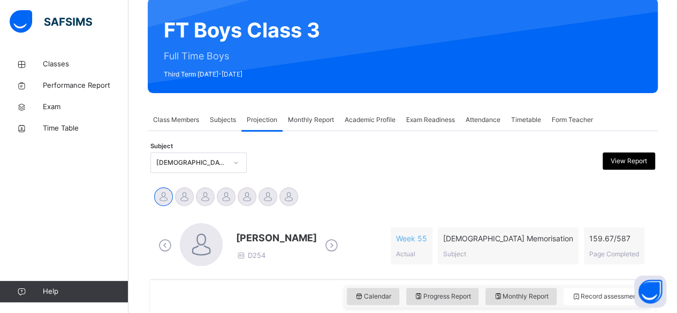
scroll to position [103, 0]
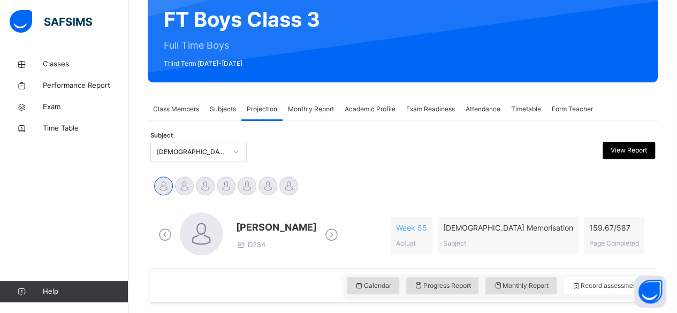
click at [341, 235] on icon at bounding box center [331, 235] width 19 height 16
click at [338, 243] on div "[PERSON_NAME] D285 Week 6 Actual [DEMOGRAPHIC_DATA] Memorisation Subject 9.2 / …" at bounding box center [403, 236] width 494 height 46
click at [322, 239] on icon at bounding box center [331, 235] width 19 height 16
click at [322, 237] on icon at bounding box center [331, 235] width 19 height 16
click at [322, 233] on icon at bounding box center [331, 235] width 19 height 16
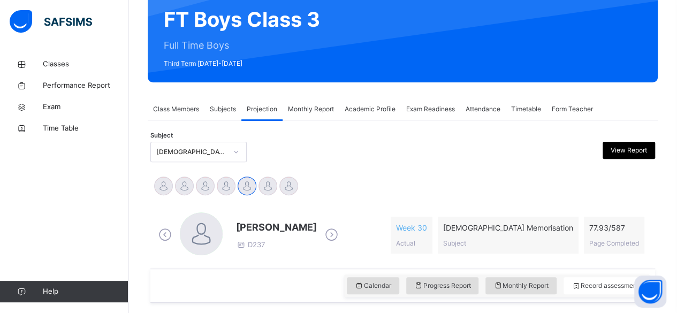
click at [163, 238] on icon at bounding box center [165, 235] width 19 height 16
click at [663, 304] on button "Open asap" at bounding box center [650, 292] width 32 height 32
